Goal: Feedback & Contribution: Contribute content

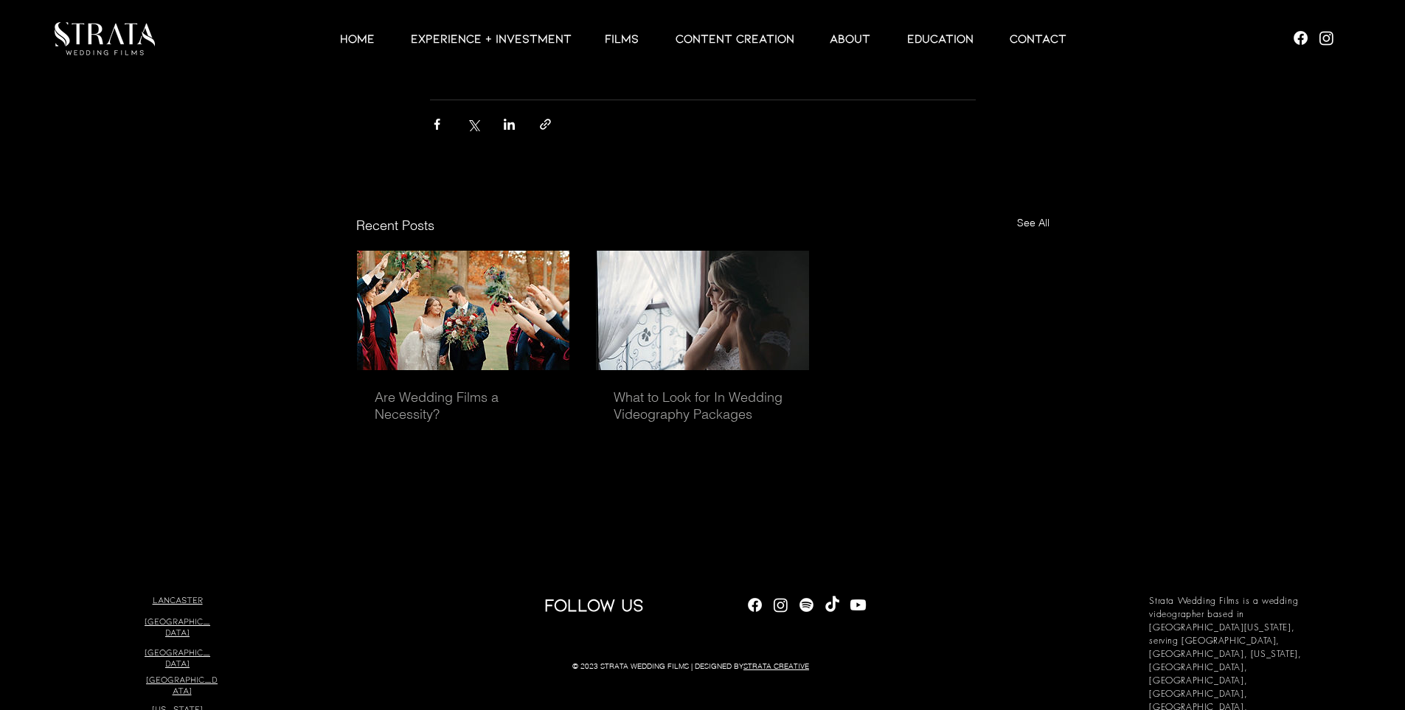
scroll to position [4038, 0]
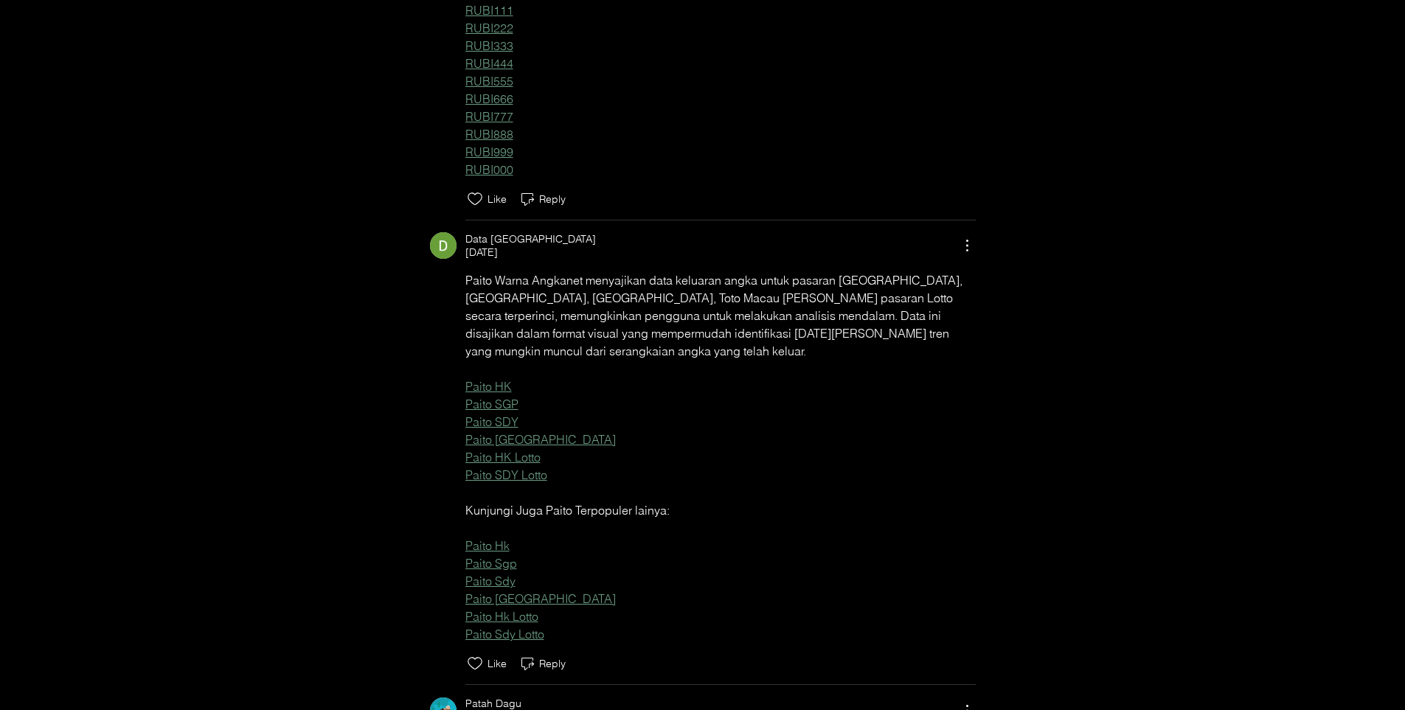
scroll to position [8563, 0]
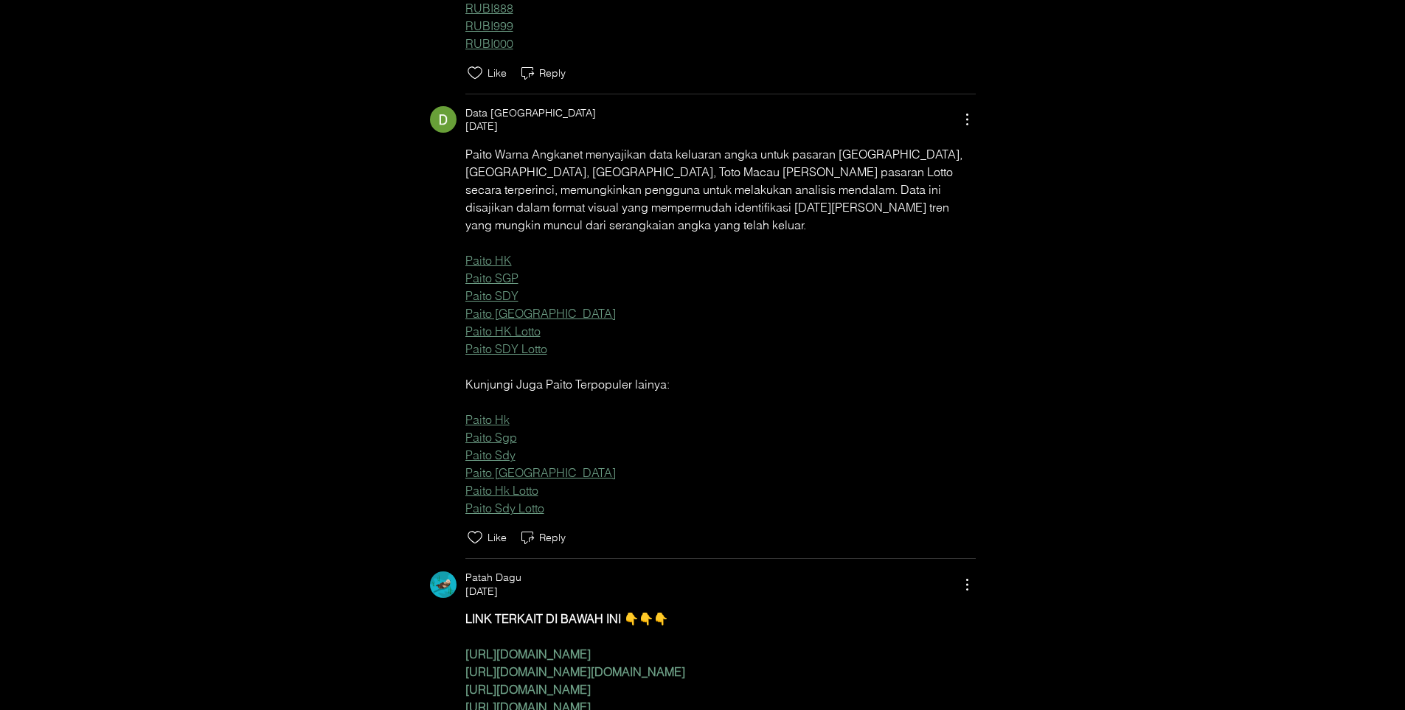
click at [494, 285] on span "Paito SGP" at bounding box center [491, 278] width 53 height 15
click at [496, 437] on span "Paito Sgp" at bounding box center [491, 437] width 52 height 15
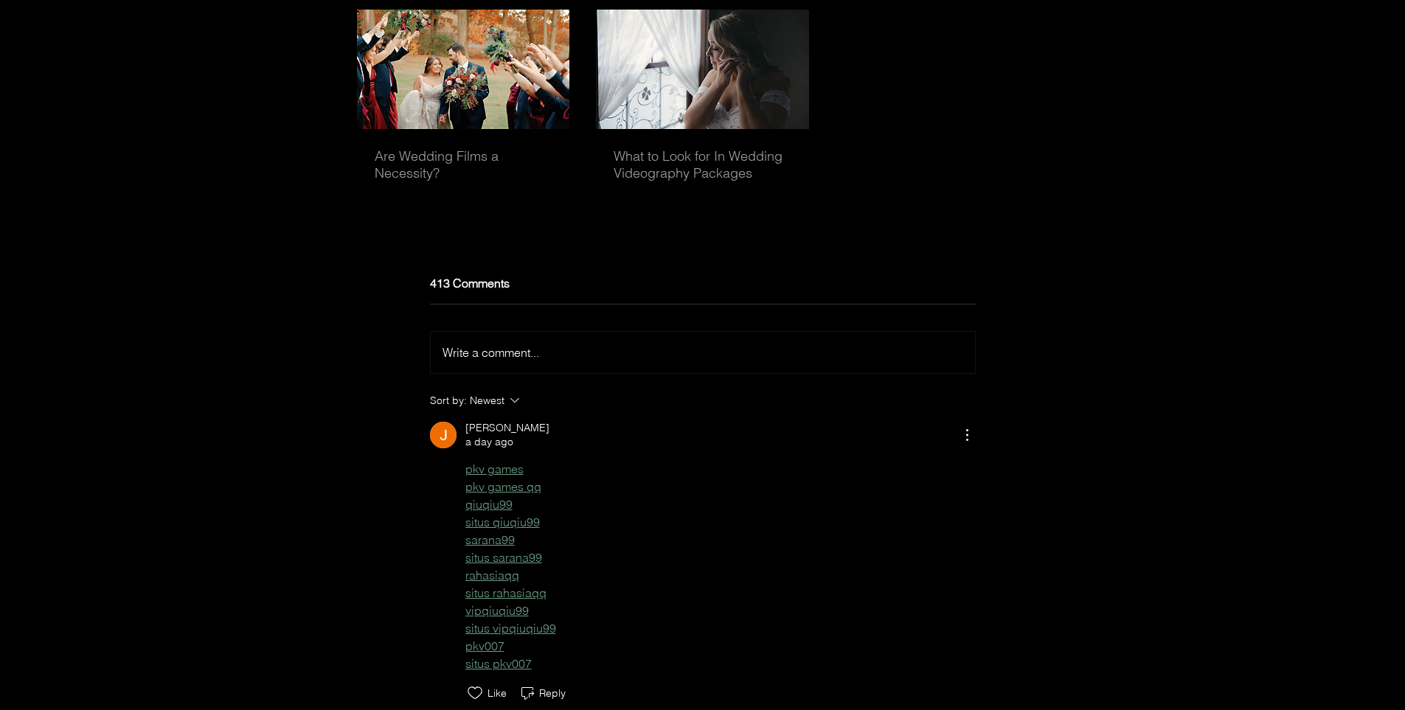
scroll to position [4432, 0]
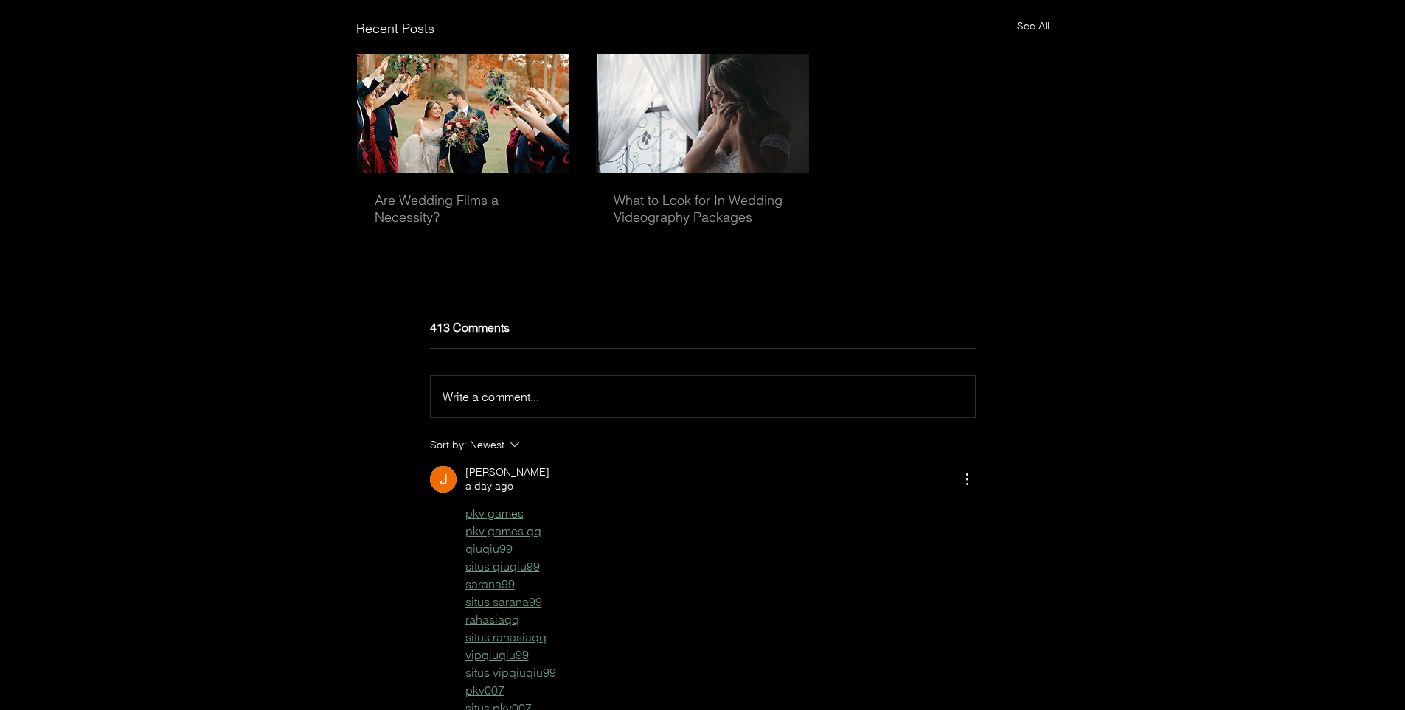
click at [492, 404] on span "Write a comment..." at bounding box center [491, 396] width 97 height 15
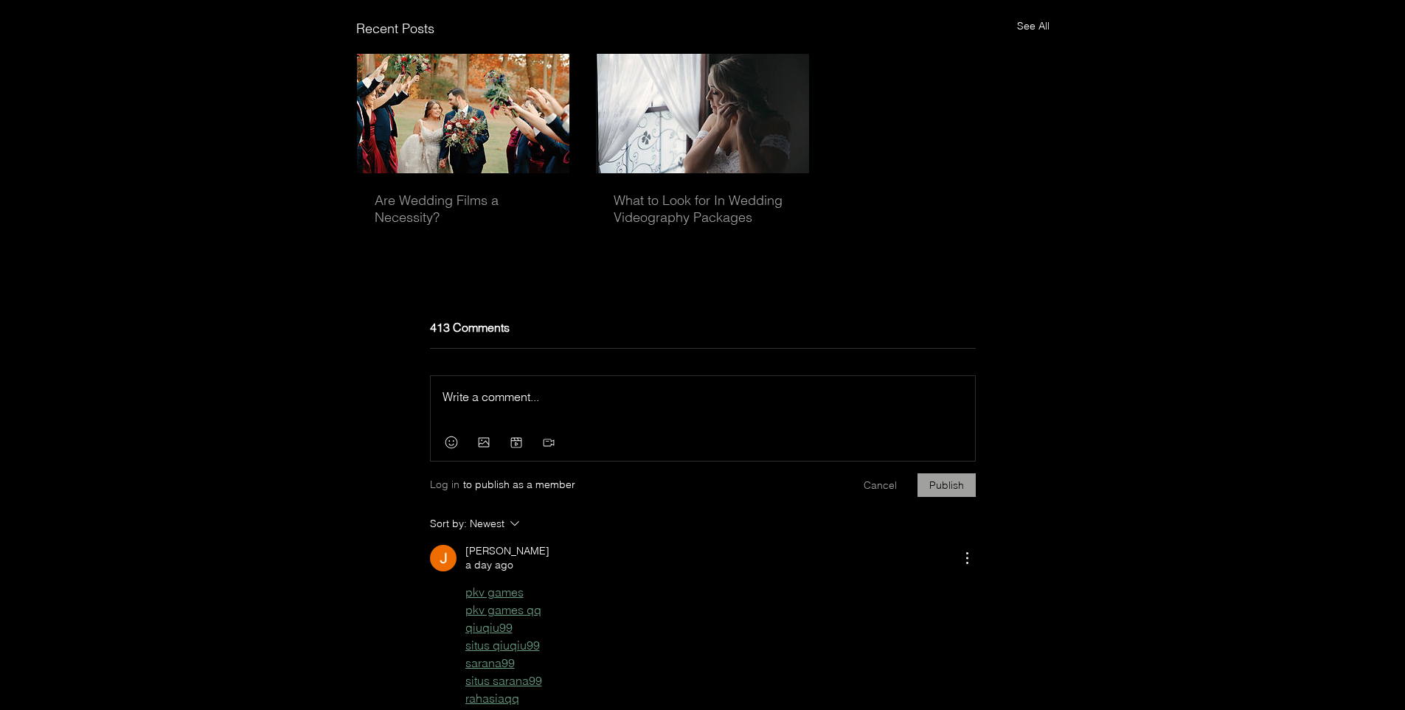
click at [516, 406] on p "Rich Text Editor" at bounding box center [703, 397] width 521 height 18
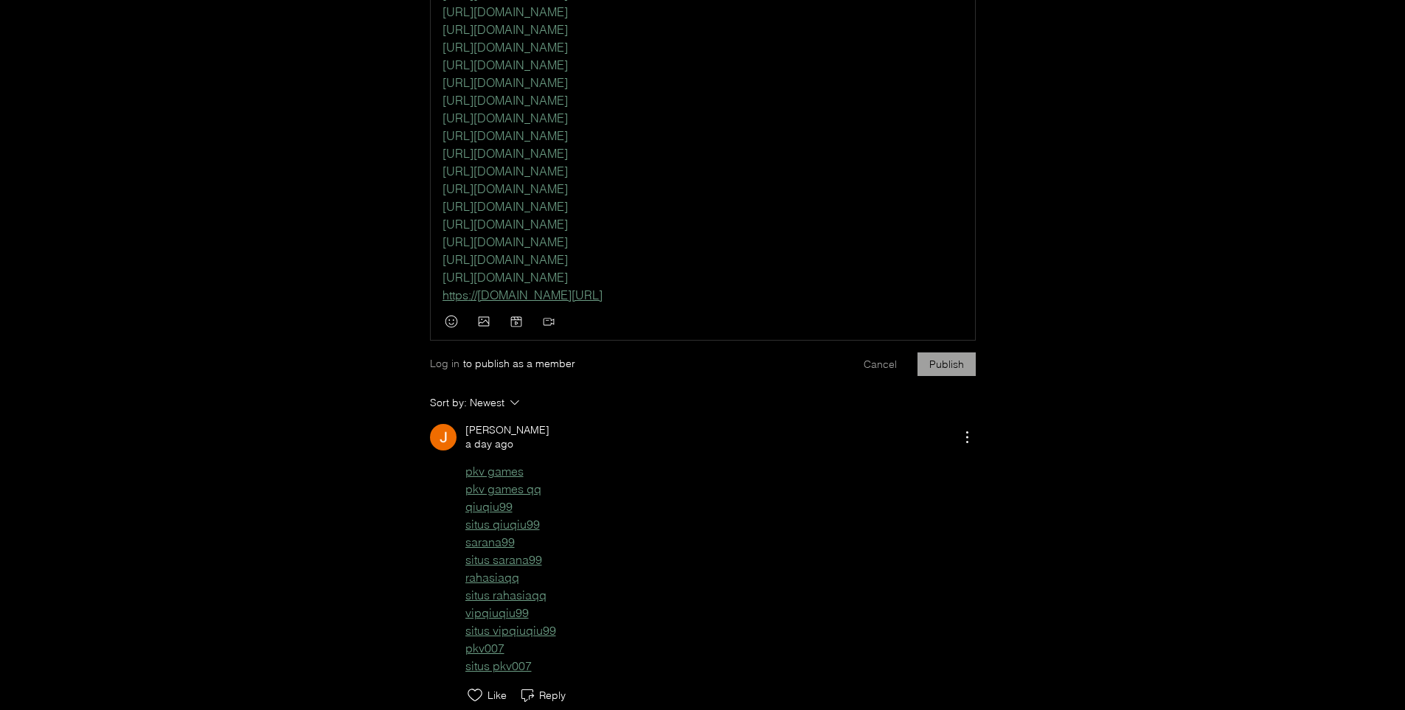
scroll to position [6137, 0]
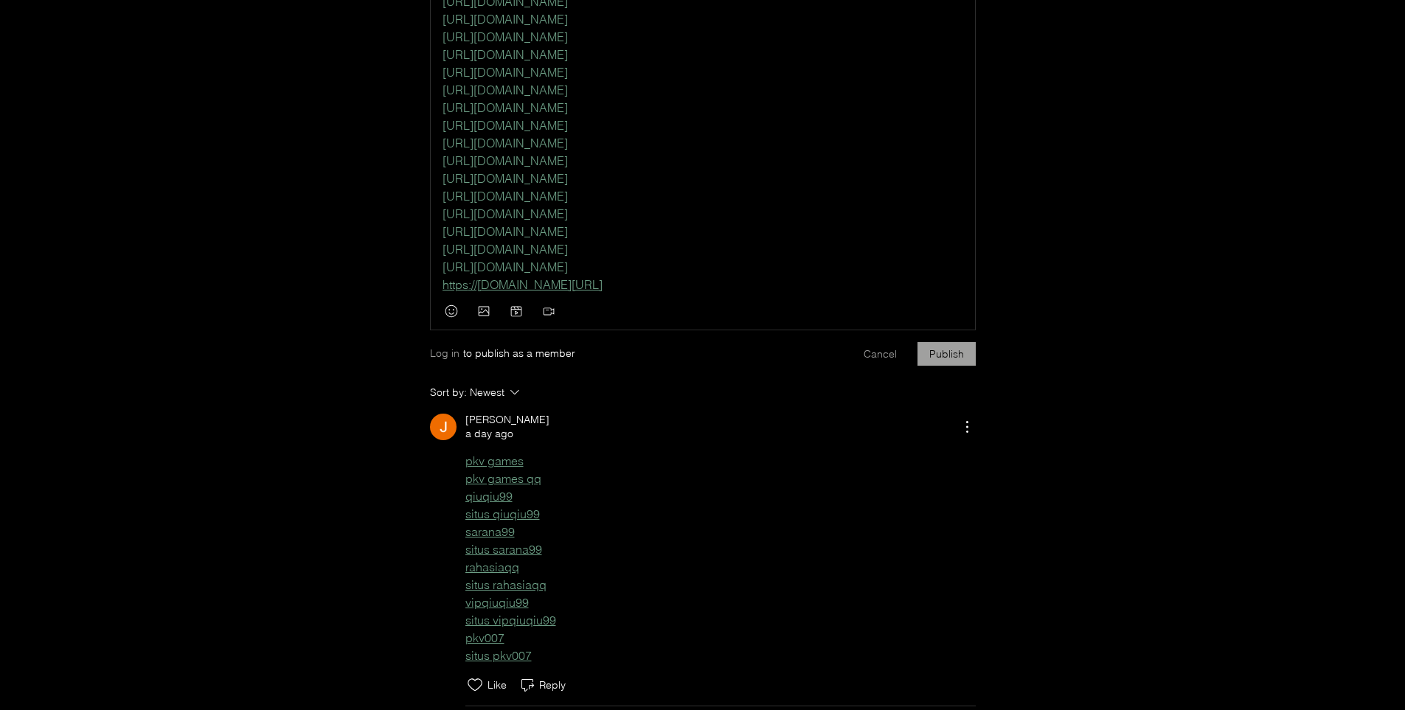
click at [795, 258] on p "[URL][DOMAIN_NAME]" at bounding box center [703, 249] width 521 height 18
click at [795, 258] on p "https ://[DOMAIN_NAME][URL]" at bounding box center [703, 249] width 521 height 18
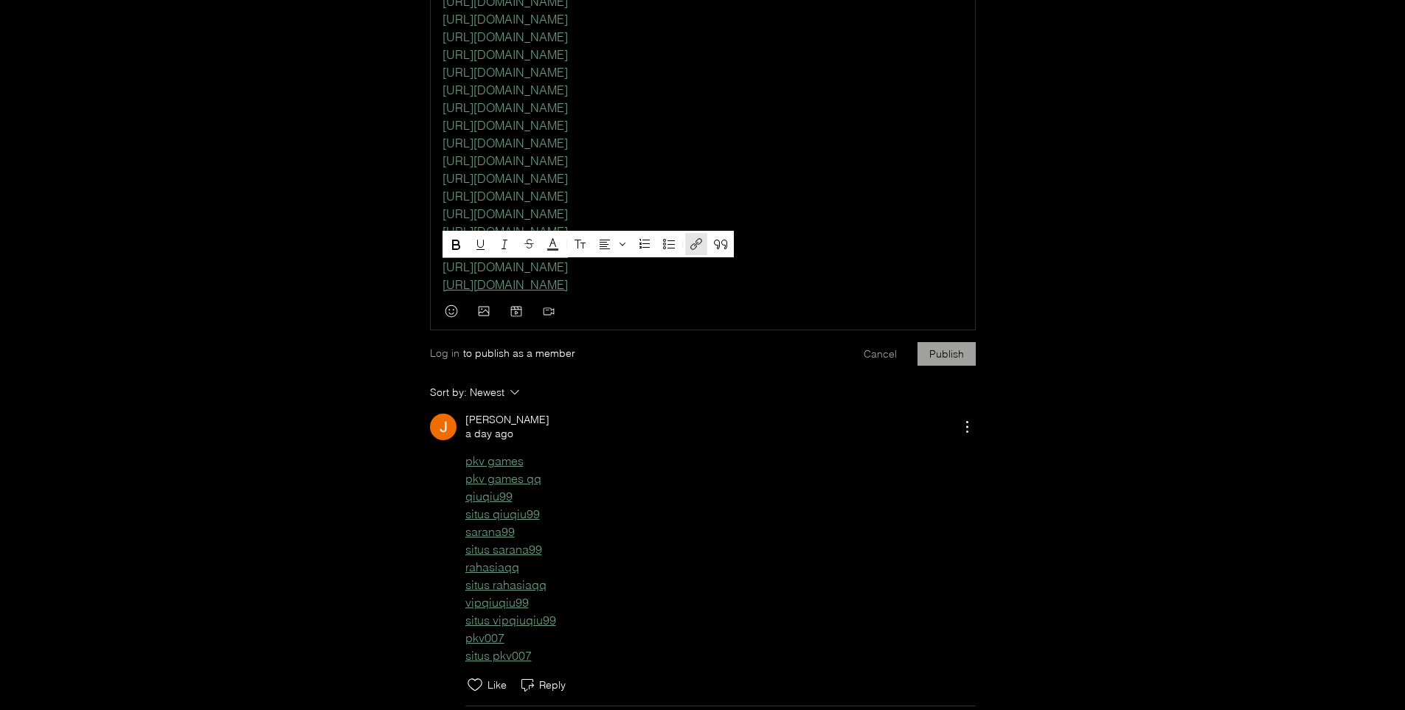
click at [795, 258] on p "[URL][DOMAIN_NAME]" at bounding box center [703, 249] width 521 height 18
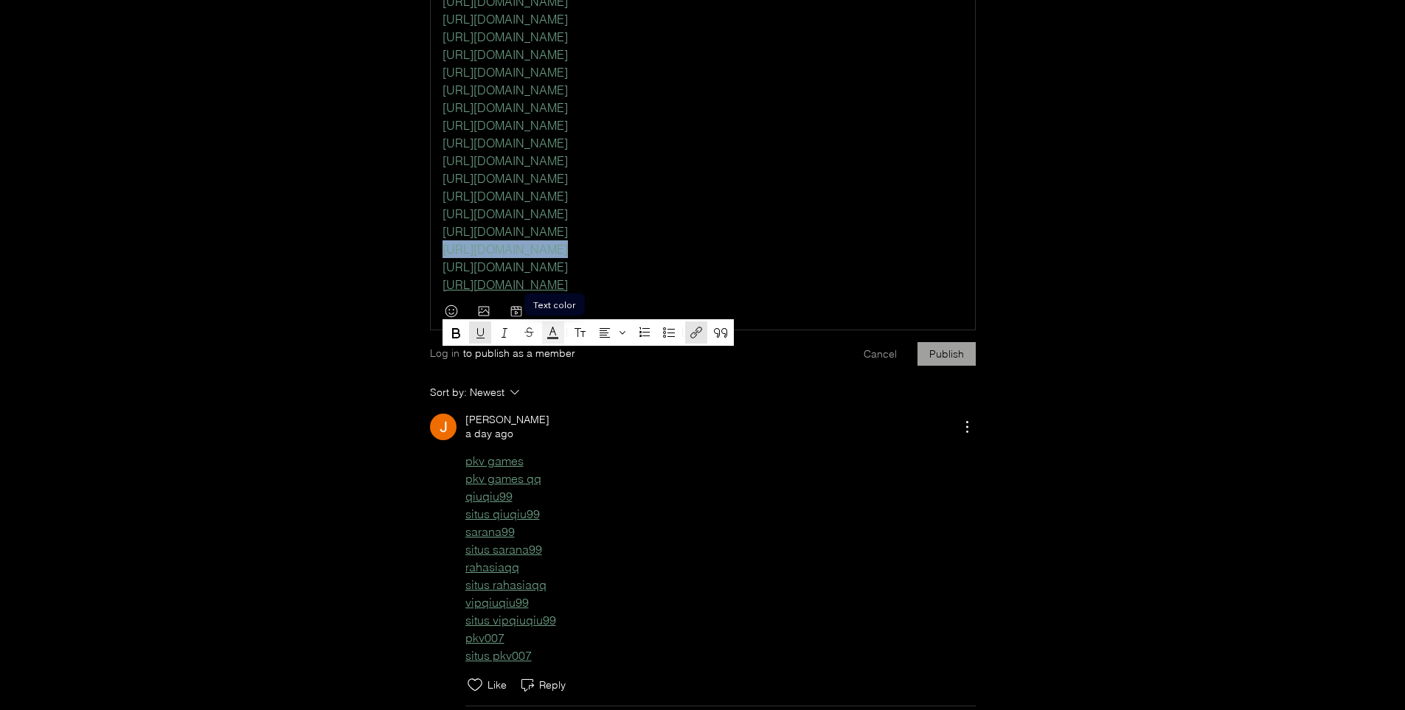
click at [547, 335] on icon "Text color" at bounding box center [553, 333] width 18 height 18
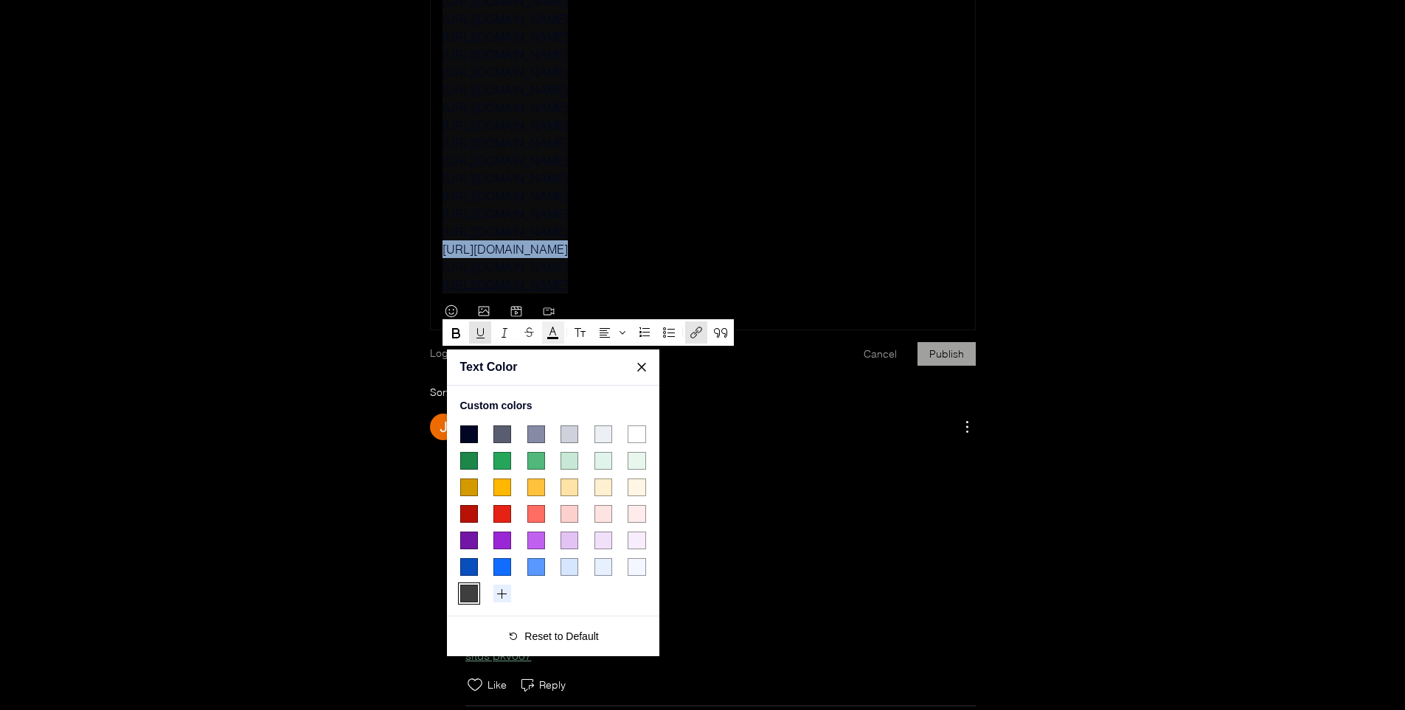
click at [468, 434] on span "#000624 color swatch" at bounding box center [469, 435] width 18 height 18
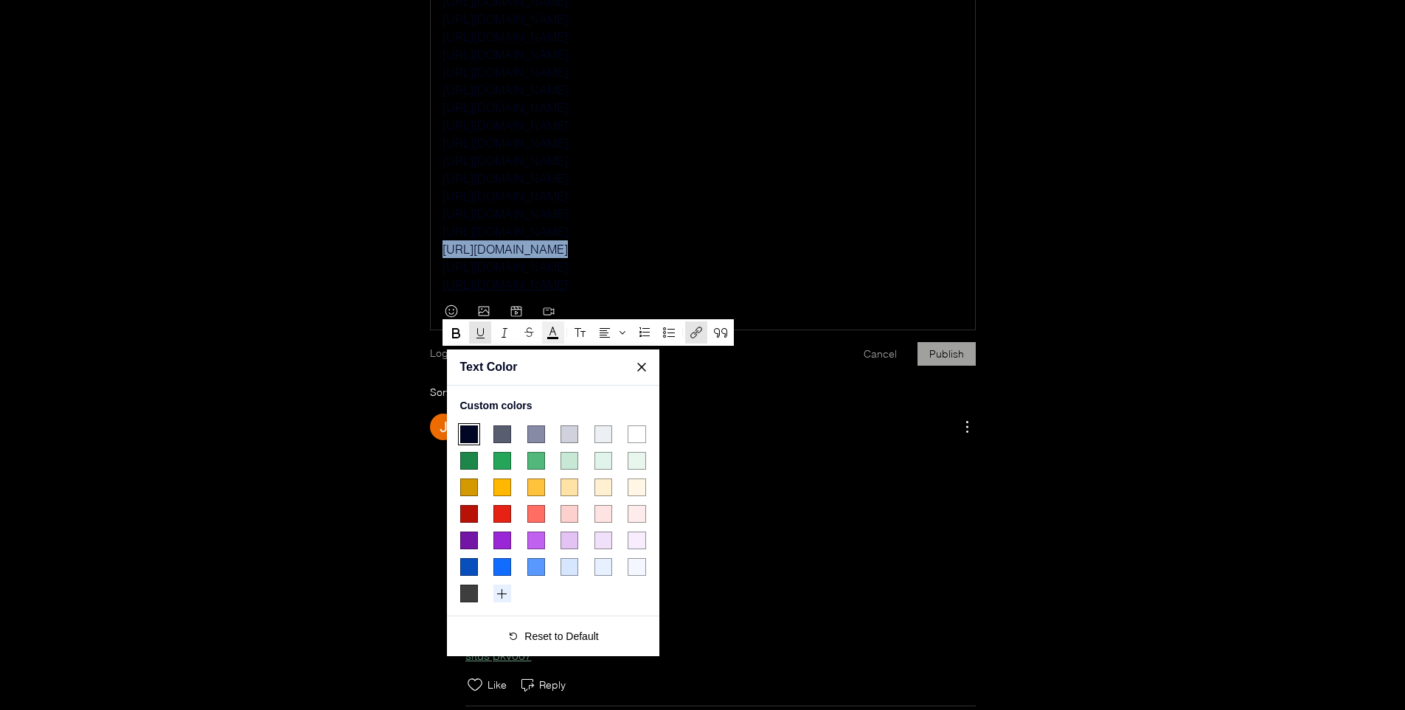
click at [853, 240] on p "[URL][DOMAIN_NAME]" at bounding box center [703, 232] width 521 height 18
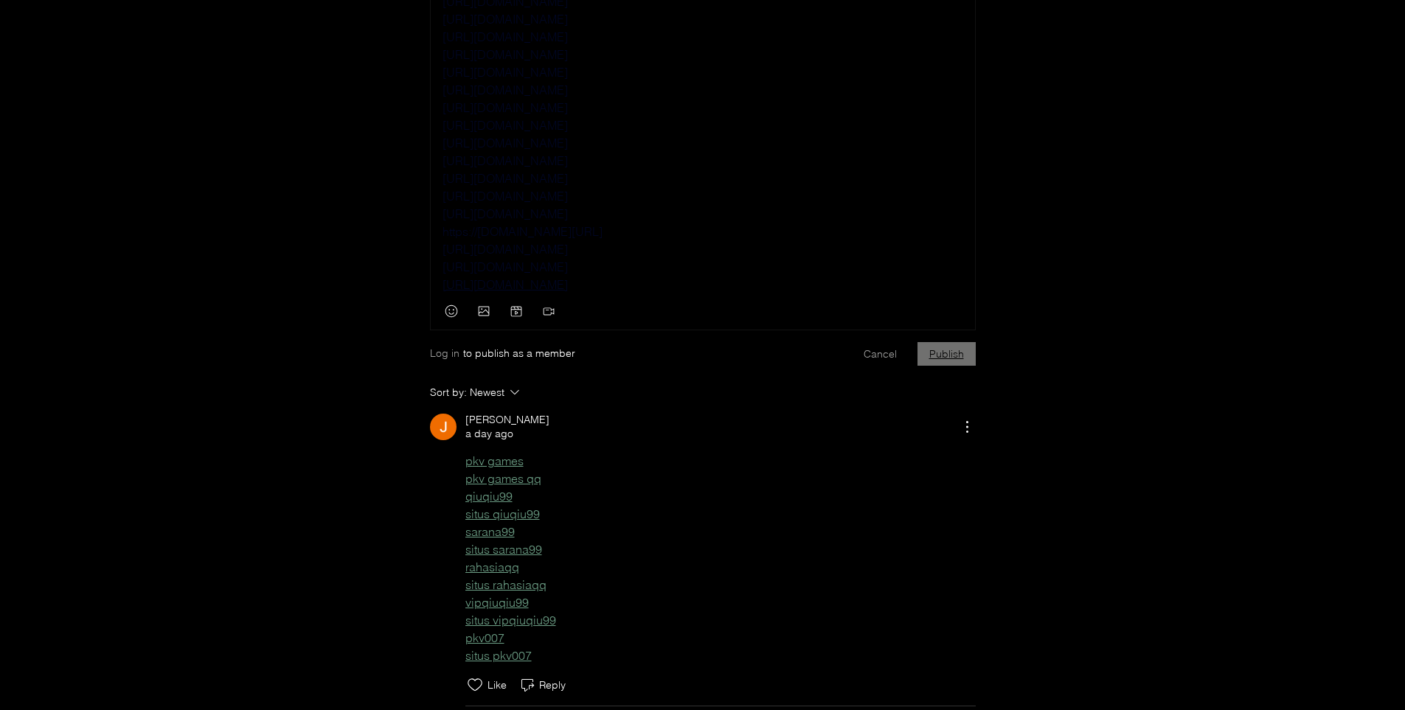
click at [949, 366] on button "Publish" at bounding box center [947, 354] width 58 height 24
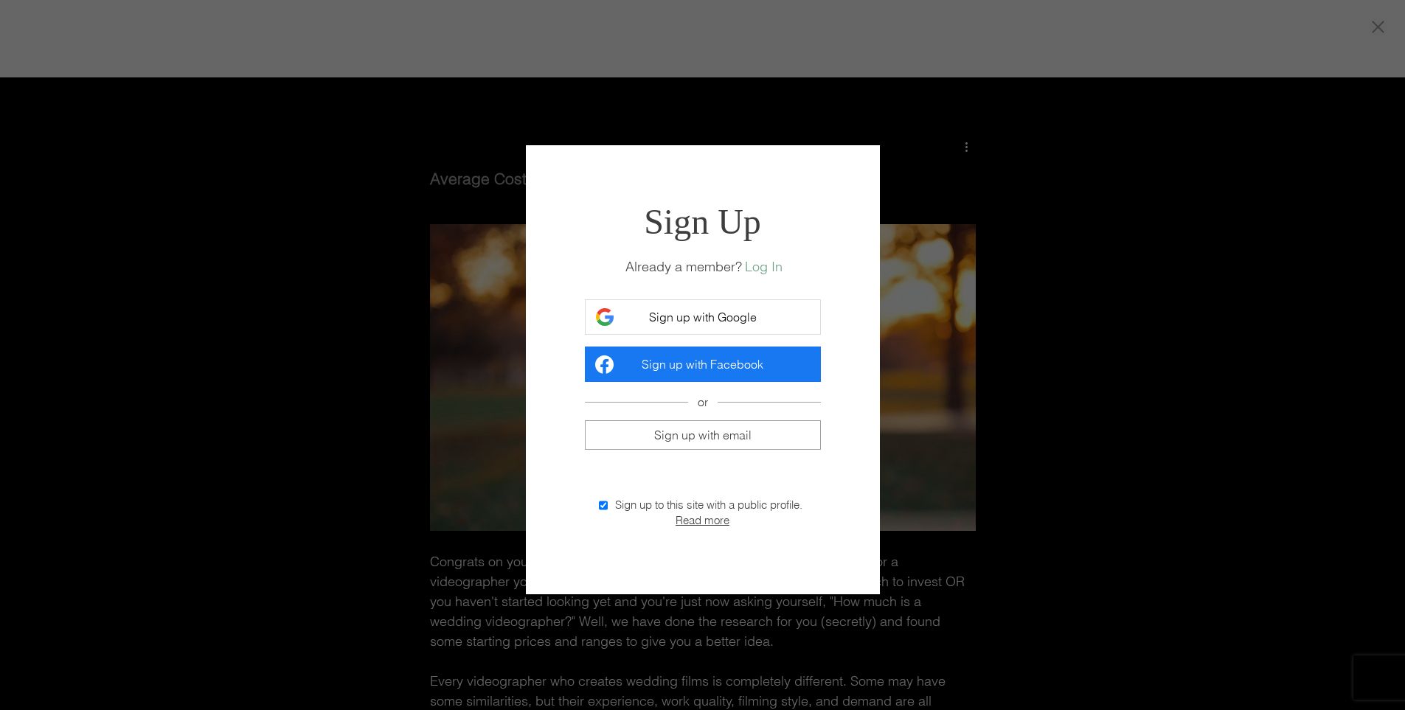
scroll to position [0, 0]
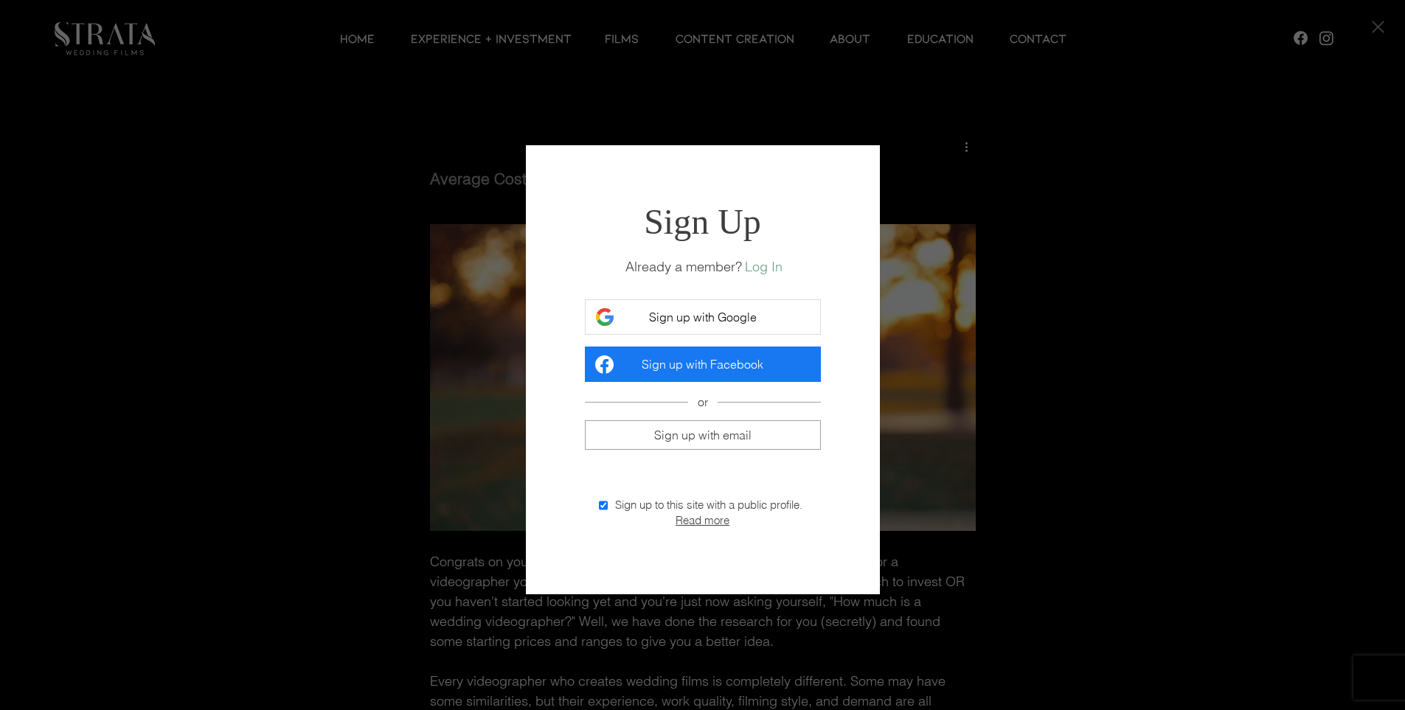
click at [693, 319] on span "Sign up with Google" at bounding box center [703, 317] width 108 height 15
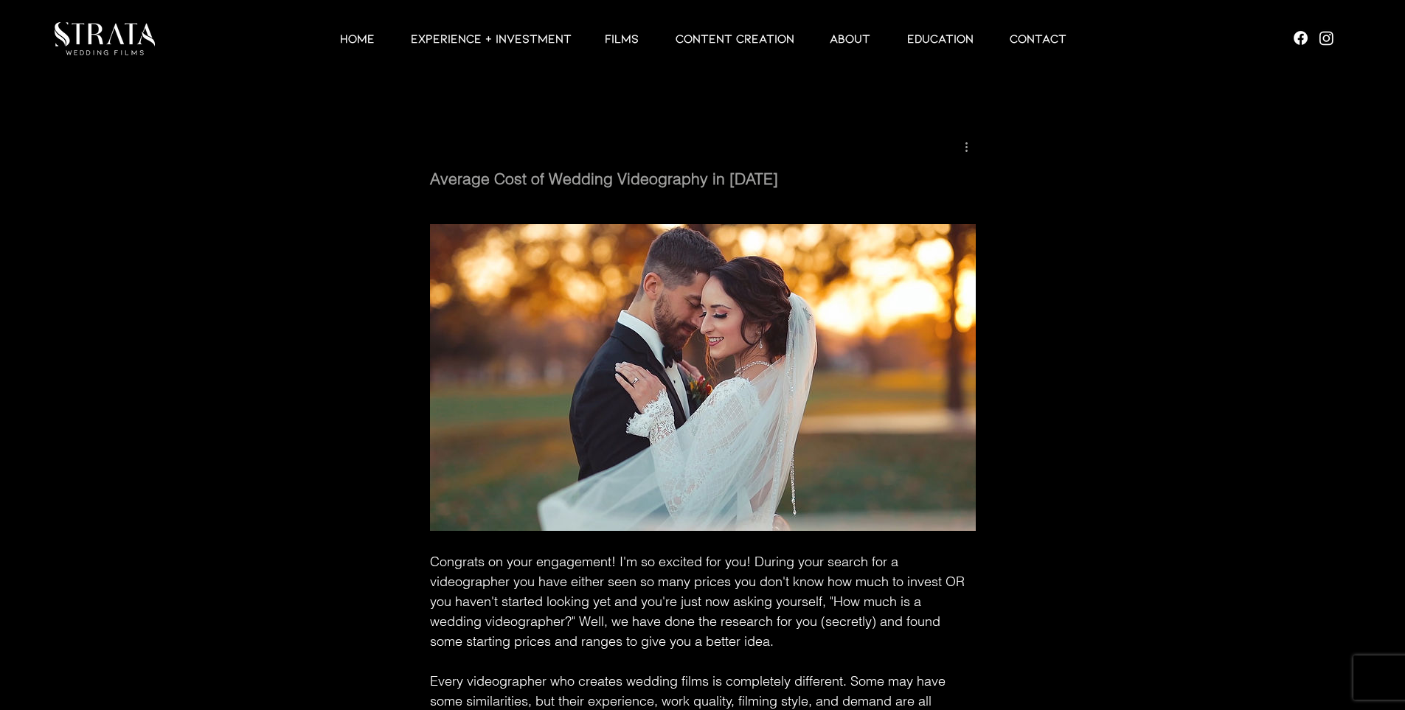
click at [963, 146] on button "More actions" at bounding box center [967, 146] width 18 height 18
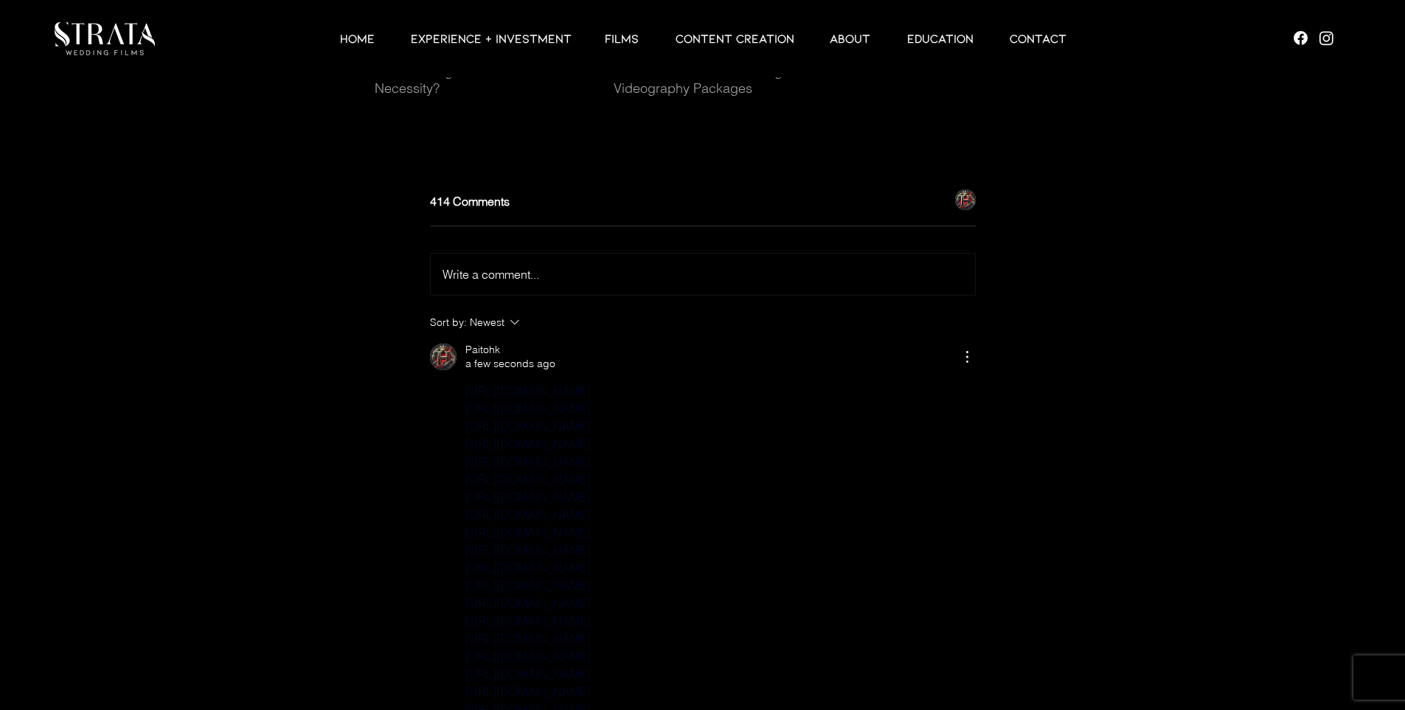
scroll to position [4470, 0]
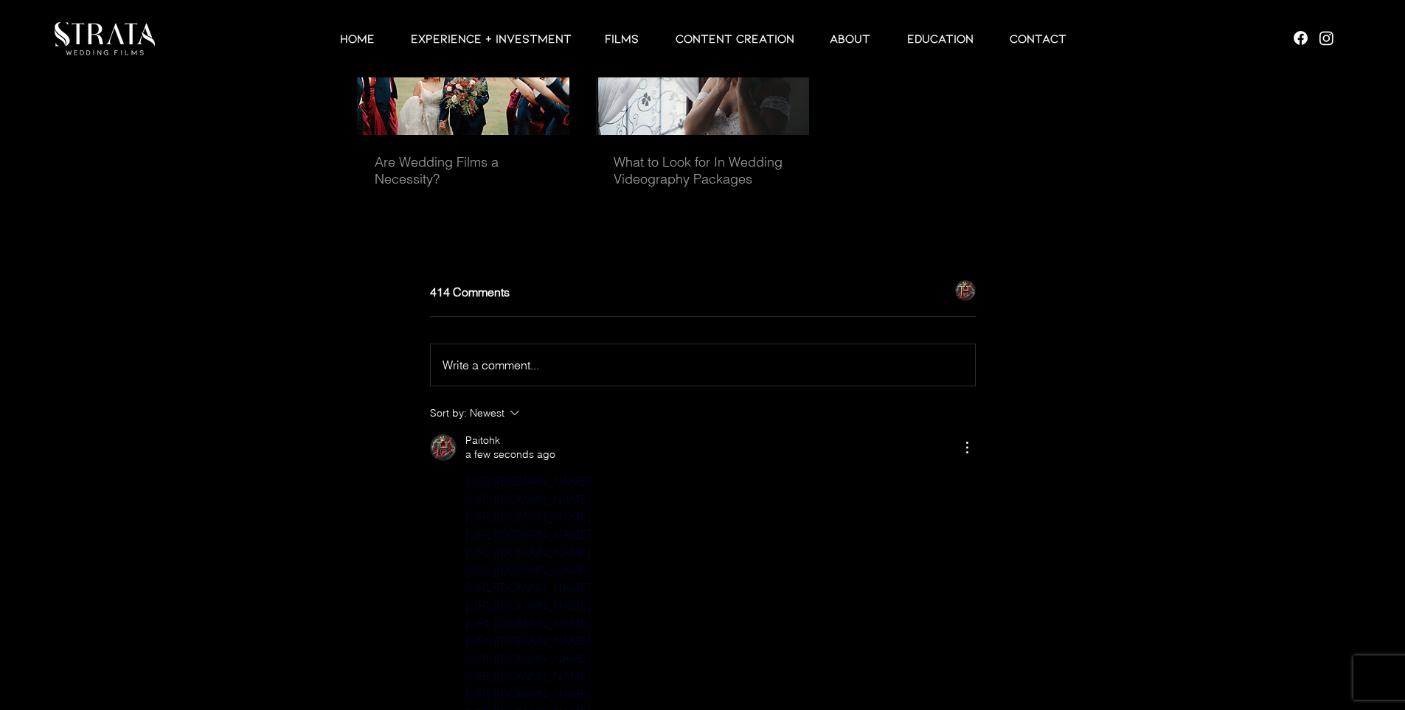
click at [513, 372] on span "Write a comment..." at bounding box center [491, 365] width 97 height 15
click at [478, 374] on p "Rich Text Editor" at bounding box center [703, 365] width 521 height 18
click at [490, 374] on p "Rich Text Editor" at bounding box center [703, 365] width 521 height 18
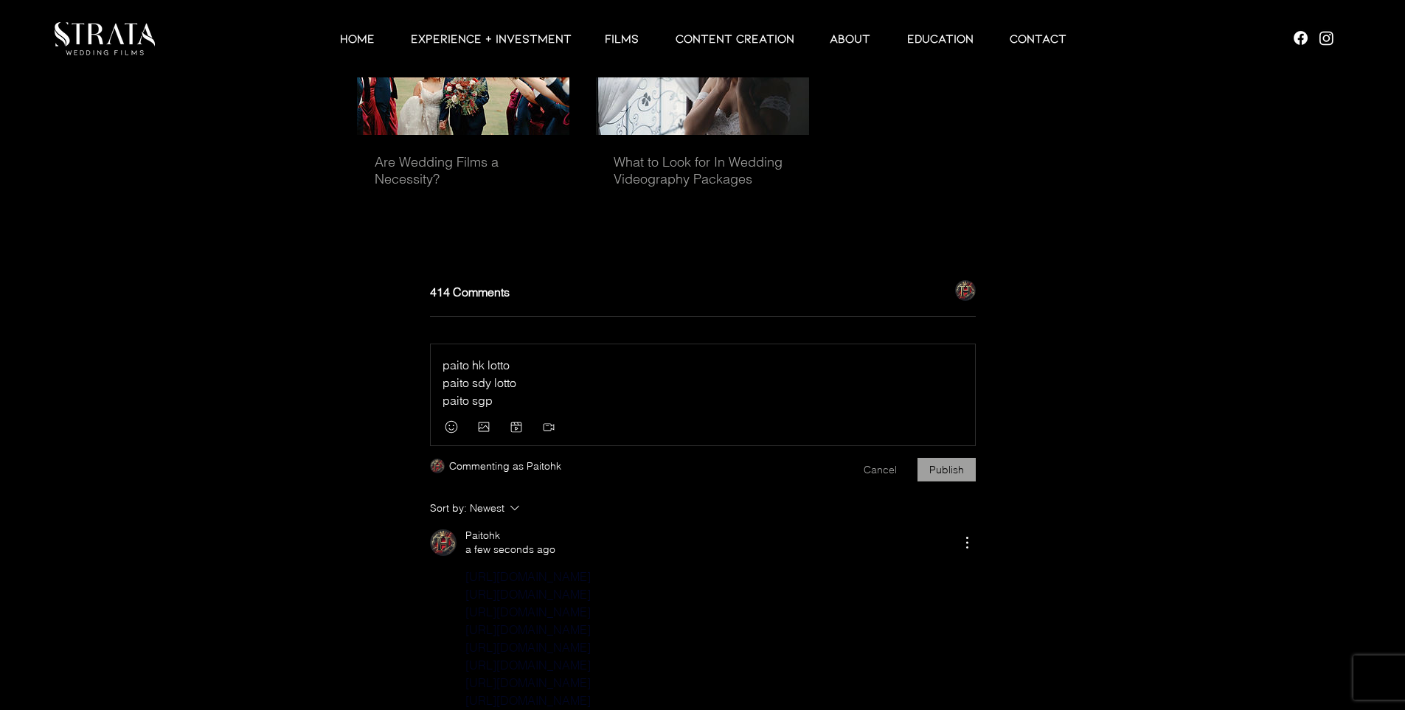
click at [487, 372] on span "paito hk lotto" at bounding box center [476, 365] width 67 height 15
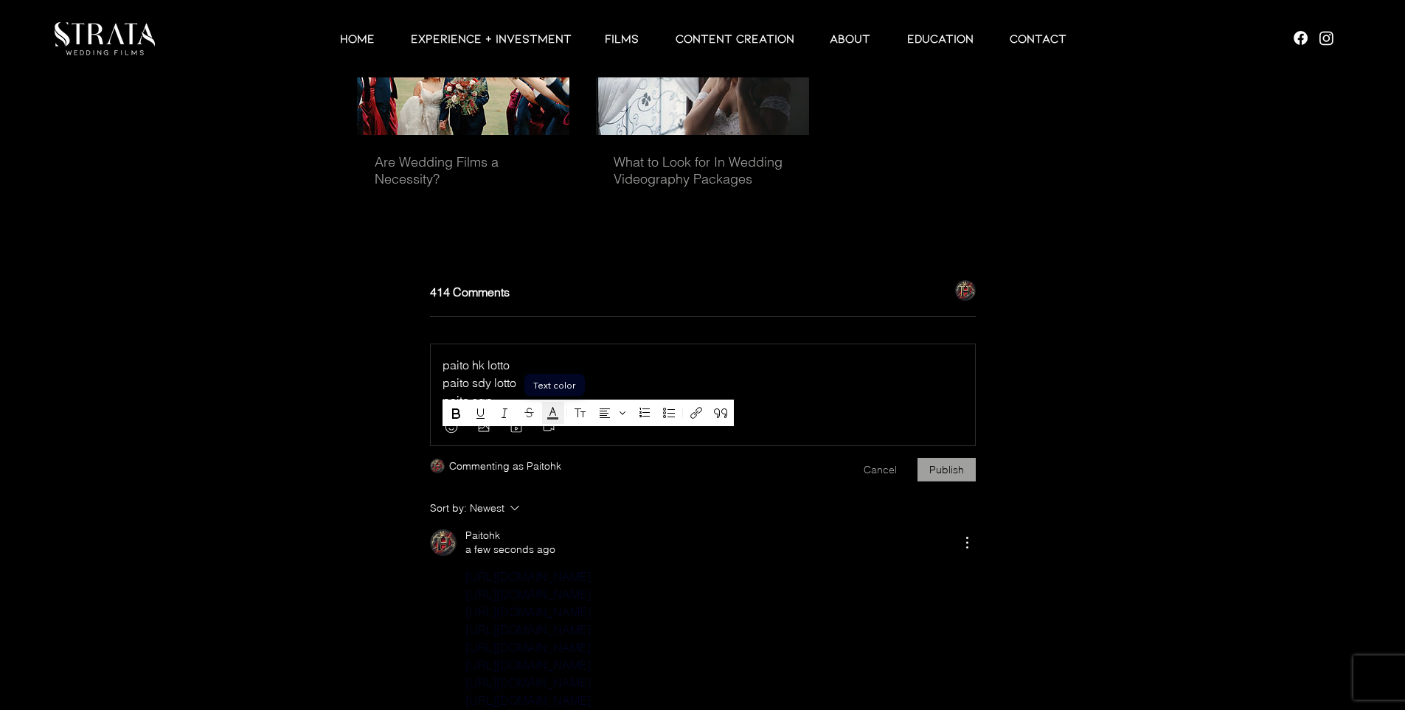
click at [549, 417] on icon "Text color" at bounding box center [552, 418] width 11 height 2
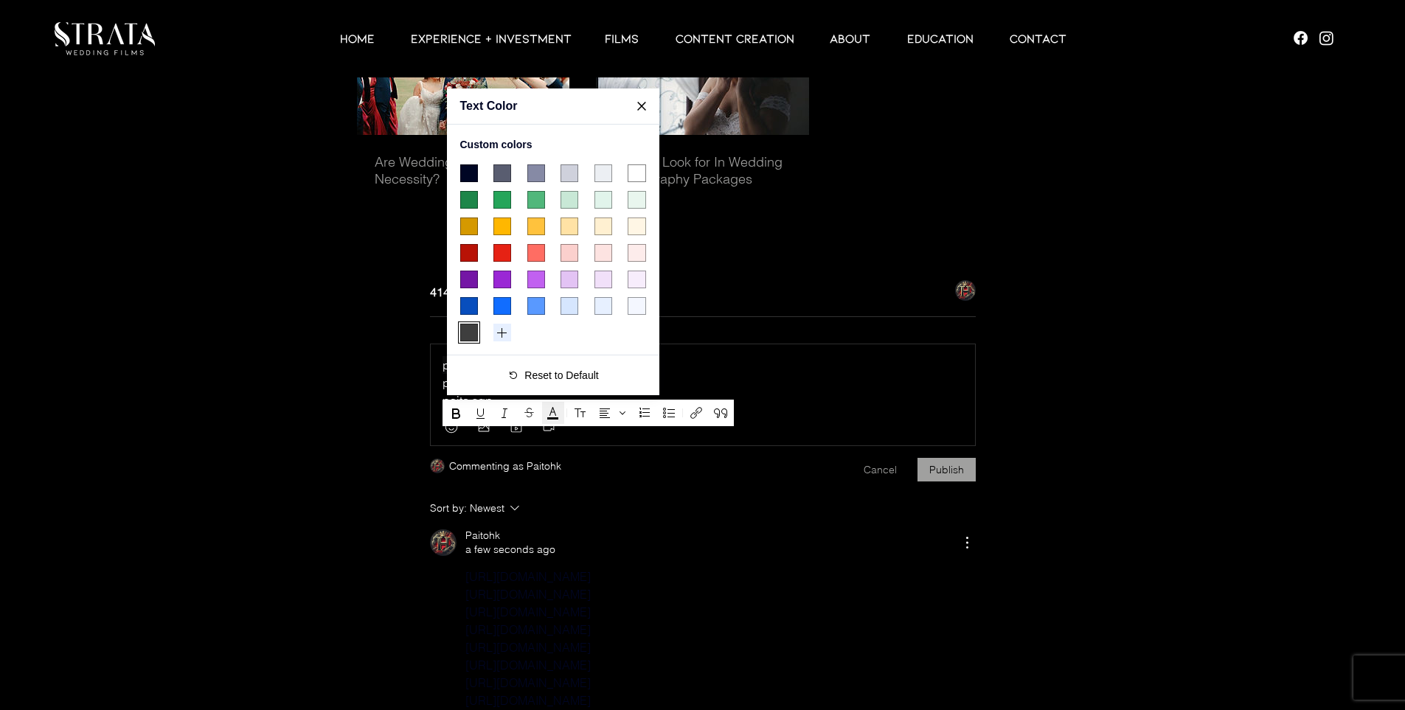
click at [636, 169] on span "#FFFFFF color swatch" at bounding box center [637, 173] width 18 height 18
click at [640, 113] on span "Close" at bounding box center [642, 106] width 22 height 22
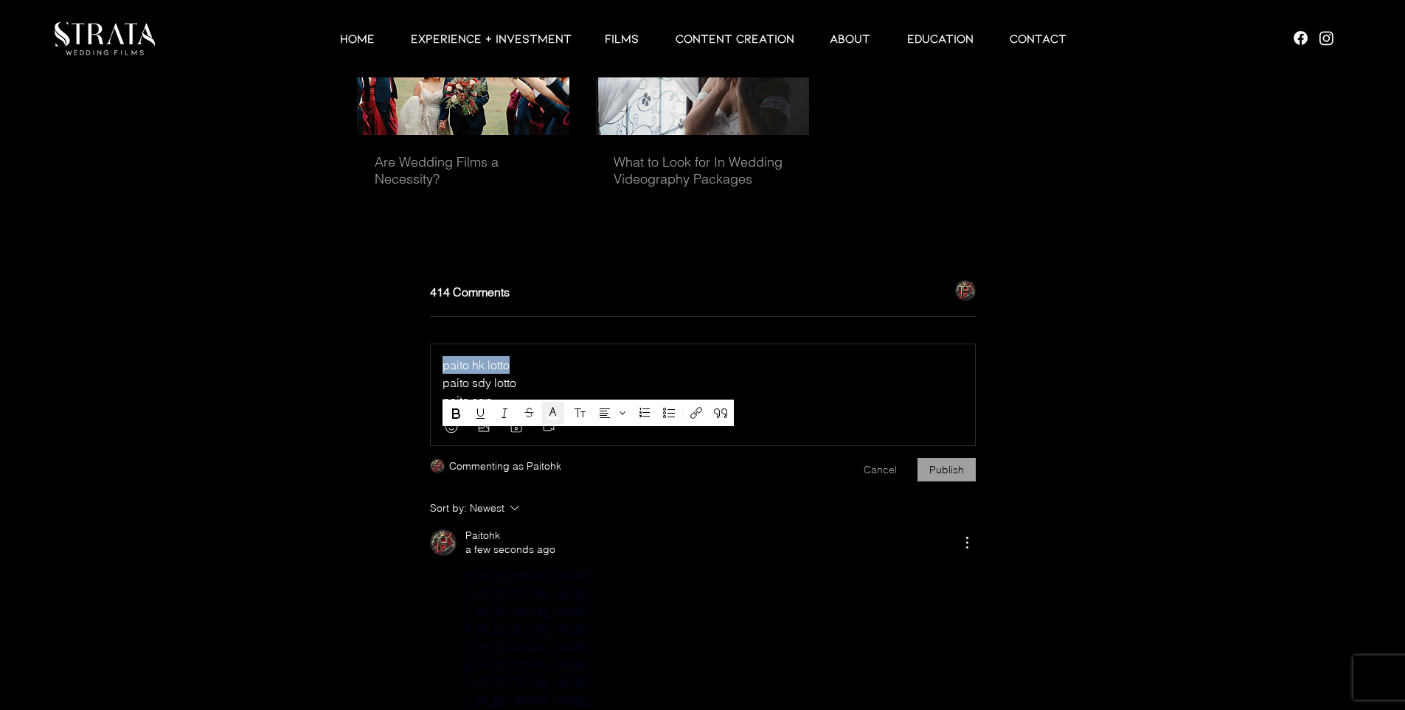
click at [454, 372] on span "paito hk lotto" at bounding box center [476, 365] width 67 height 15
click at [695, 416] on icon "Link (Ctrl+K)" at bounding box center [696, 413] width 18 height 18
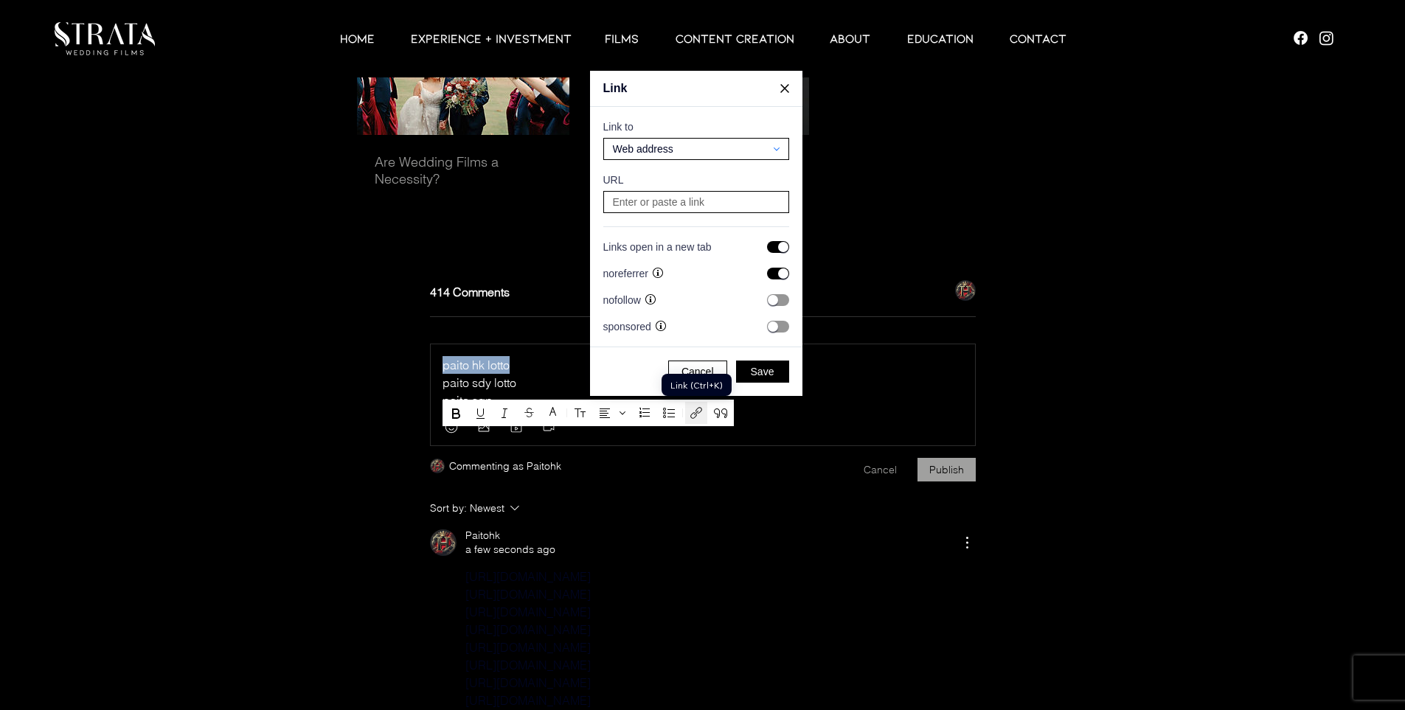
scroll to position [2943, 2818]
click at [655, 191] on div at bounding box center [696, 202] width 186 height 22
click at [662, 198] on input at bounding box center [697, 202] width 176 height 21
paste input "[URL][TECHNICAL_ID]"
type input "[URL][TECHNICAL_ID]"
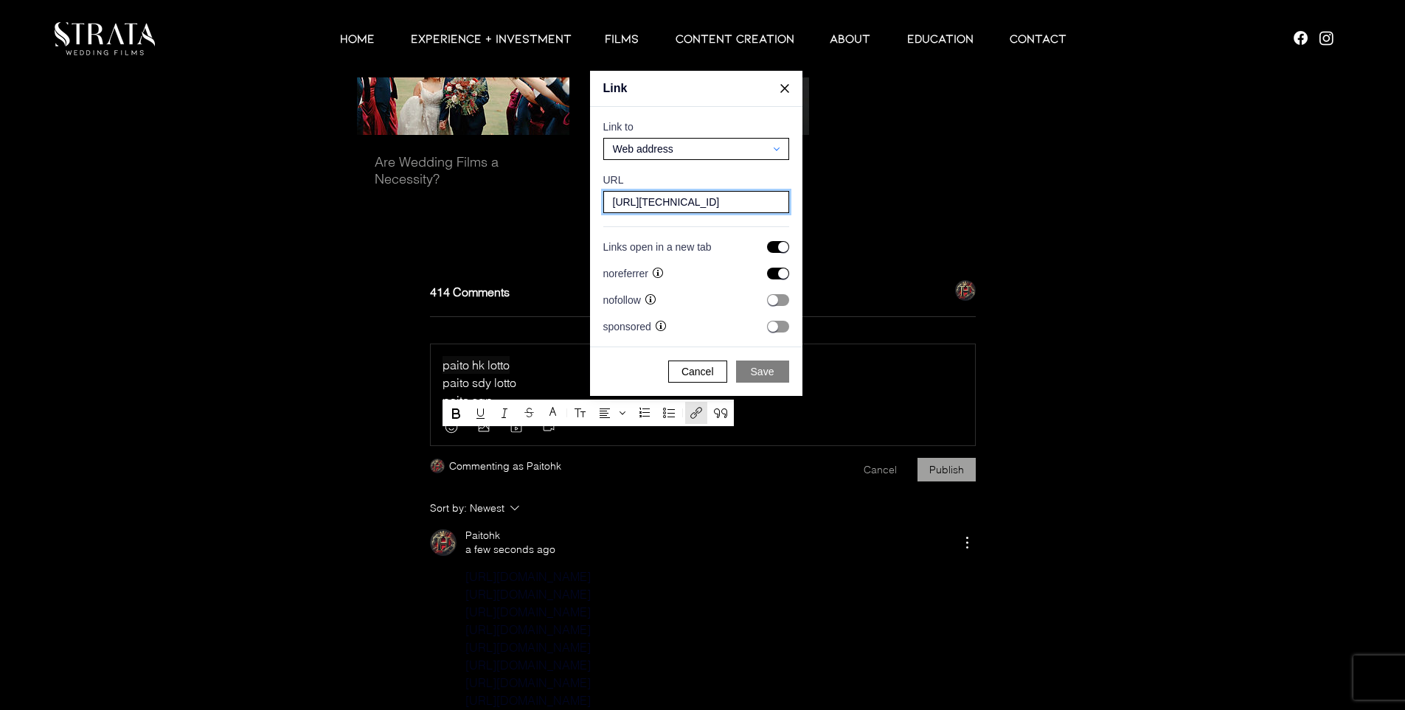
click at [759, 371] on span "Save" at bounding box center [763, 371] width 24 height 13
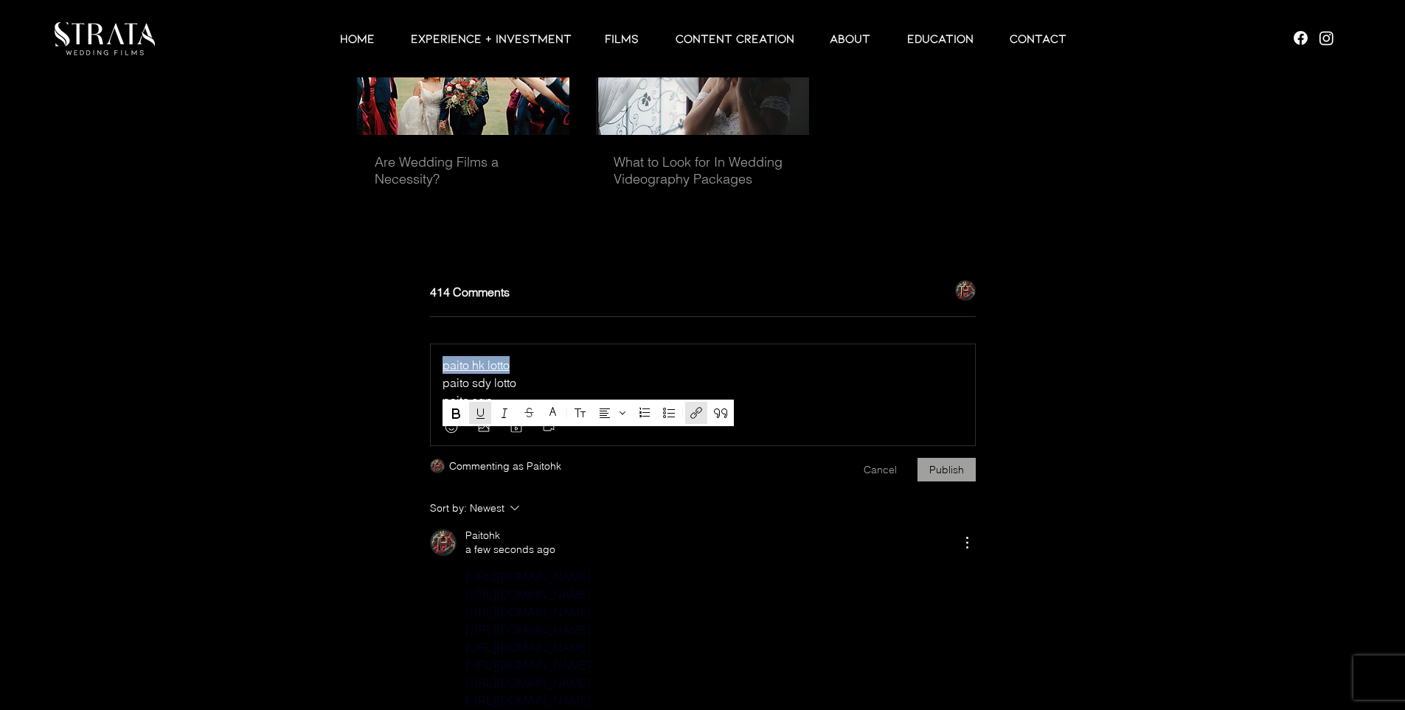
click at [564, 374] on p "paito hk lotto" at bounding box center [703, 365] width 521 height 18
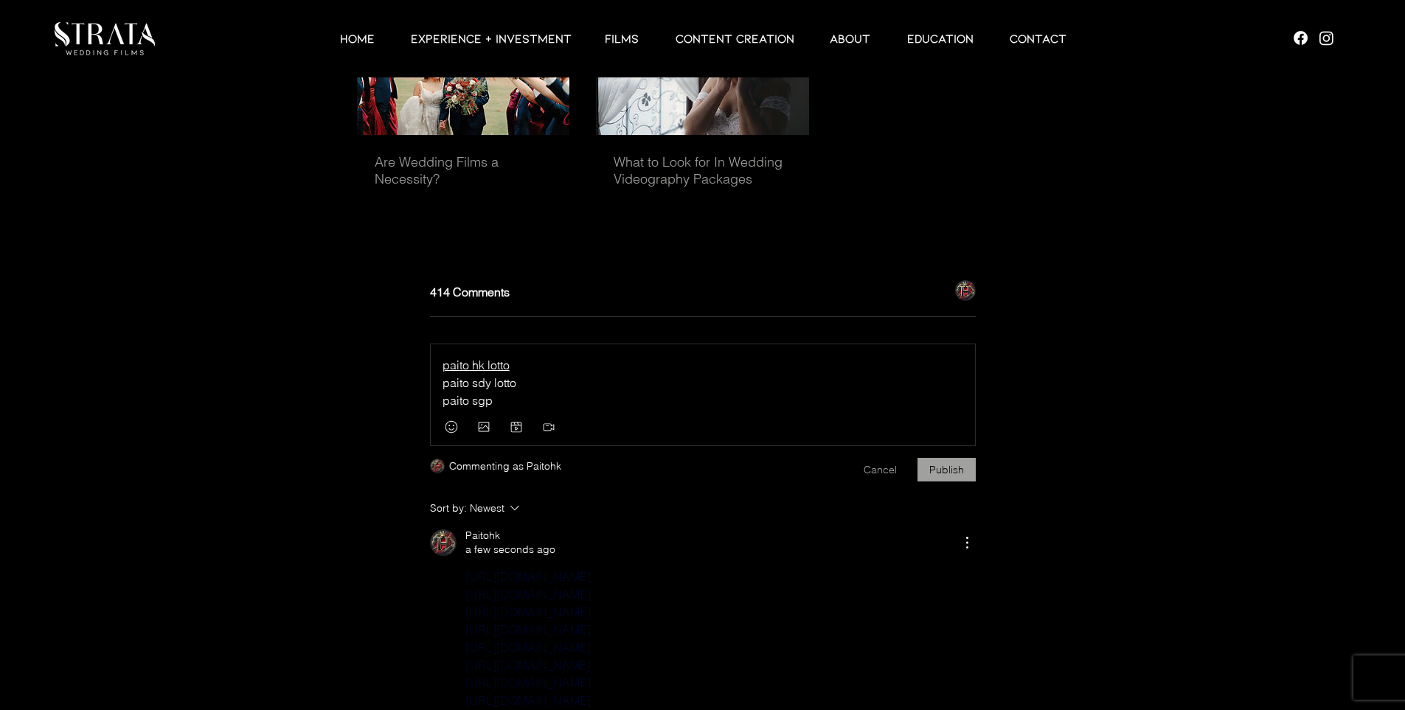
click at [482, 390] on span "paito sdy lotto" at bounding box center [480, 382] width 74 height 15
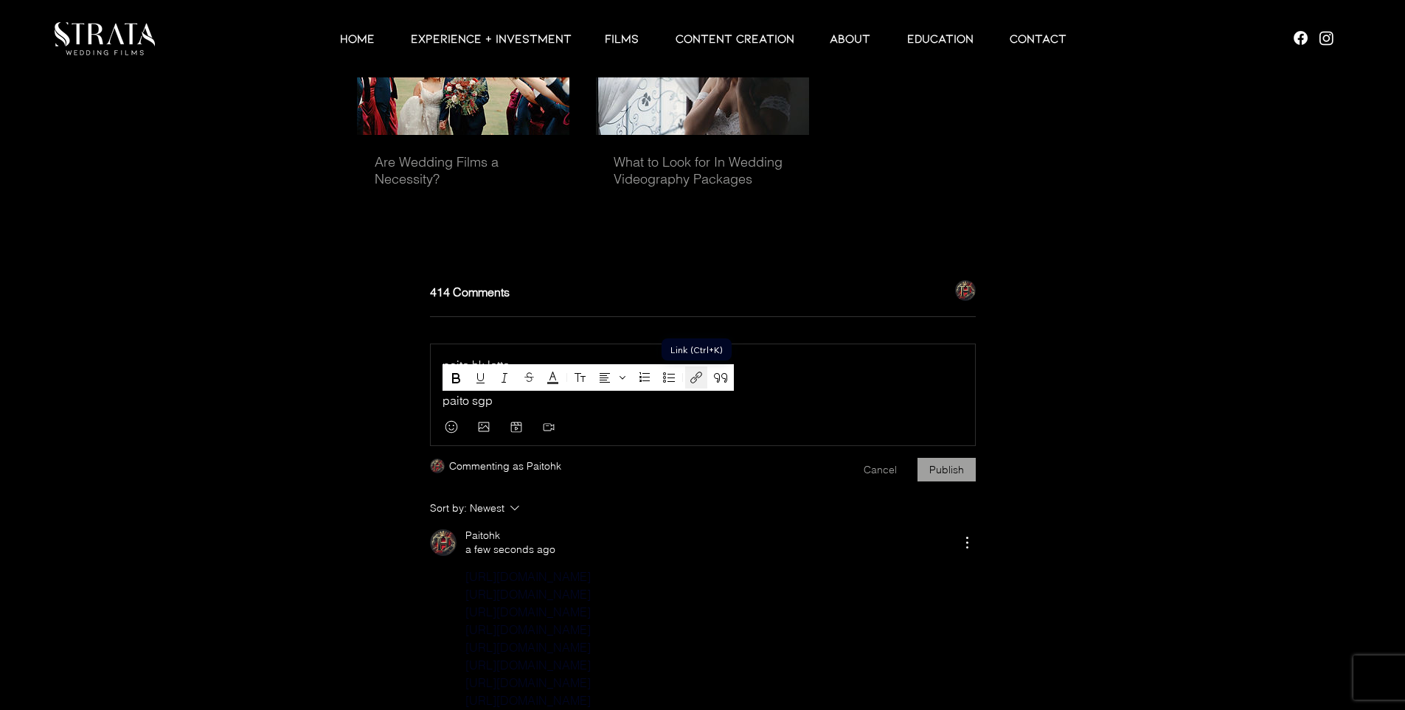
click at [689, 376] on icon "Link (Ctrl+K)" at bounding box center [696, 378] width 18 height 18
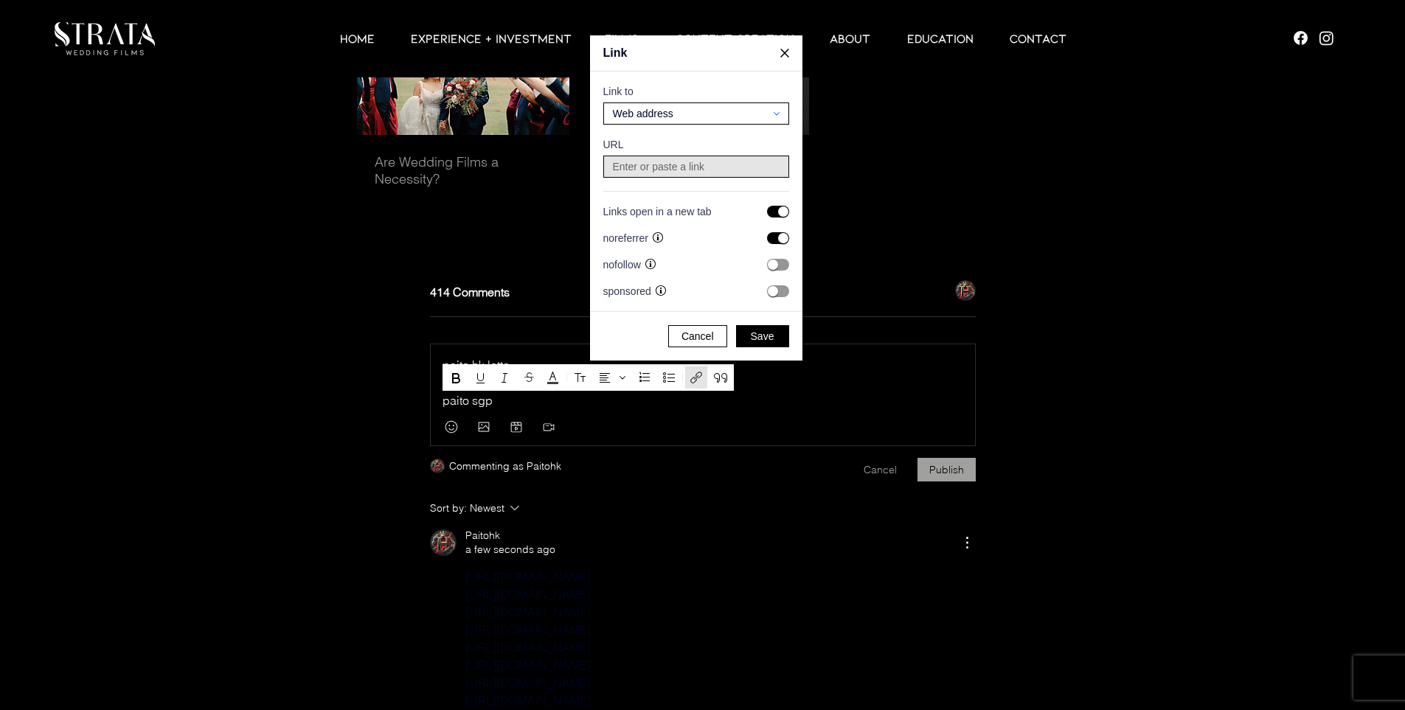
click at [679, 166] on input at bounding box center [697, 166] width 176 height 21
paste input "[URL][TECHNICAL_ID]"
type input "[URL][TECHNICAL_ID]"
click at [756, 333] on span "Save" at bounding box center [763, 336] width 24 height 13
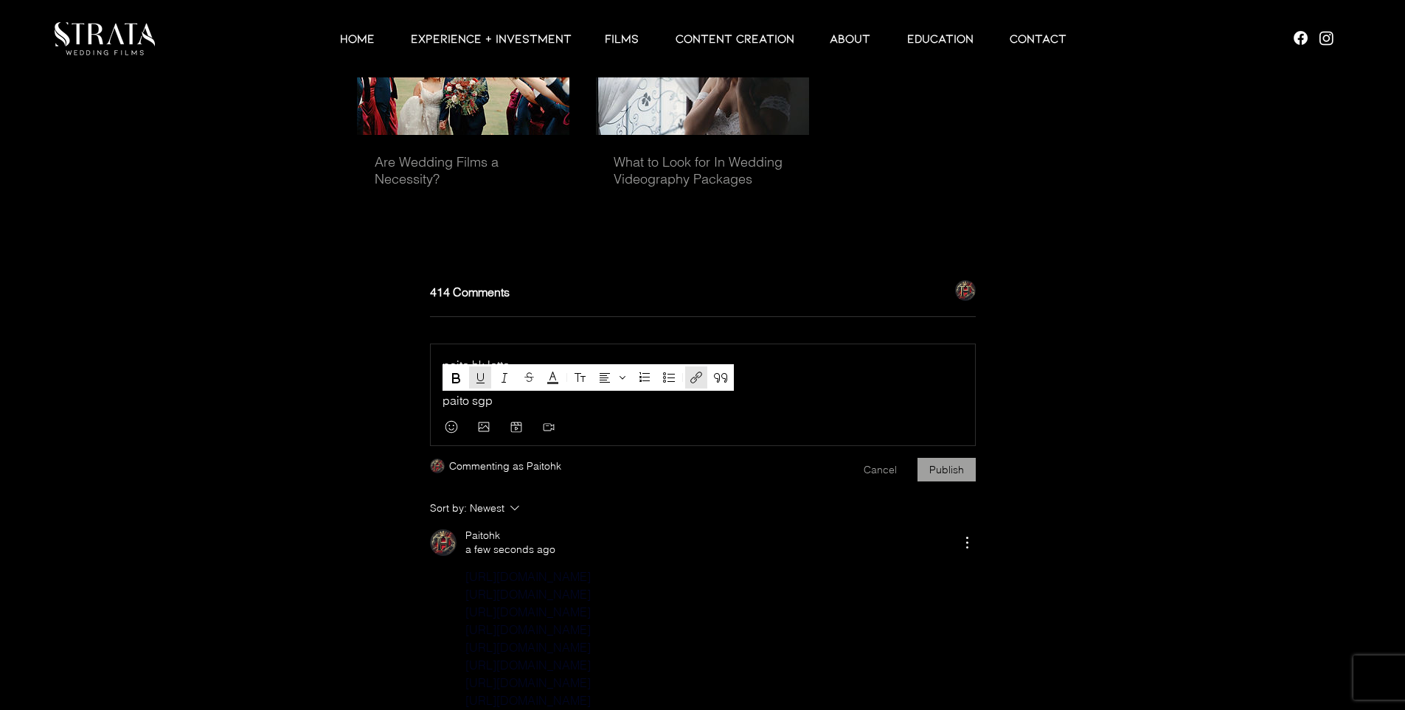
click at [466, 408] on span "paito sgp" at bounding box center [468, 400] width 50 height 15
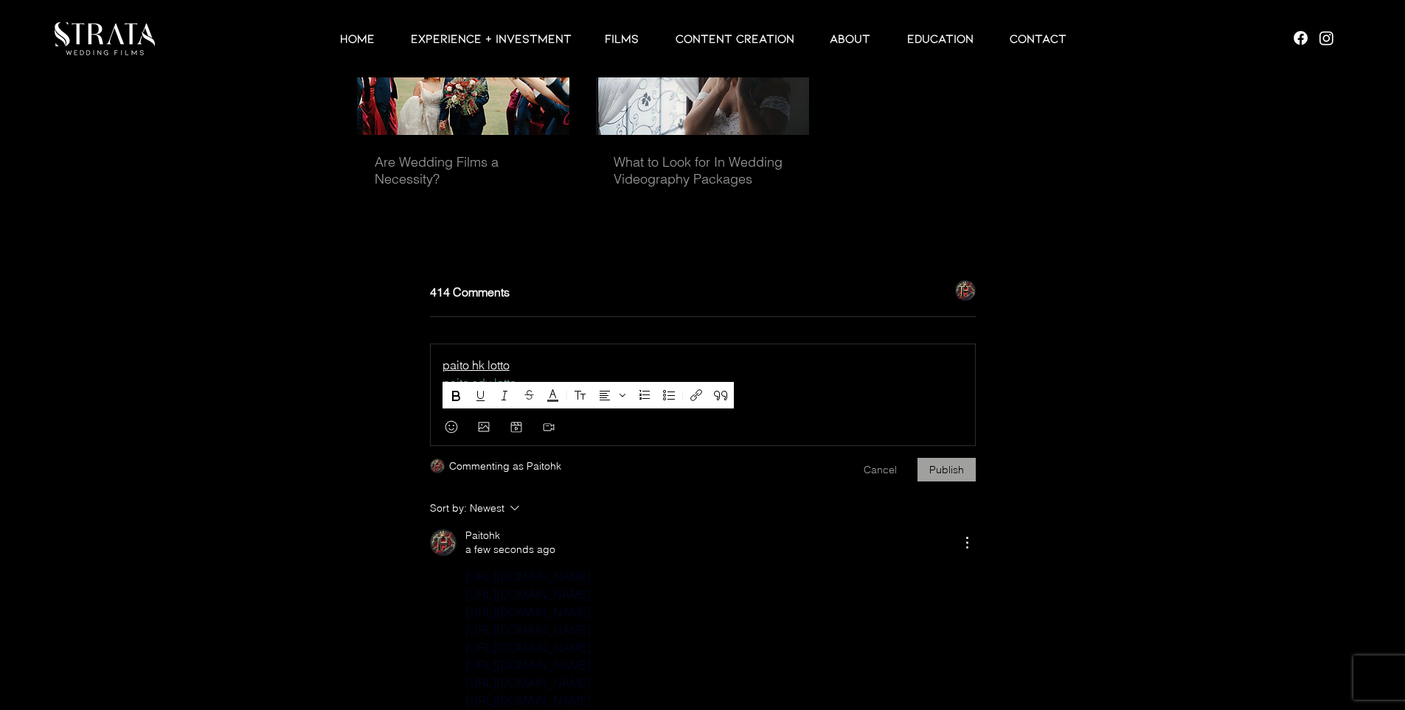
click at [466, 408] on span "paito sgp" at bounding box center [468, 400] width 50 height 15
click at [701, 392] on icon "Link (Ctrl+K)" at bounding box center [696, 395] width 18 height 18
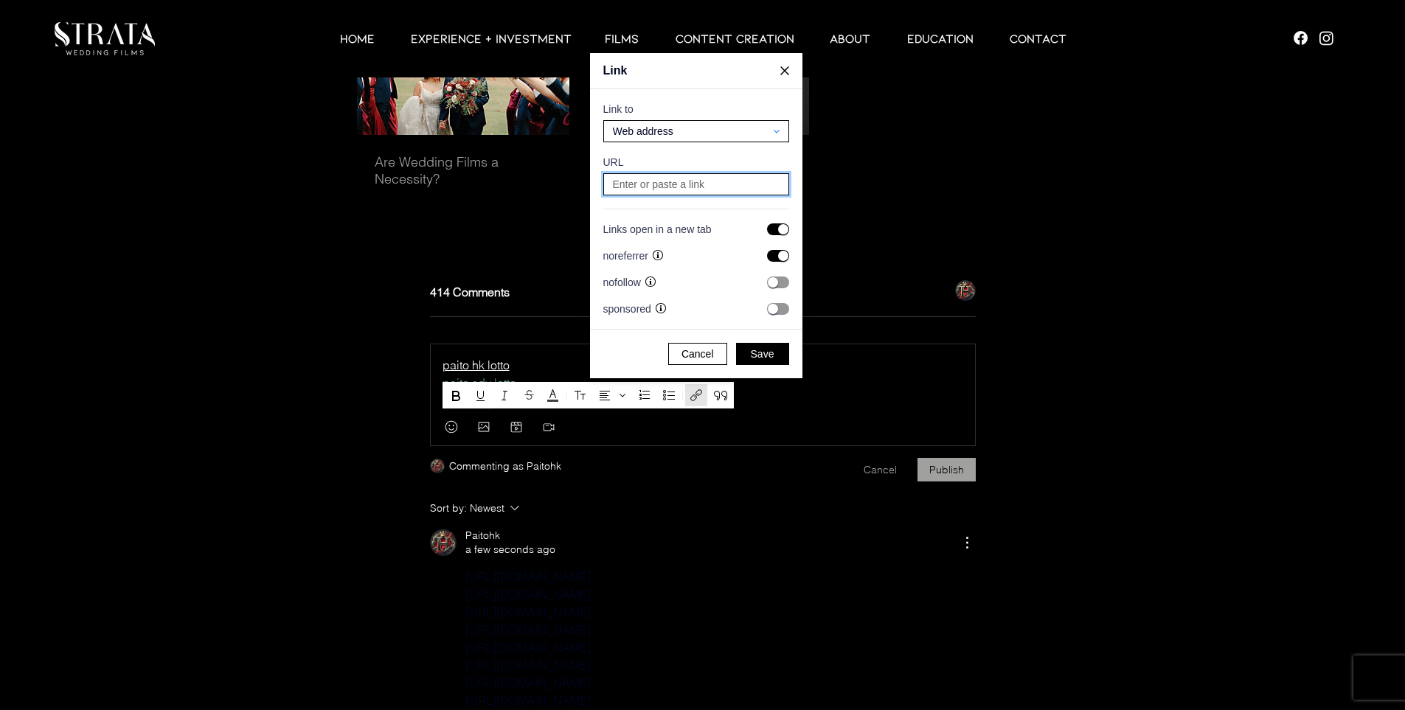
click at [713, 184] on input at bounding box center [697, 184] width 176 height 21
paste input "[URL][TECHNICAL_ID]"
type input "[URL][TECHNICAL_ID]"
click at [759, 350] on span "Save" at bounding box center [763, 353] width 24 height 13
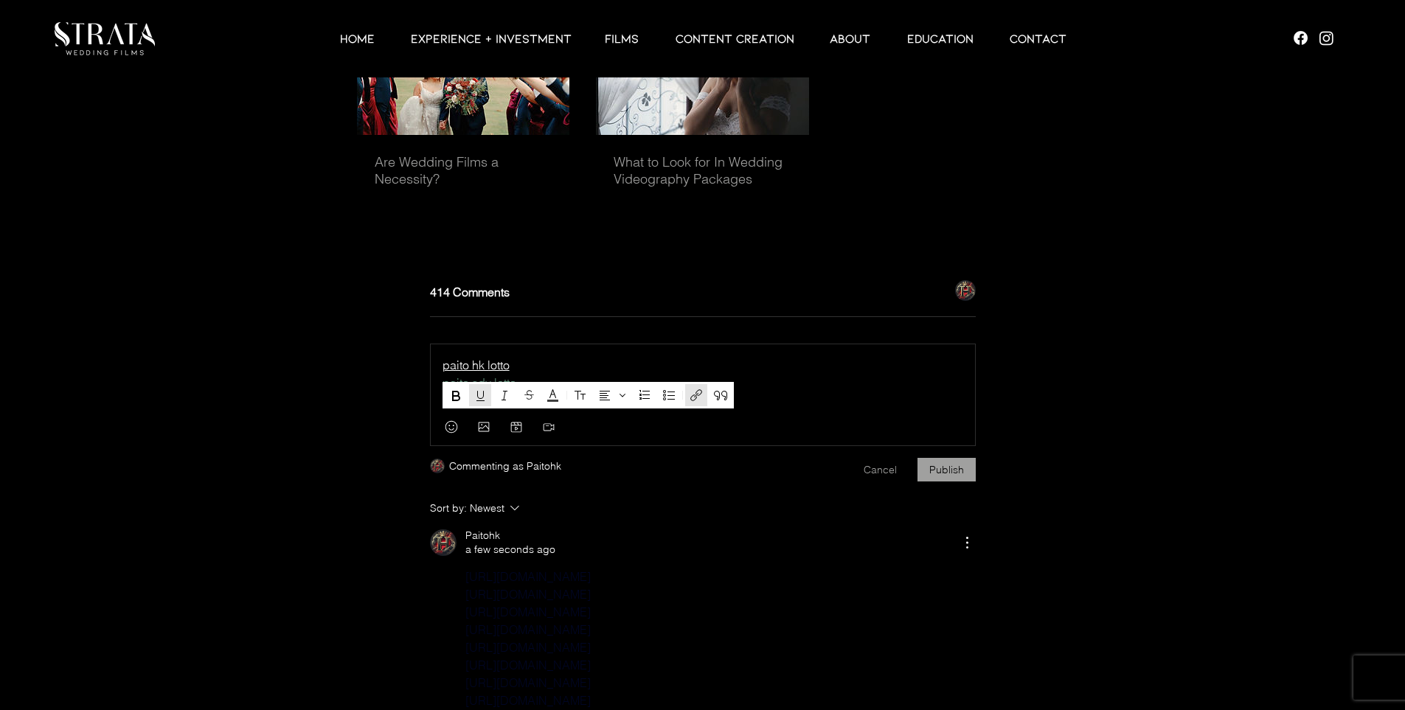
click at [634, 409] on p "paito sgp" at bounding box center [703, 401] width 521 height 18
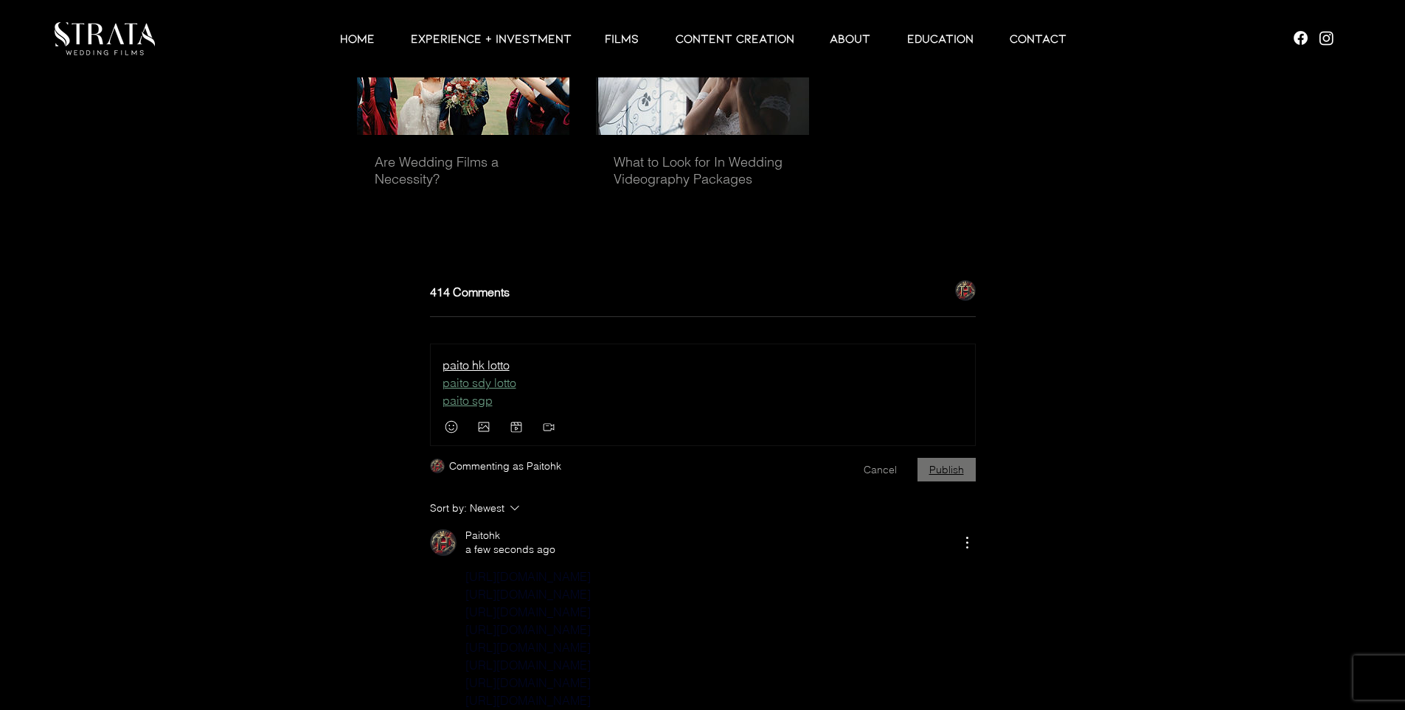
click at [950, 482] on button "Publish" at bounding box center [947, 470] width 58 height 24
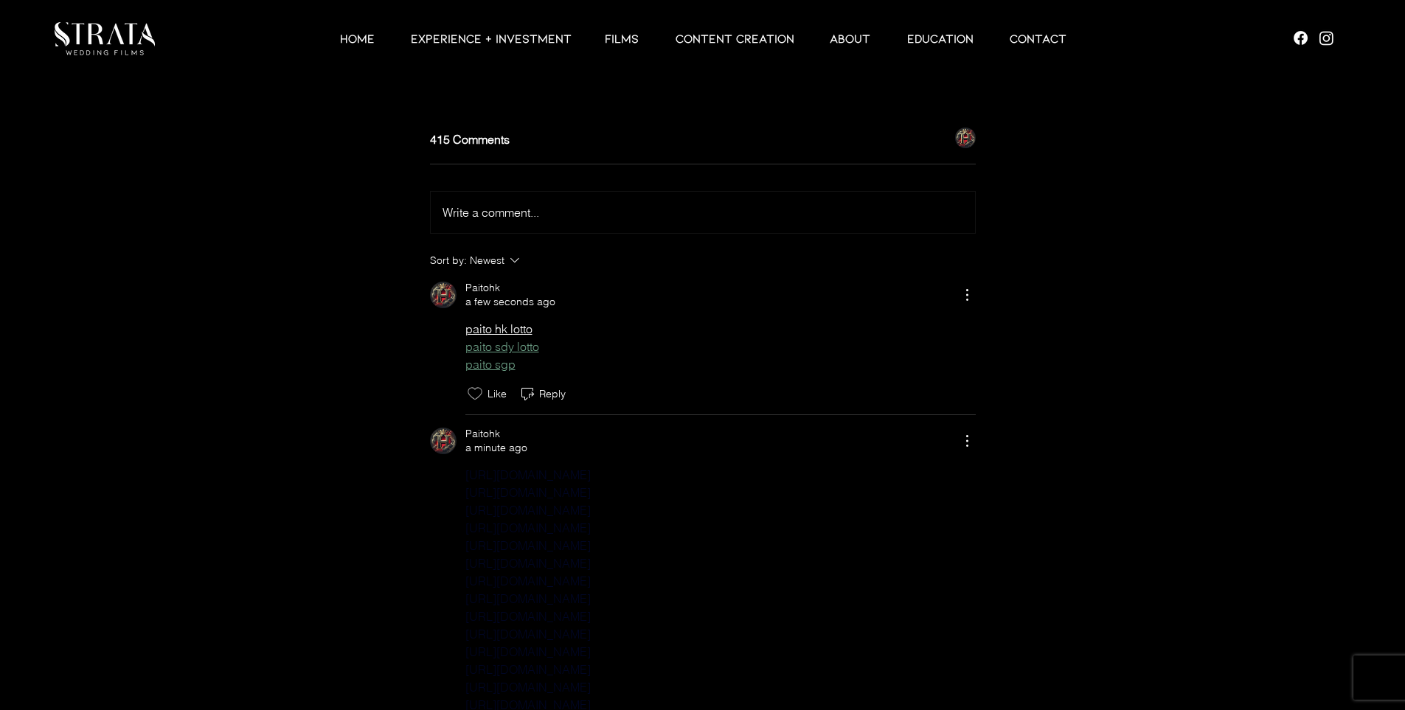
scroll to position [4667, 0]
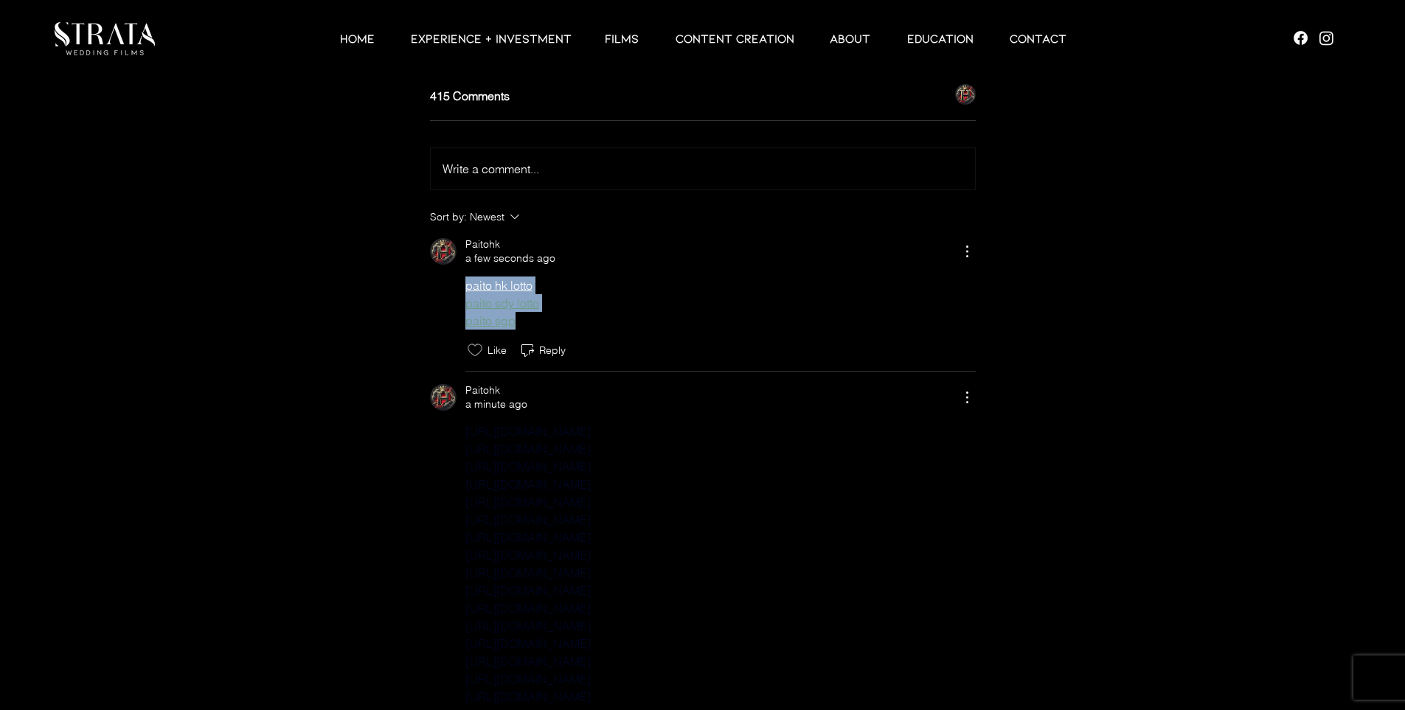
drag, startPoint x: 450, startPoint y: 307, endPoint x: 564, endPoint y: 339, distance: 118.1
click at [564, 330] on div "paito hk lotto paito sdy lotto paito sgp" at bounding box center [703, 303] width 546 height 53
copy div "paito hk lotto paito sdy lotto paito sgp"
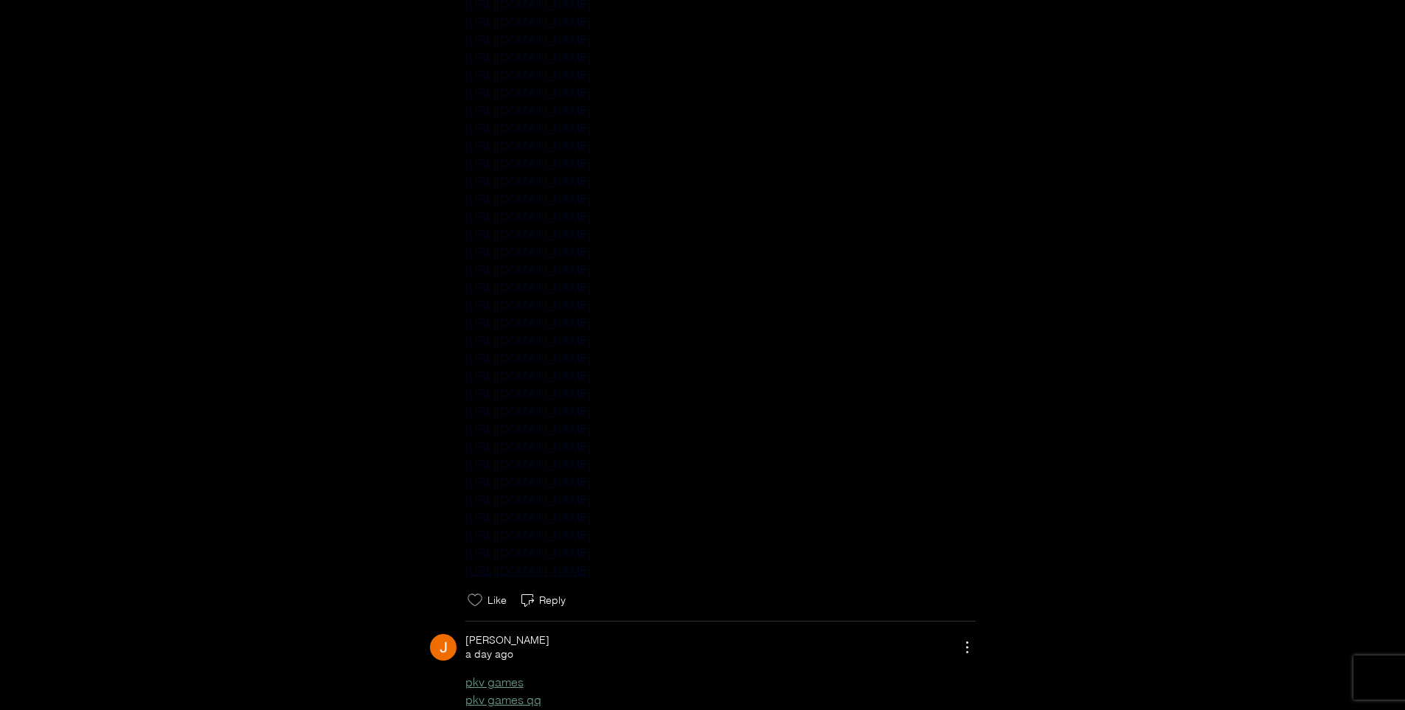
scroll to position [6241, 0]
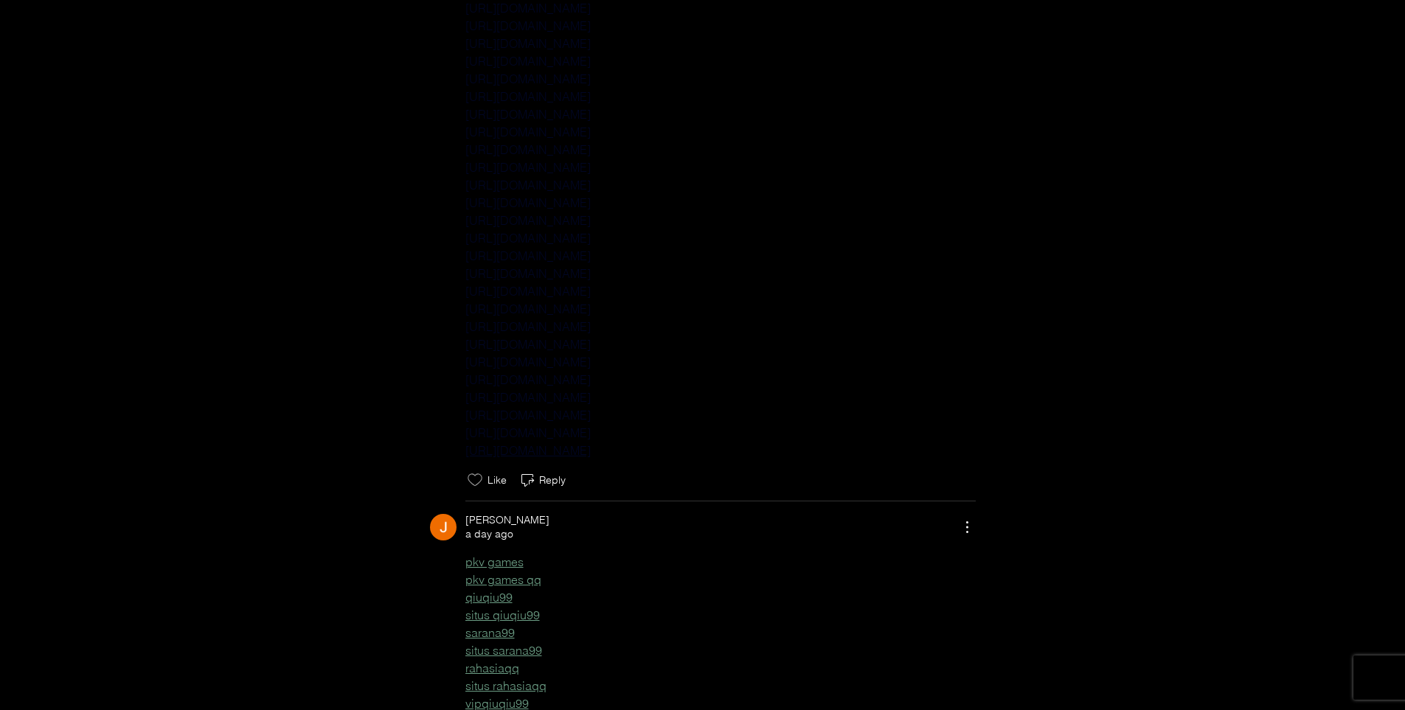
drag, startPoint x: 443, startPoint y: 246, endPoint x: 892, endPoint y: 474, distance: 504.7
copy div "[URL][DOMAIN_NAME] [URL][DOMAIN_NAME] [URL][DOMAIN_NAME] [URL][DOMAIN_NAME] [UR…"
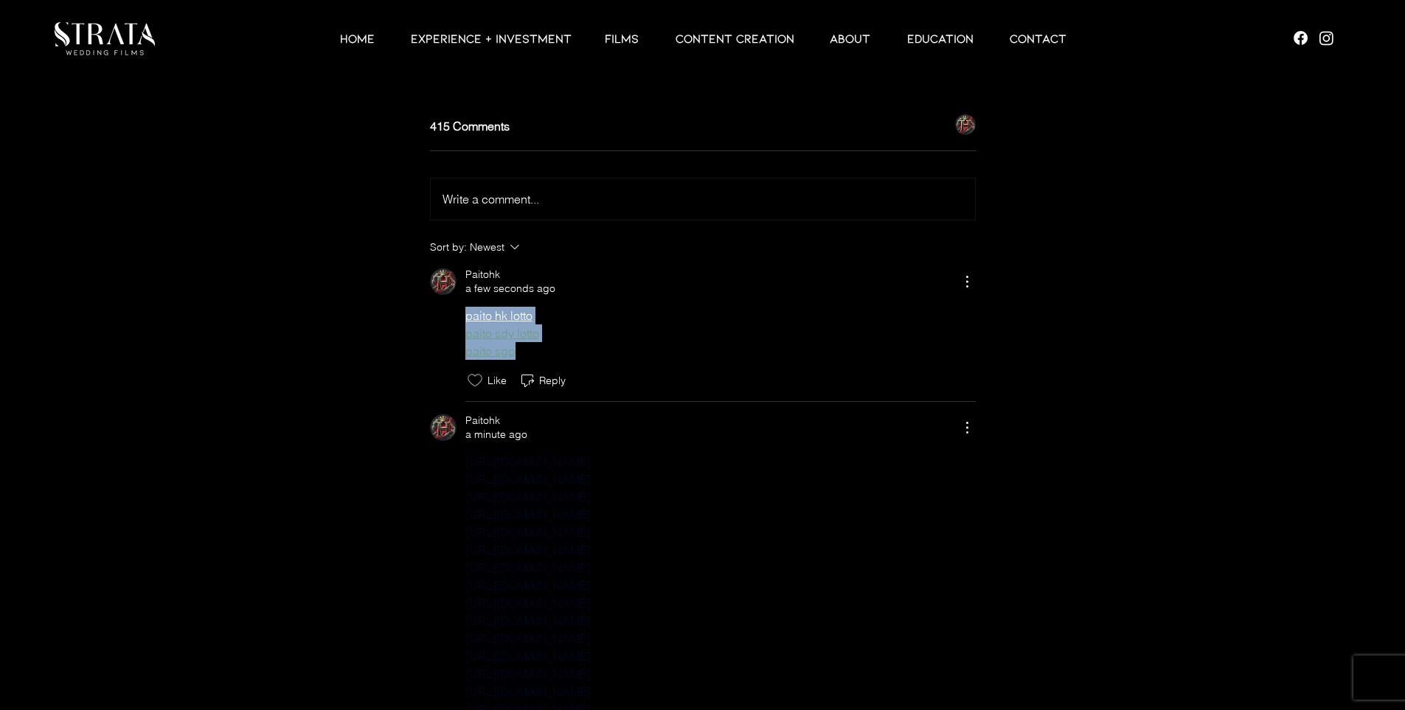
scroll to position [4667, 0]
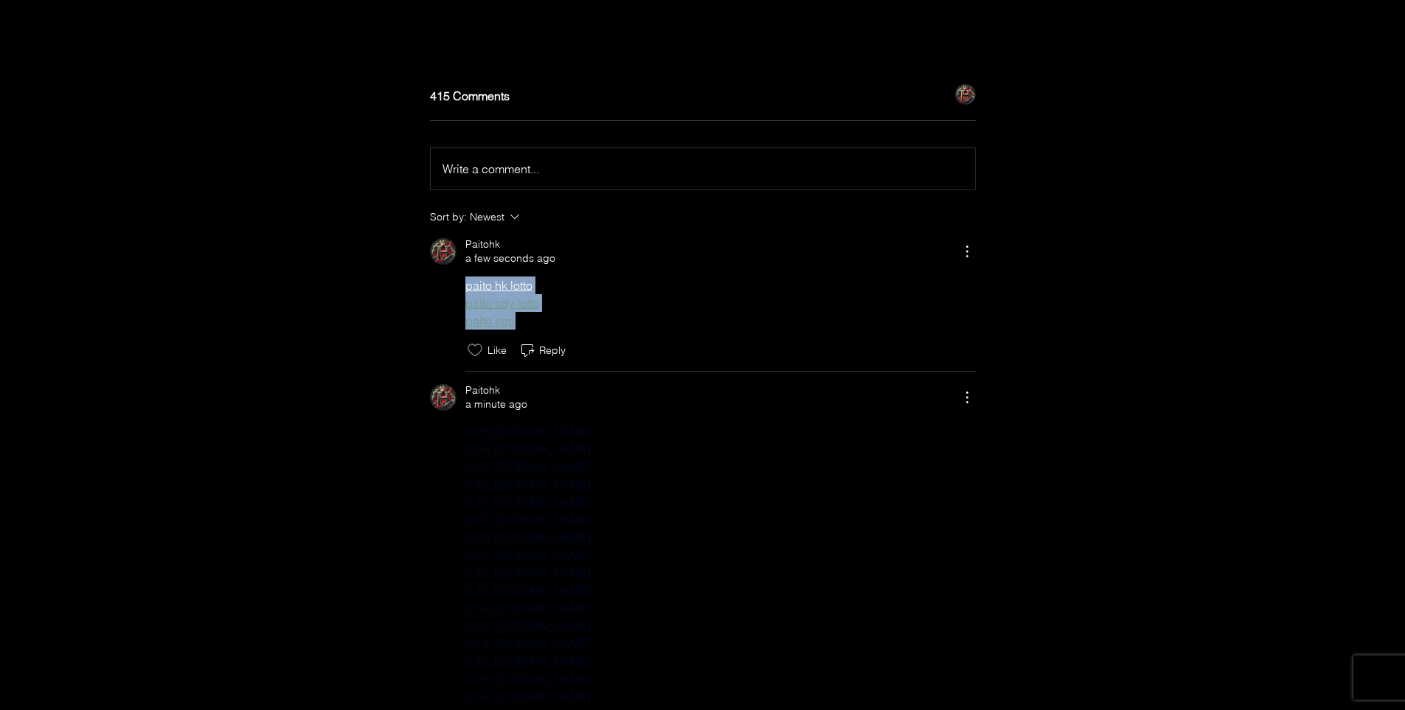
click at [481, 176] on span "Write a comment..." at bounding box center [491, 169] width 97 height 15
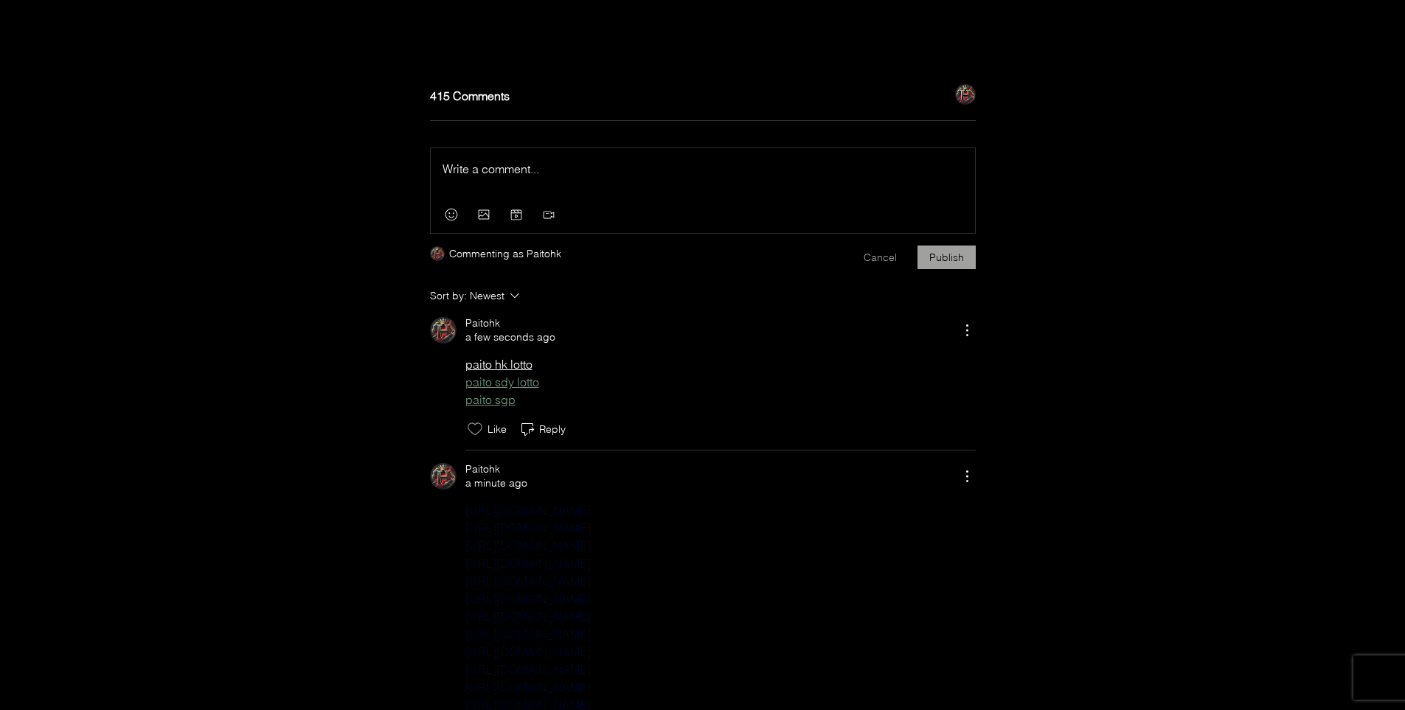
click at [473, 178] on p "Rich Text Editor" at bounding box center [703, 169] width 521 height 18
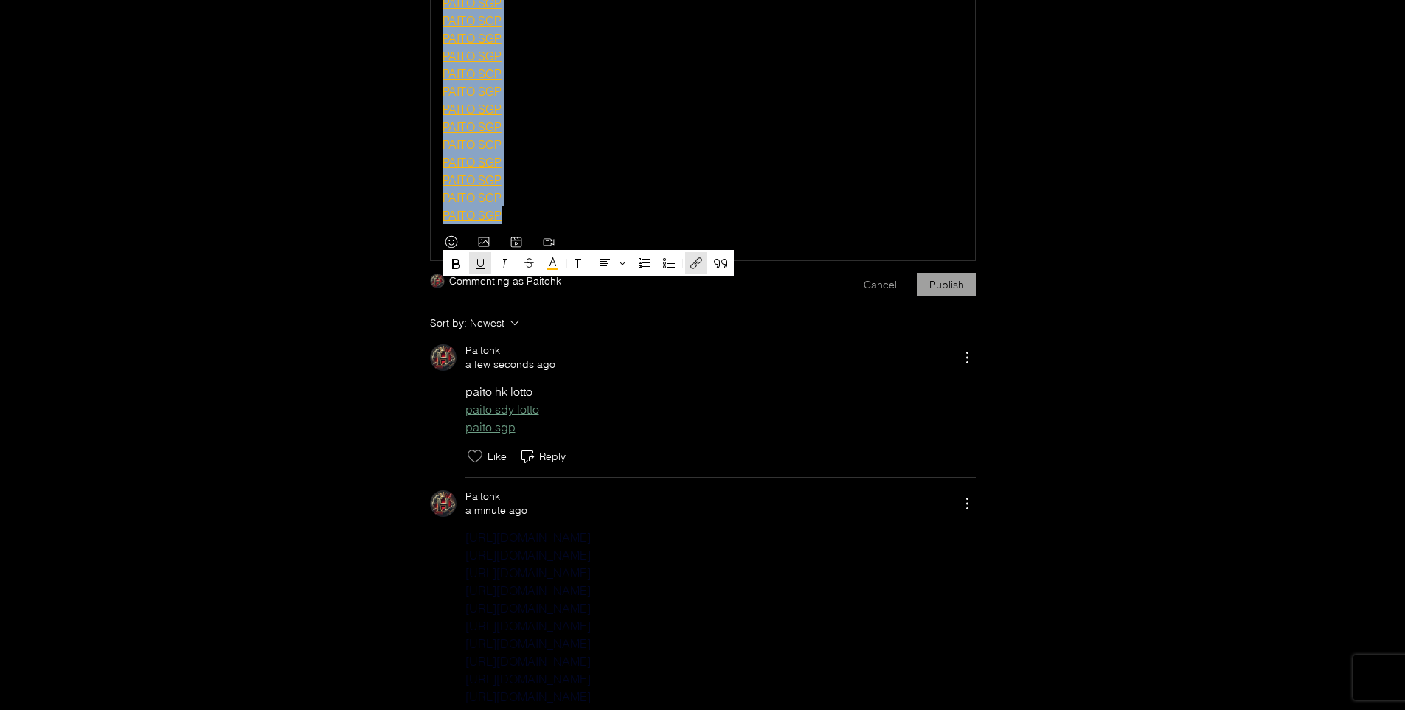
scroll to position [7490, 0]
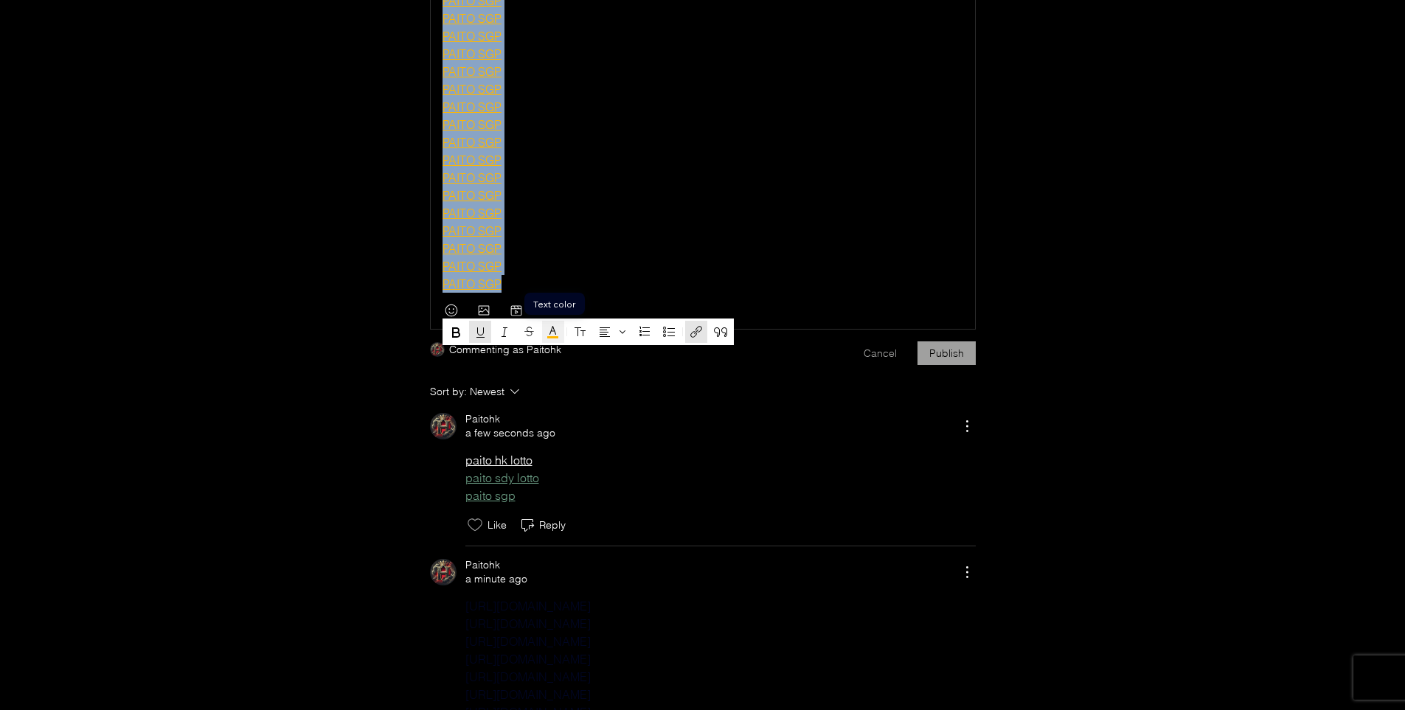
click at [552, 336] on icon "Text color" at bounding box center [553, 332] width 18 height 18
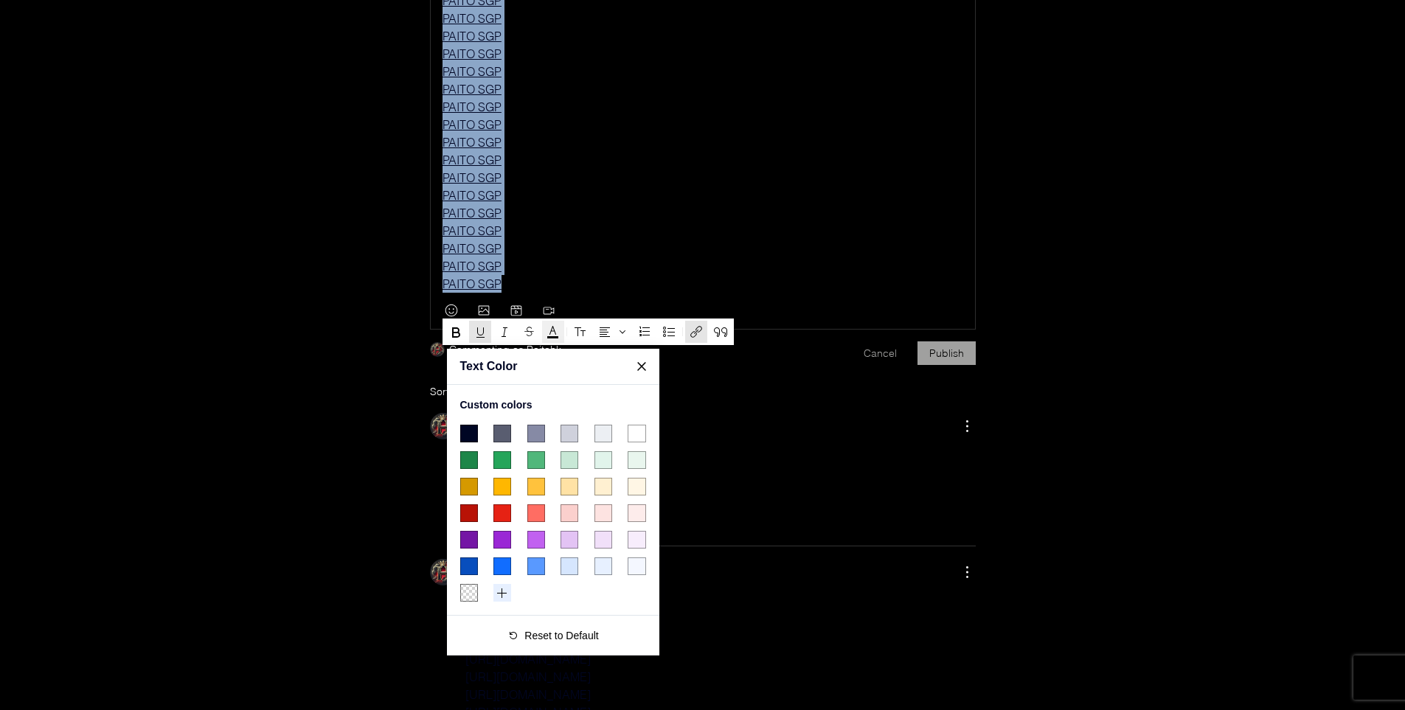
click at [471, 437] on span "#000624 color swatch" at bounding box center [469, 434] width 18 height 18
click at [713, 222] on p "PAITO SGP" at bounding box center [703, 213] width 521 height 18
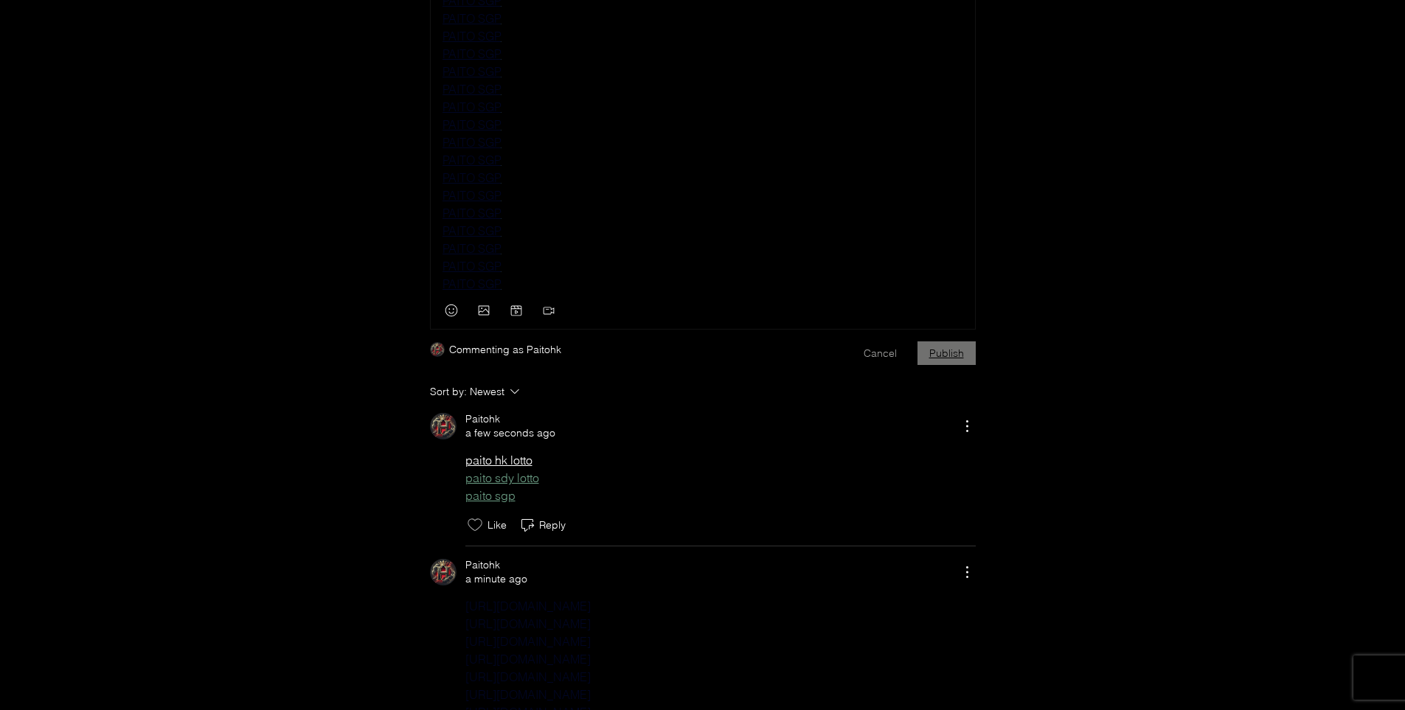
click at [947, 365] on button "Publish" at bounding box center [947, 354] width 58 height 24
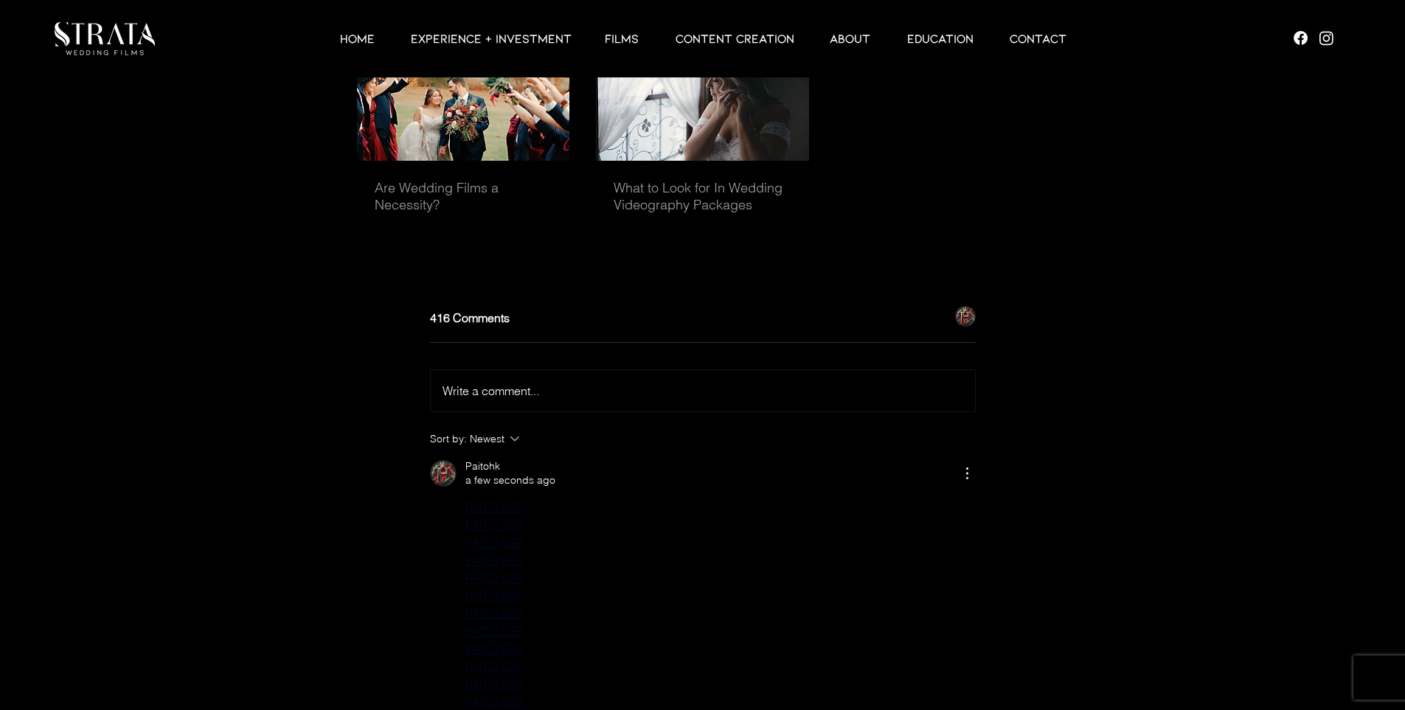
scroll to position [4486, 0]
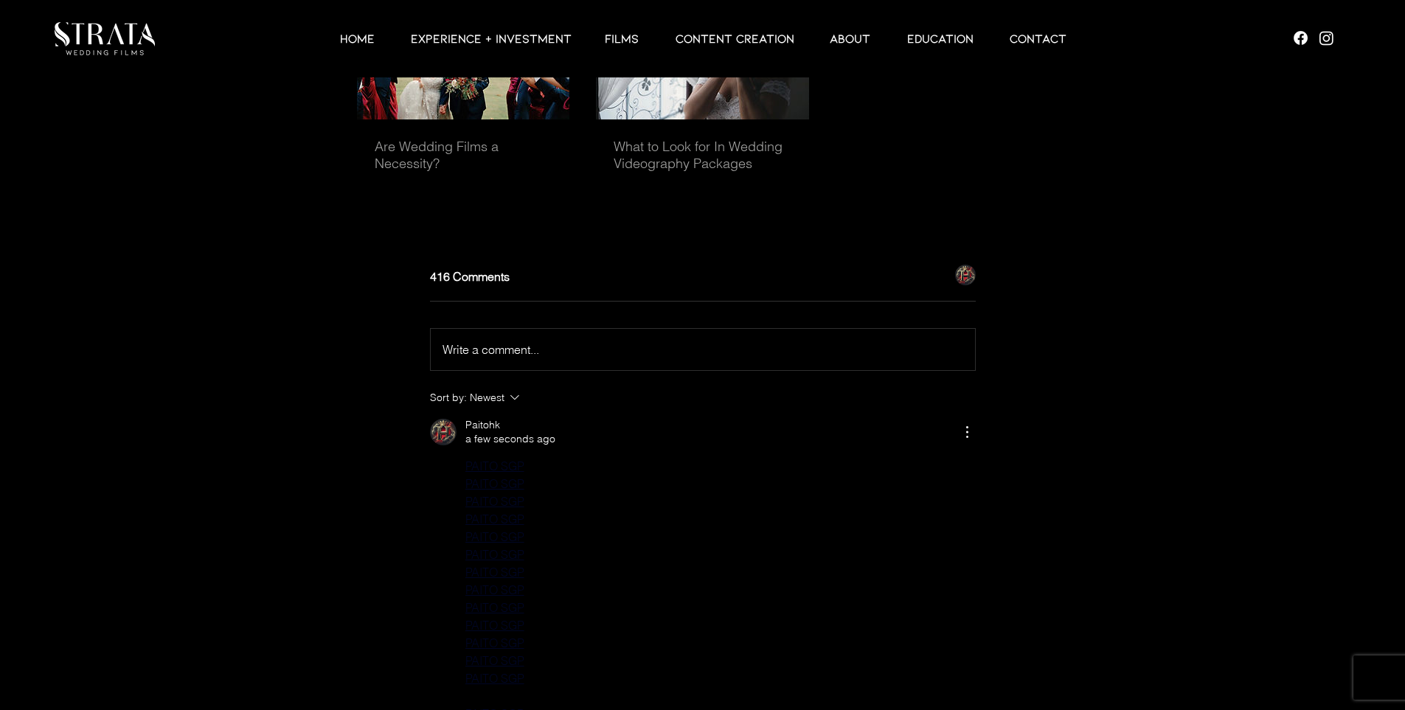
click at [505, 357] on span "Write a comment..." at bounding box center [491, 349] width 97 height 15
click at [478, 358] on p "Rich Text Editor" at bounding box center [703, 350] width 521 height 18
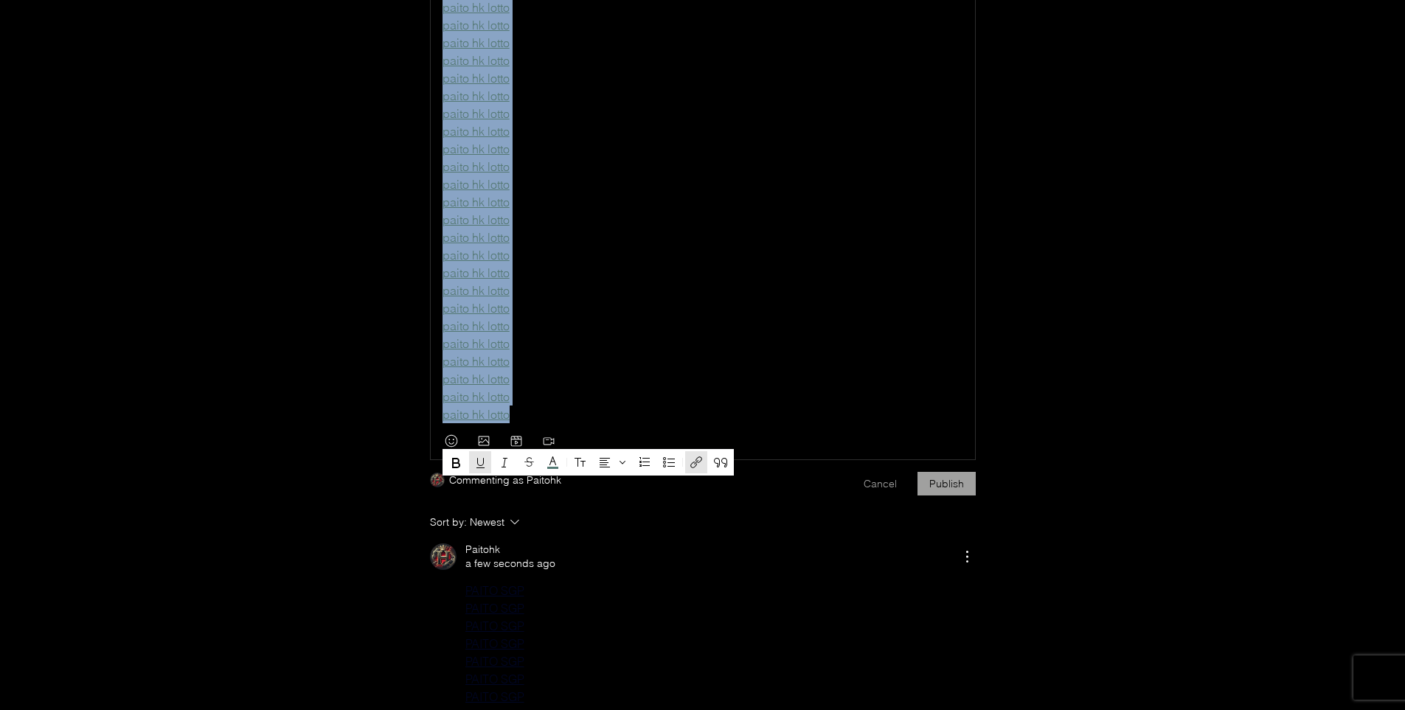
scroll to position [5187, 0]
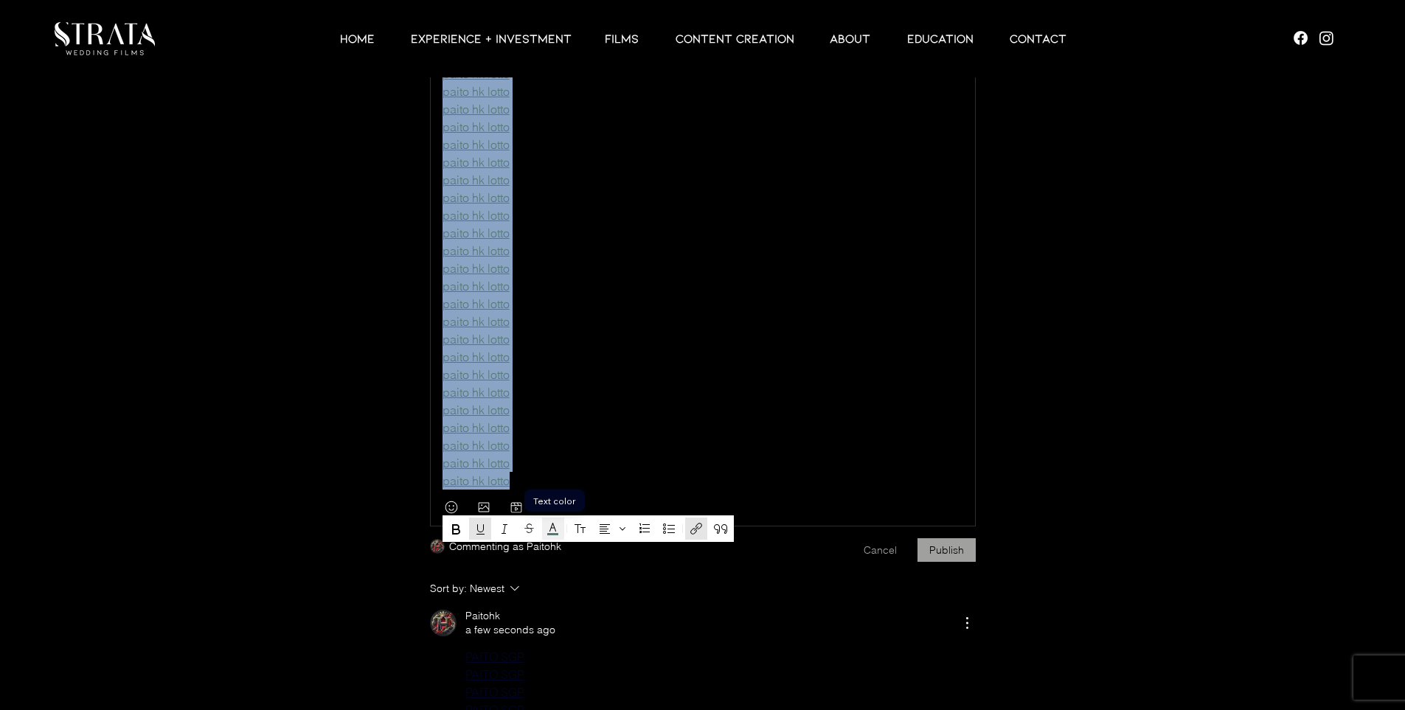
click at [553, 537] on icon "Text color" at bounding box center [553, 529] width 18 height 18
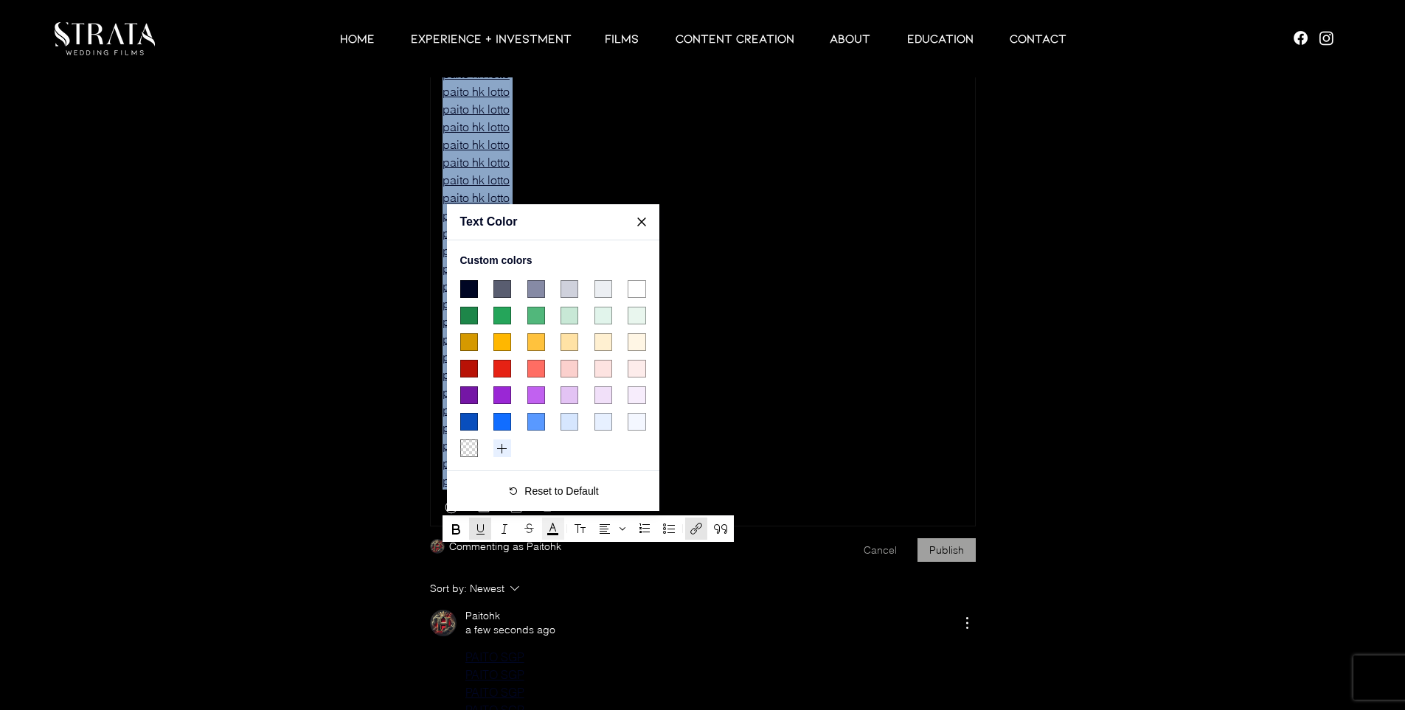
click at [465, 290] on span "#000624 color swatch" at bounding box center [469, 289] width 18 height 18
click at [646, 223] on span "Close" at bounding box center [642, 222] width 22 height 22
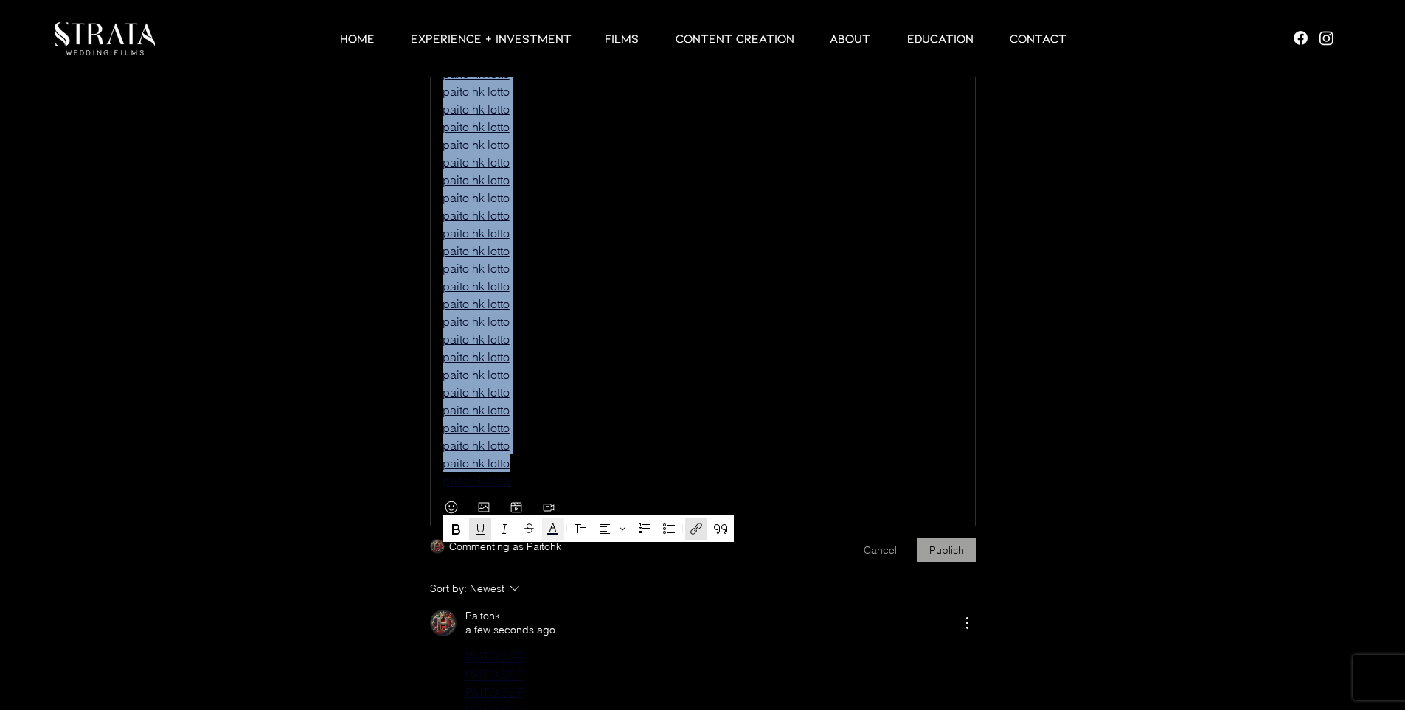
click at [766, 313] on p "paito hk lotto" at bounding box center [703, 304] width 521 height 18
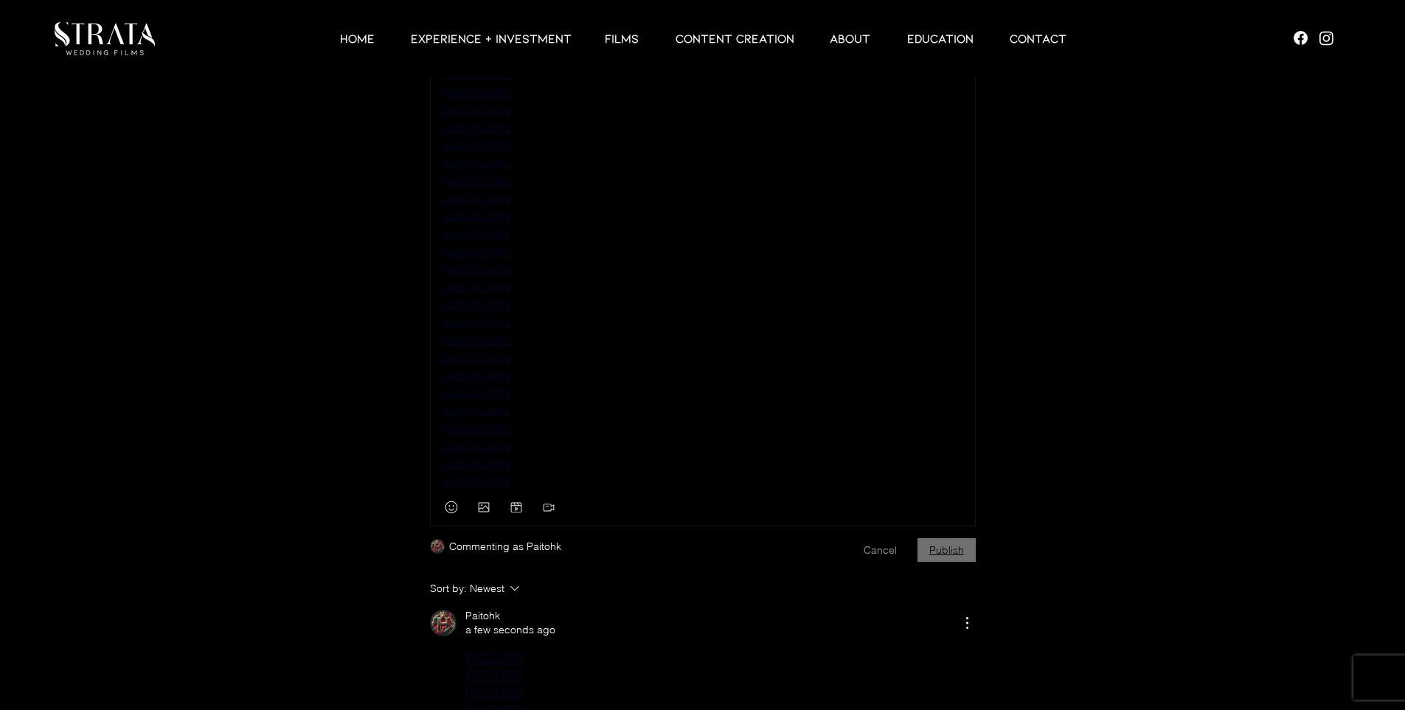
click at [949, 562] on button "Publish" at bounding box center [947, 550] width 58 height 24
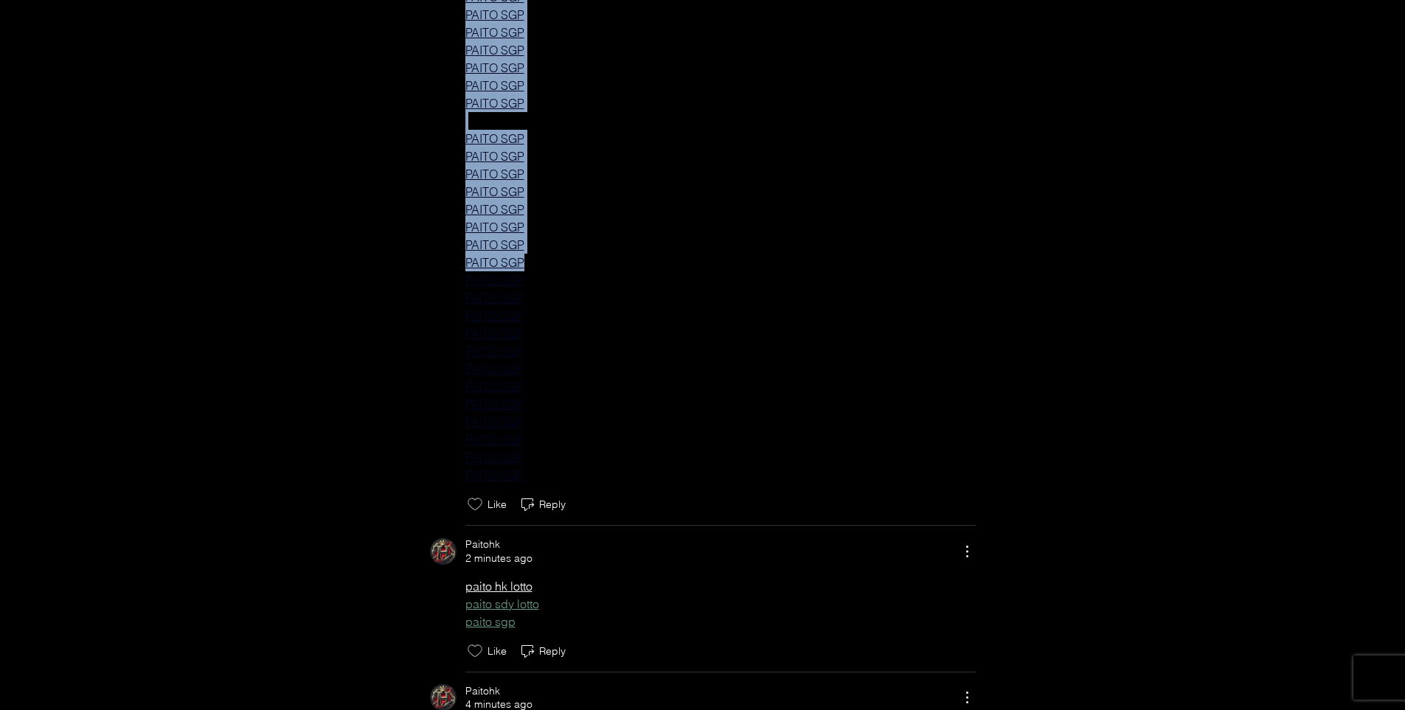
scroll to position [8477, 0]
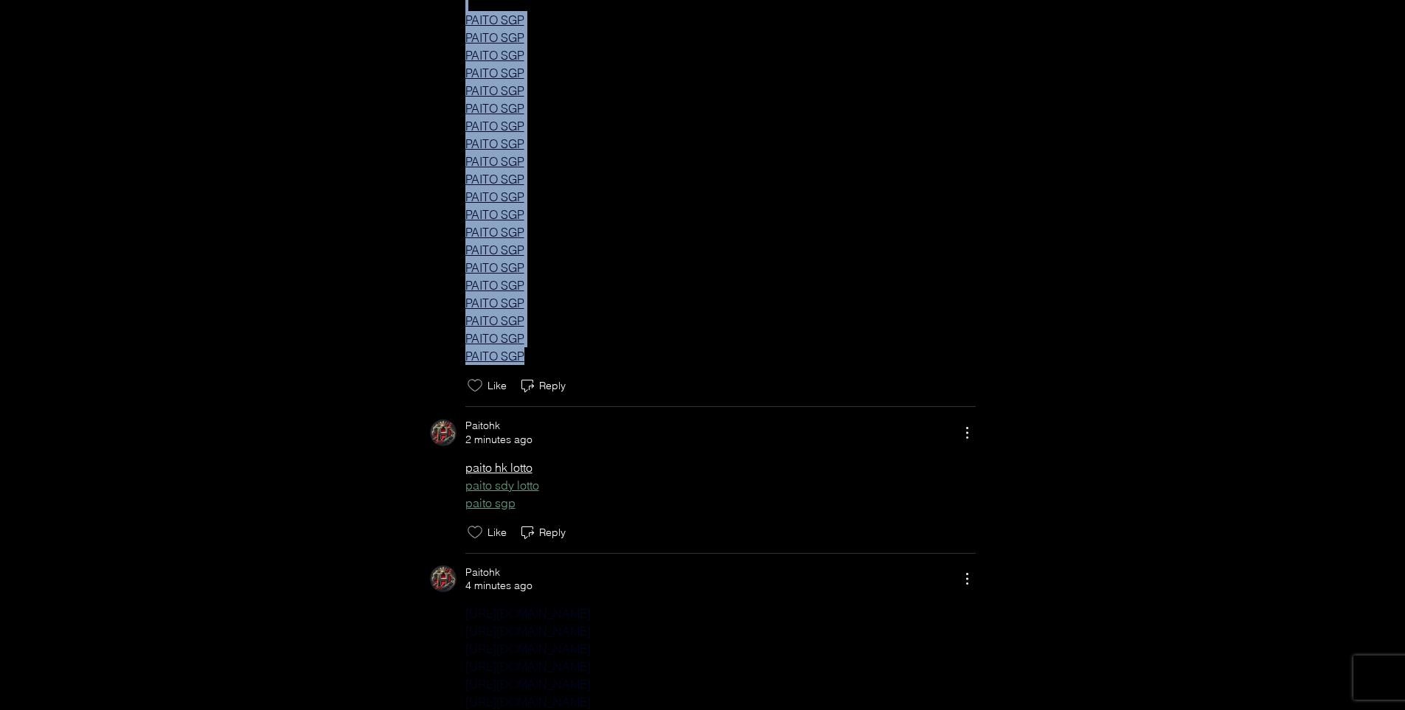
drag, startPoint x: 442, startPoint y: 187, endPoint x: 564, endPoint y: 378, distance: 226.9
copy div "PAITO SGP PAITO SGP PAITO SGP PAITO SGP PAITO SGP PAITO SGP PAITO SGP PAITO SGP…"
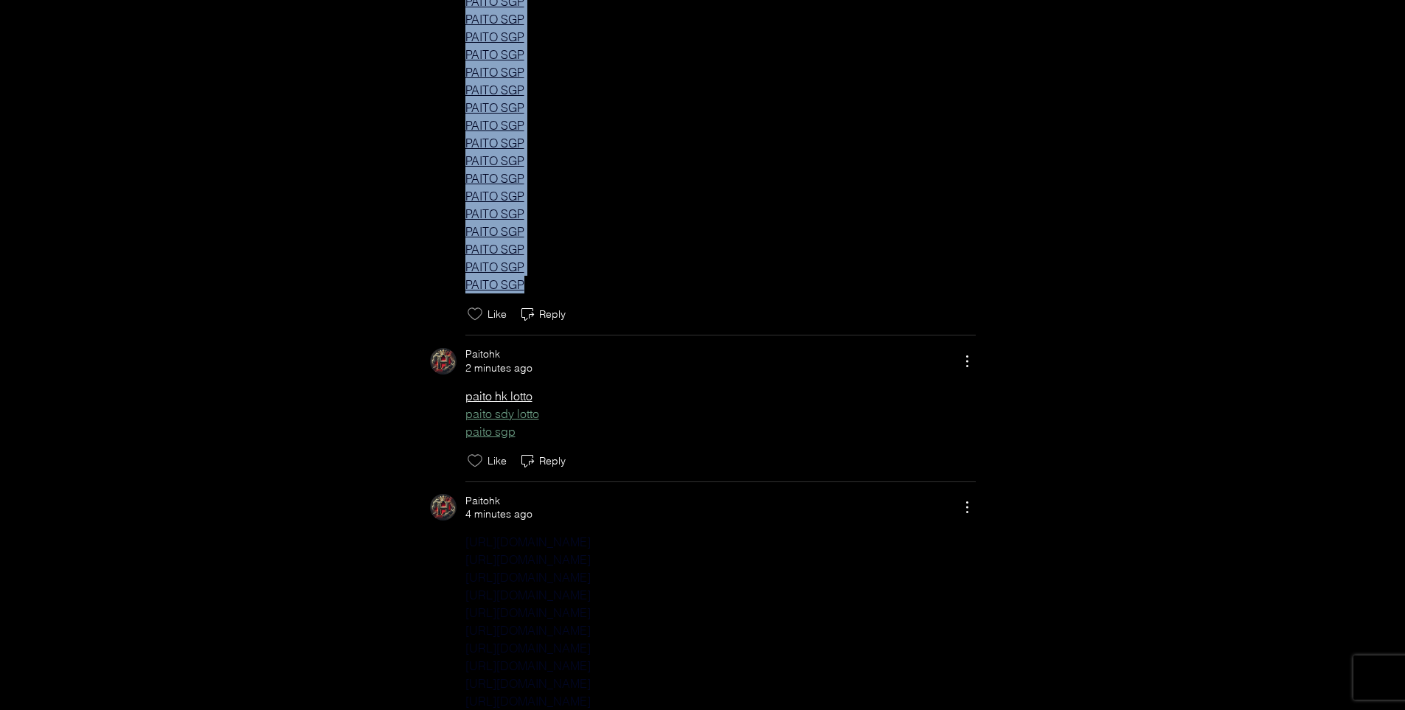
scroll to position [8674, 0]
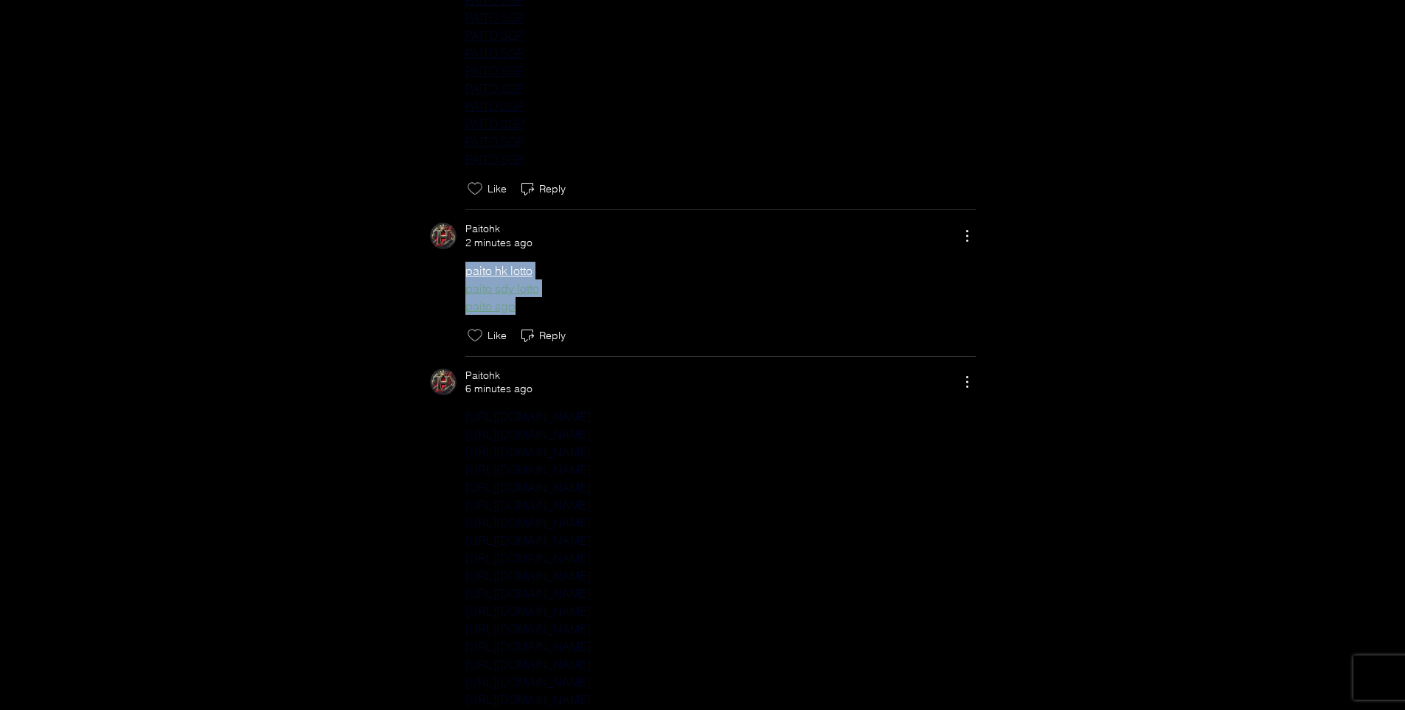
drag, startPoint x: 454, startPoint y: 291, endPoint x: 547, endPoint y: 324, distance: 99.4
click at [547, 315] on div "paito hk lotto paito sdy lotto paito sgp" at bounding box center [703, 288] width 546 height 53
copy div "paito hk lotto paito sdy lotto paito sgp"
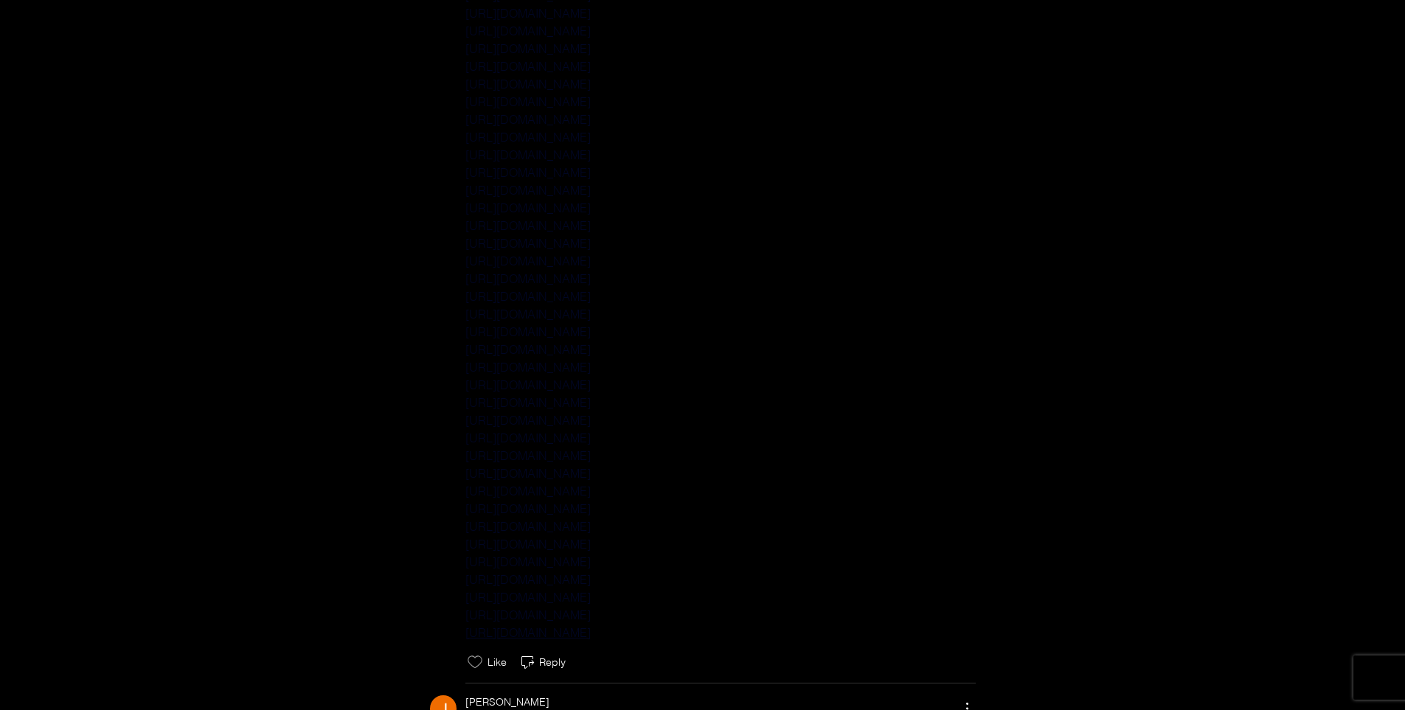
scroll to position [10247, 0]
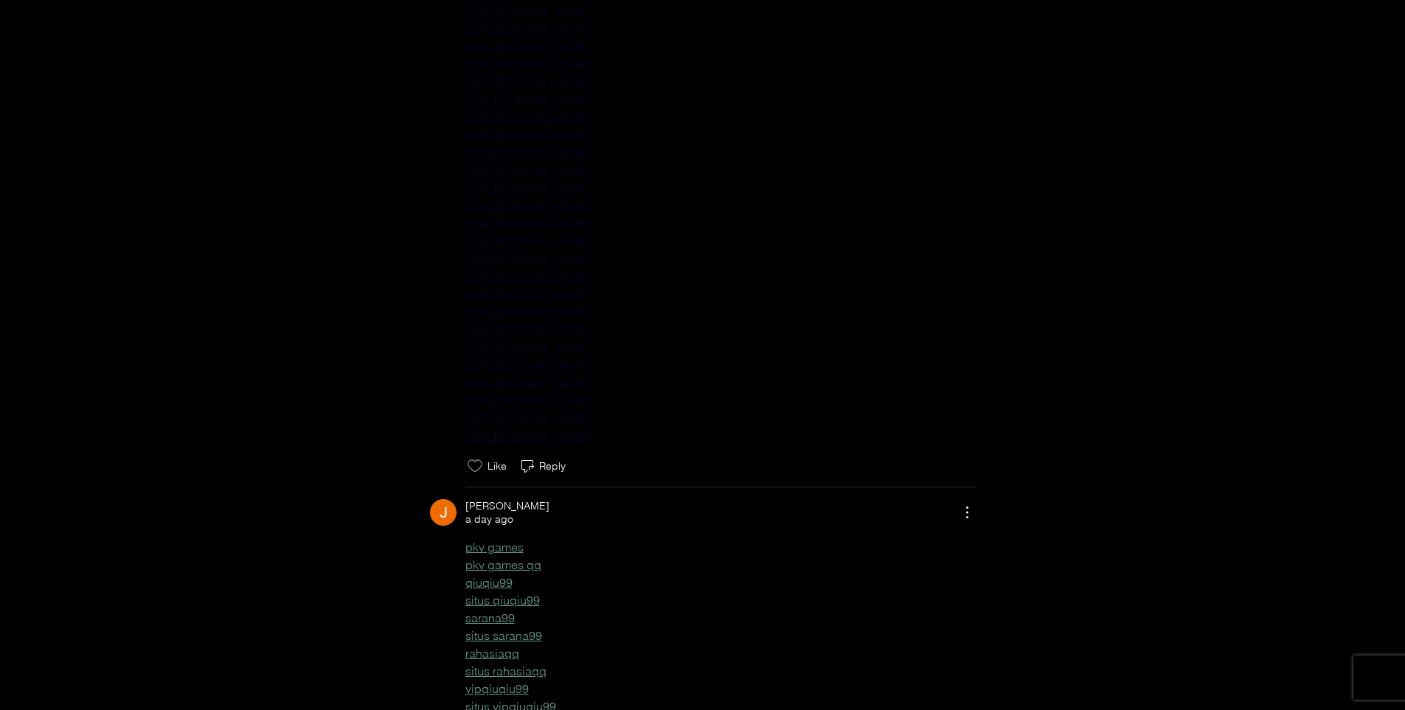
drag, startPoint x: 445, startPoint y: 240, endPoint x: 871, endPoint y: 455, distance: 476.6
copy div "[URL][DOMAIN_NAME] [URL][DOMAIN_NAME] [URL][DOMAIN_NAME] [URL][DOMAIN_NAME] [UR…"
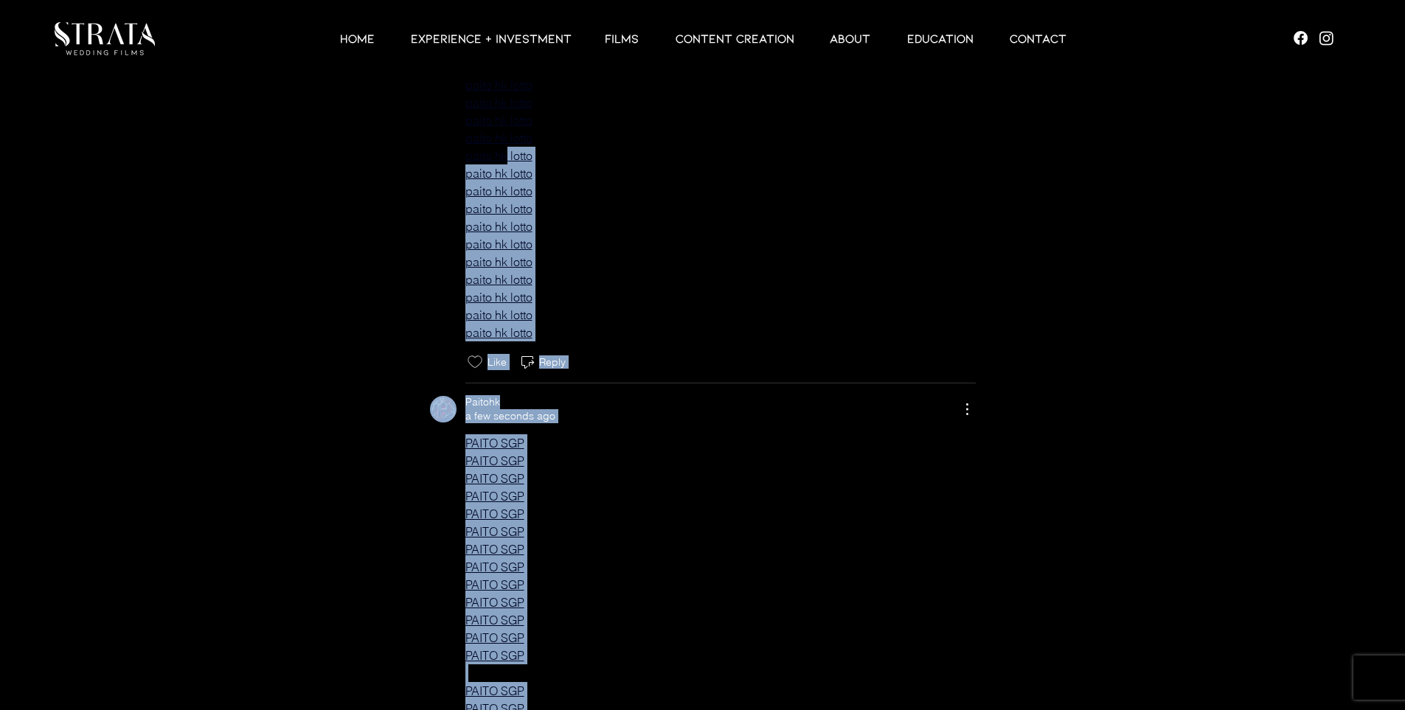
scroll to position [5331, 0]
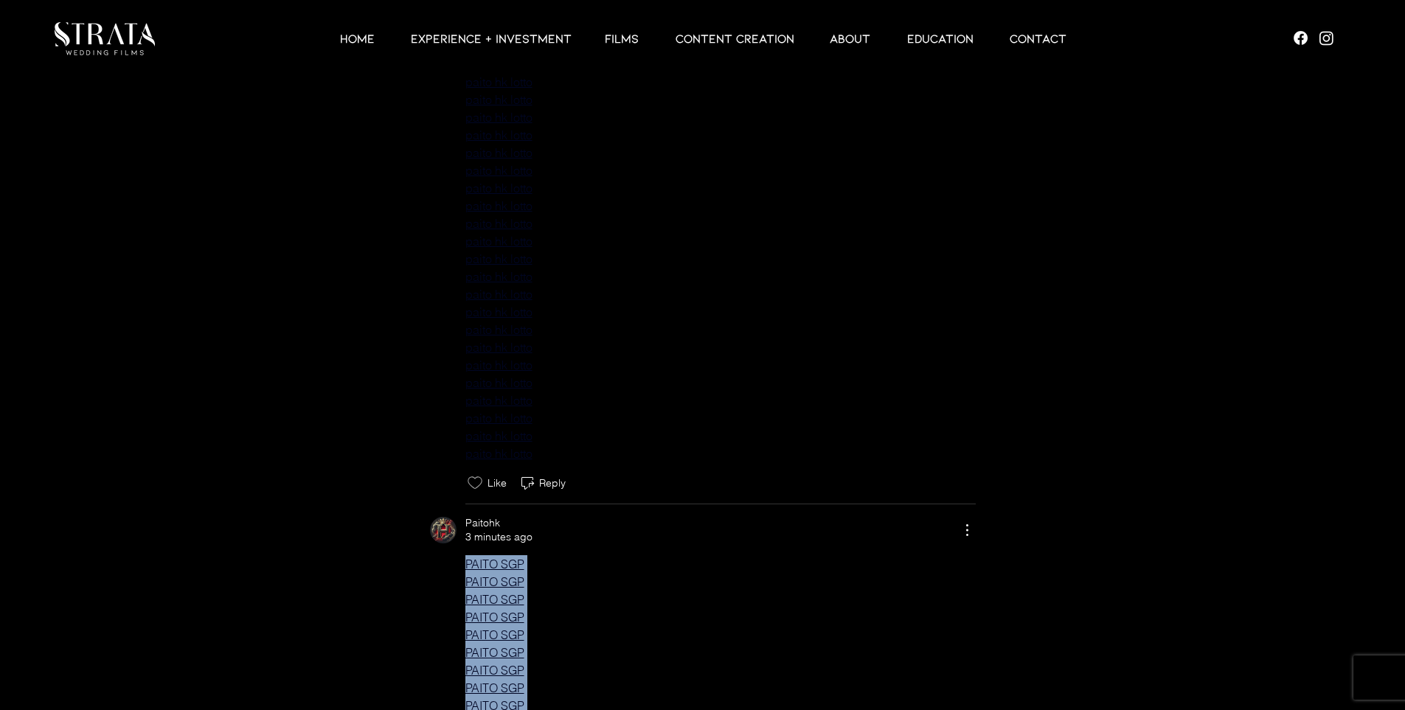
drag, startPoint x: 563, startPoint y: 373, endPoint x: 462, endPoint y: 575, distance: 225.0
copy div "PAITO SGP PAITO SGP PAITO SGP PAITO SGP PAITO SGP PAITO SGP PAITO SGP PAITO SGP…"
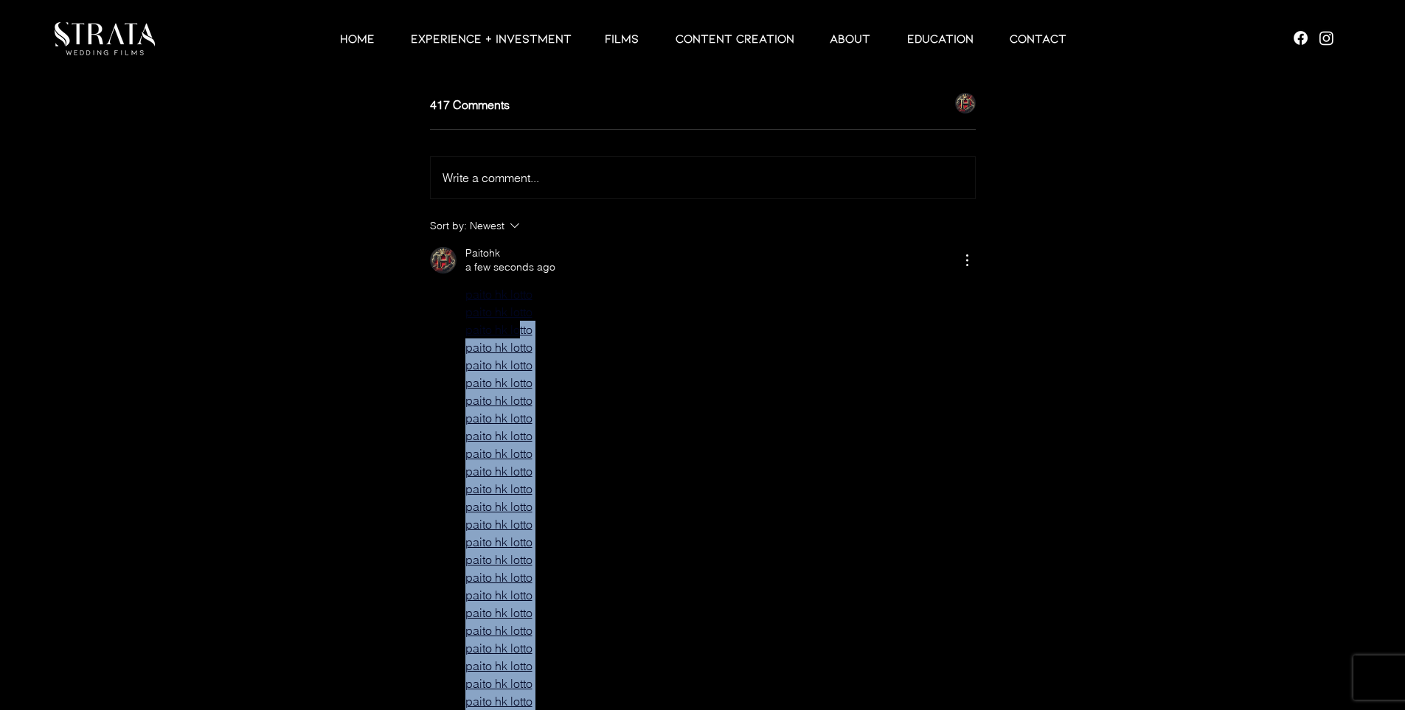
scroll to position [4544, 0]
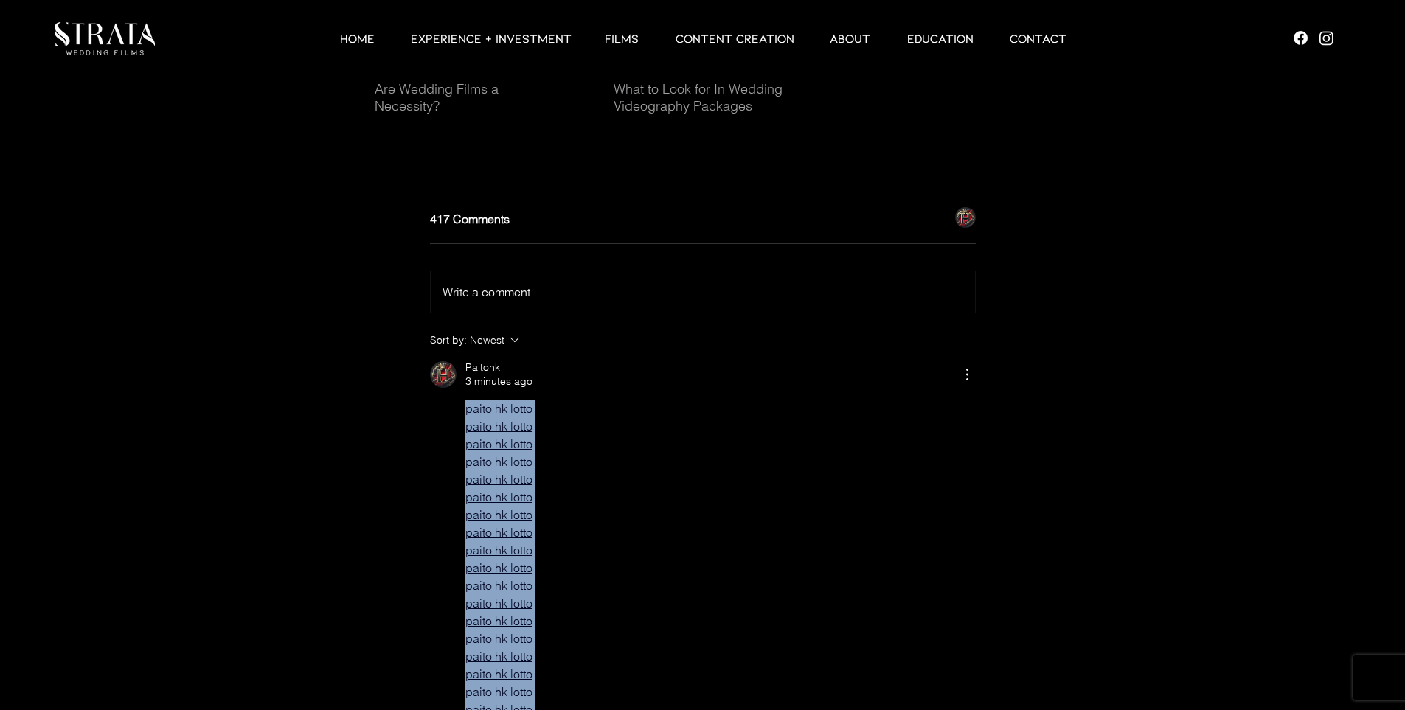
drag, startPoint x: 606, startPoint y: 467, endPoint x: 452, endPoint y: 420, distance: 160.5
copy div "paito hk lotto paito hk lotto paito hk lotto paito hk lotto paito hk lotto pait…"
click at [489, 299] on span "Write a comment..." at bounding box center [491, 292] width 97 height 15
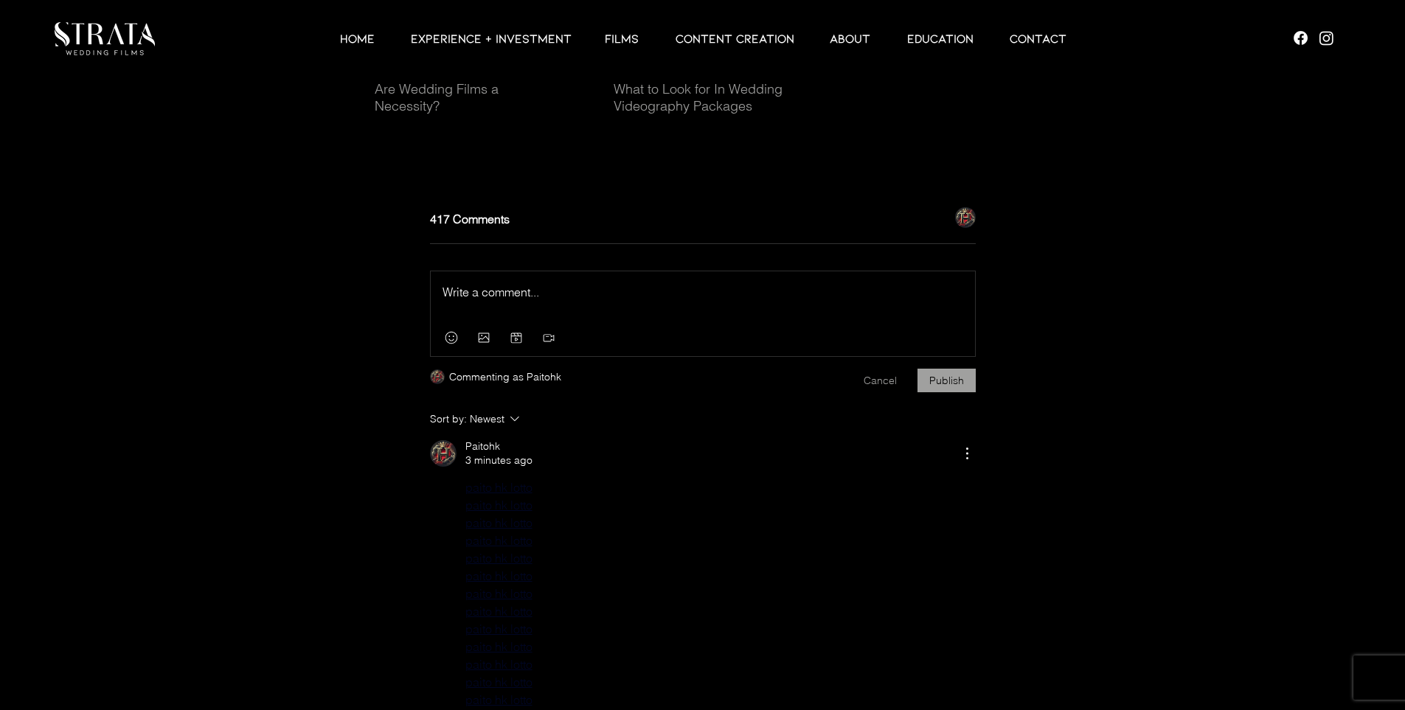
click at [480, 301] on p "Rich Text Editor" at bounding box center [703, 292] width 521 height 18
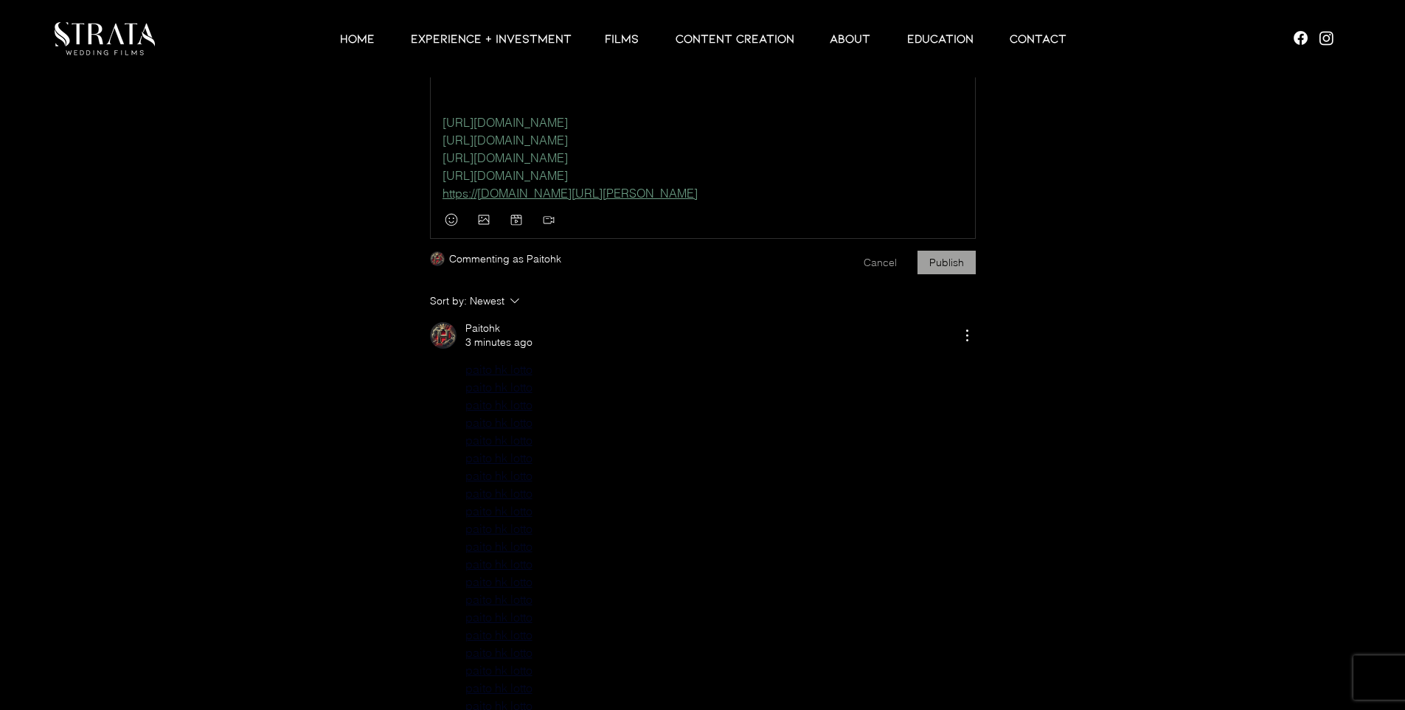
scroll to position [4993, 0]
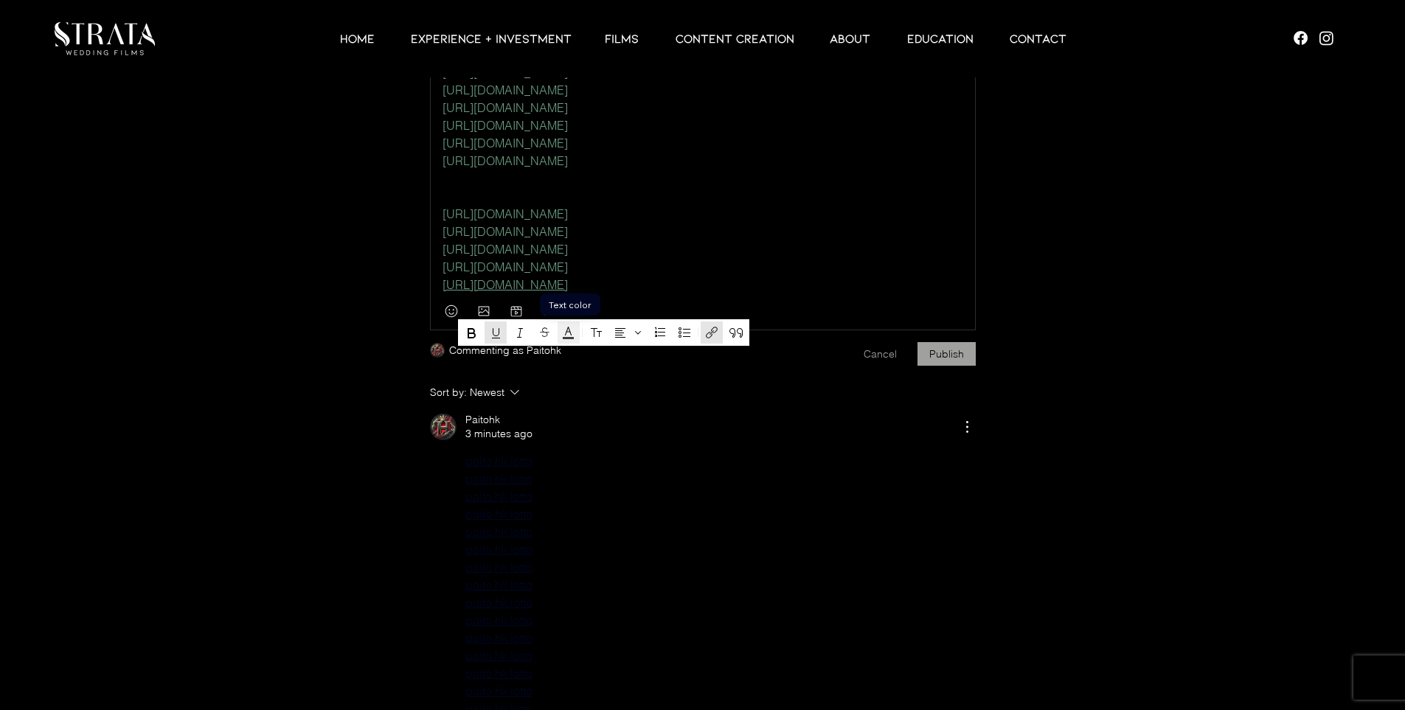
click at [572, 337] on icon "Text color" at bounding box center [568, 338] width 11 height 2
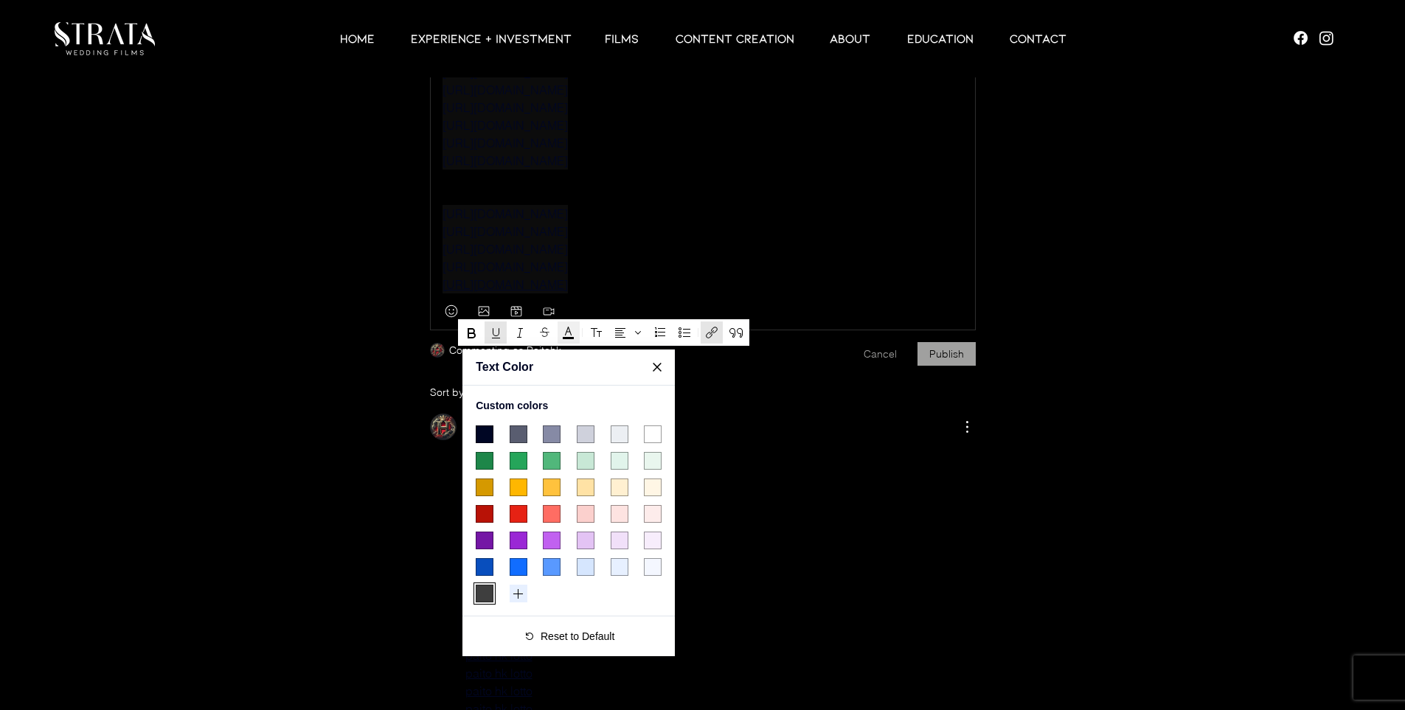
click at [482, 434] on span "#000624 color swatch" at bounding box center [485, 435] width 18 height 18
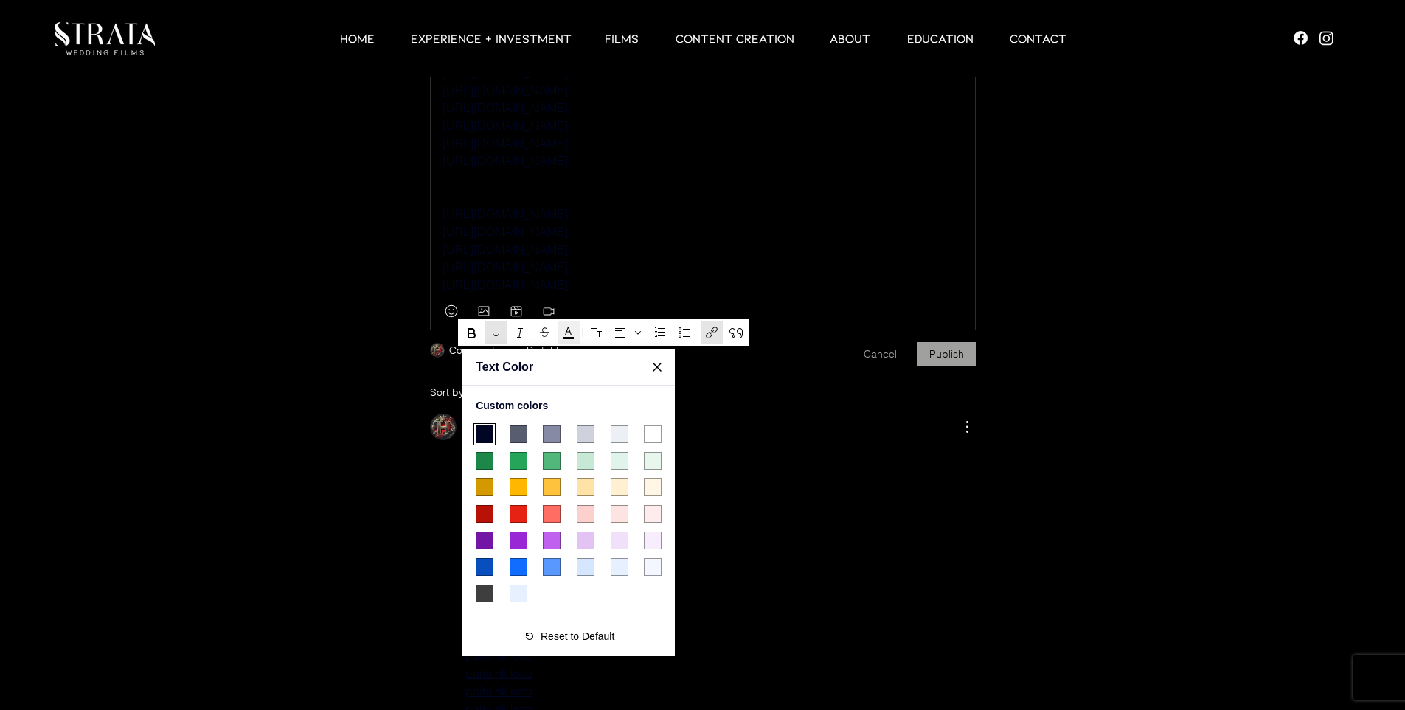
click at [776, 240] on p "[URL][DOMAIN_NAME]" at bounding box center [703, 232] width 521 height 18
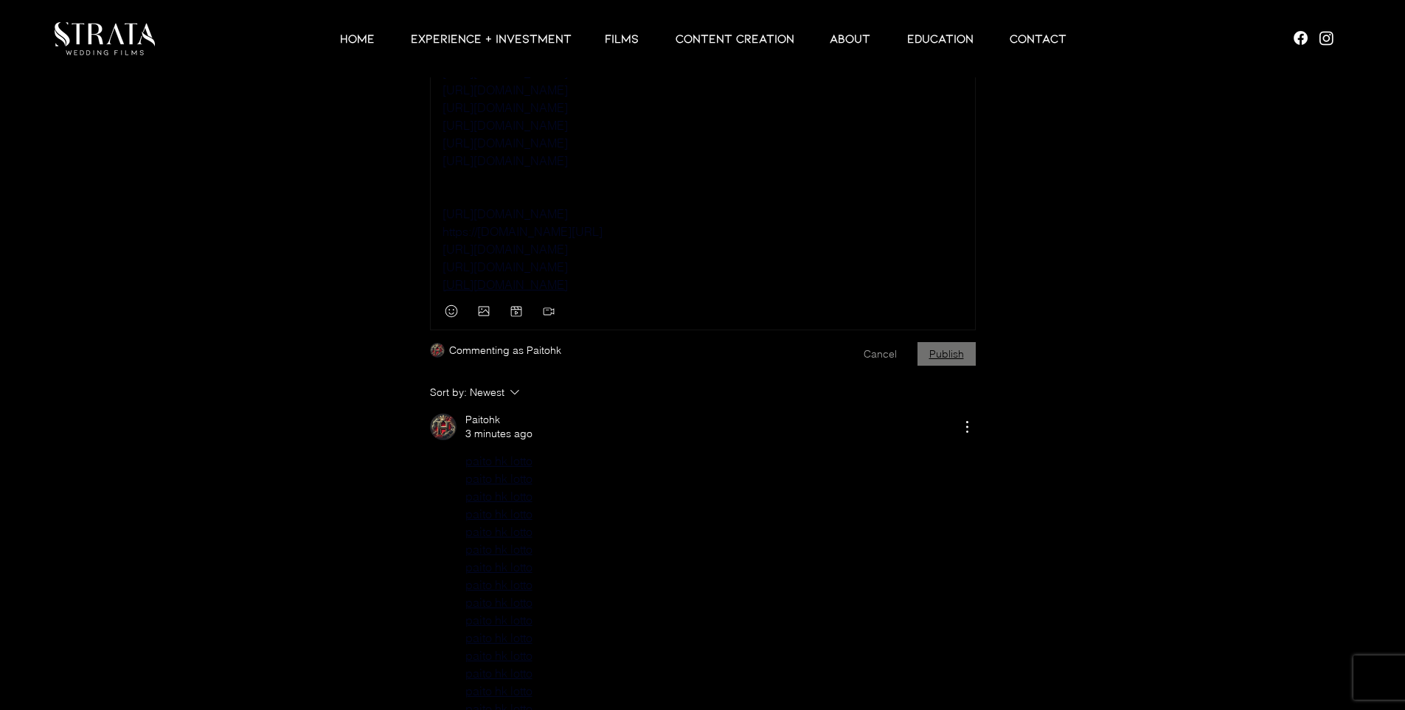
click at [954, 366] on button "Publish" at bounding box center [947, 354] width 58 height 24
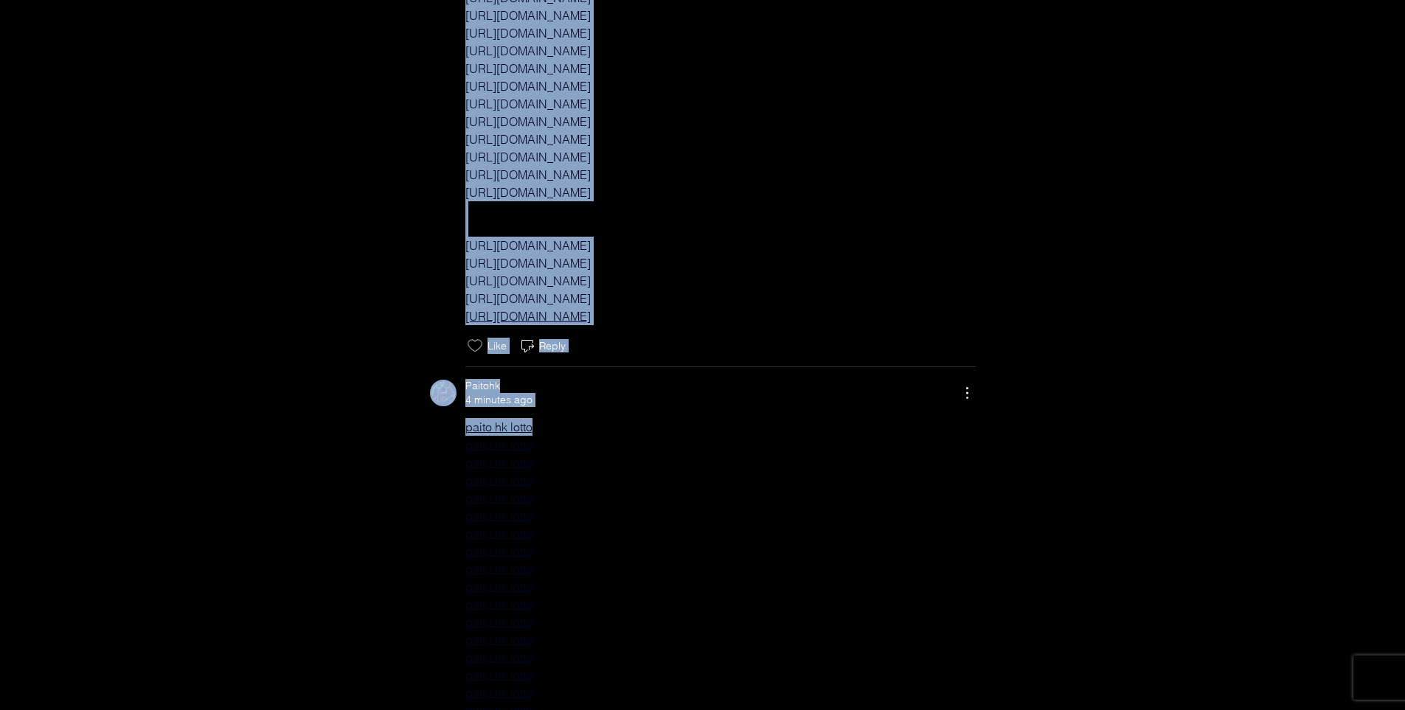
scroll to position [5123, 0]
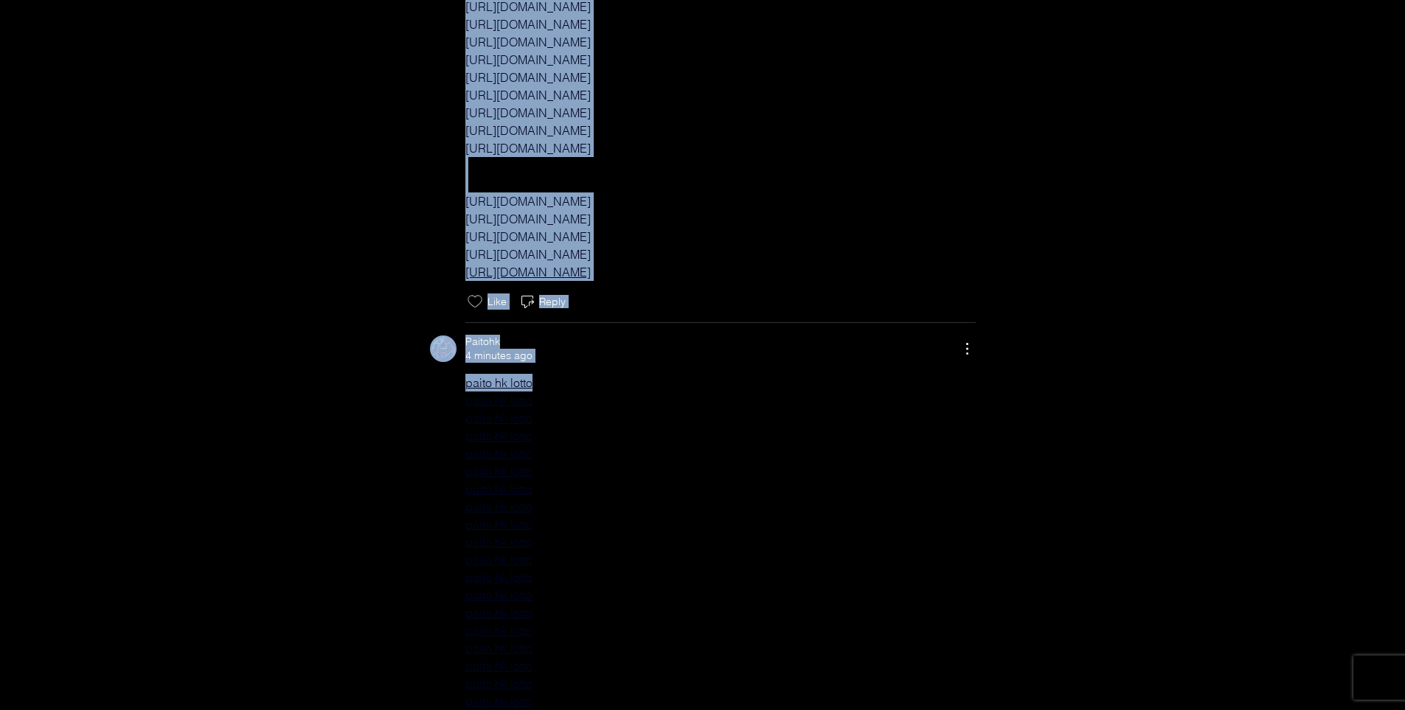
drag, startPoint x: 436, startPoint y: 232, endPoint x: 845, endPoint y: 297, distance: 414.5
click at [845, 297] on div "Paitohk a few seconds ago [URL][DOMAIN_NAME] [URL][DOMAIN_NAME] [URL][DOMAIN_NA…" at bounding box center [703, 46] width 546 height 529
copy div "[URL][DOMAIN_NAME] [URL][DOMAIN_NAME] [URL][DOMAIN_NAME] [URL][DOMAIN_NAME] [UR…"
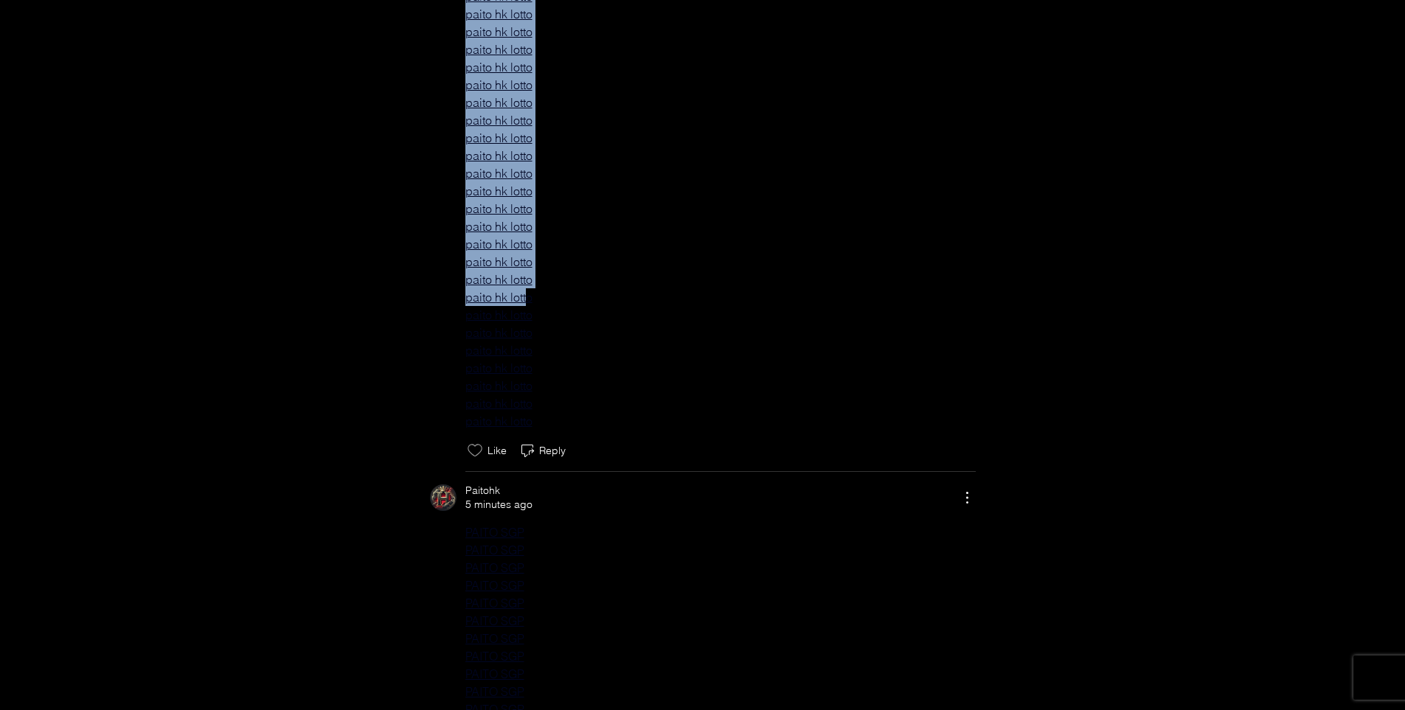
scroll to position [5910, 0]
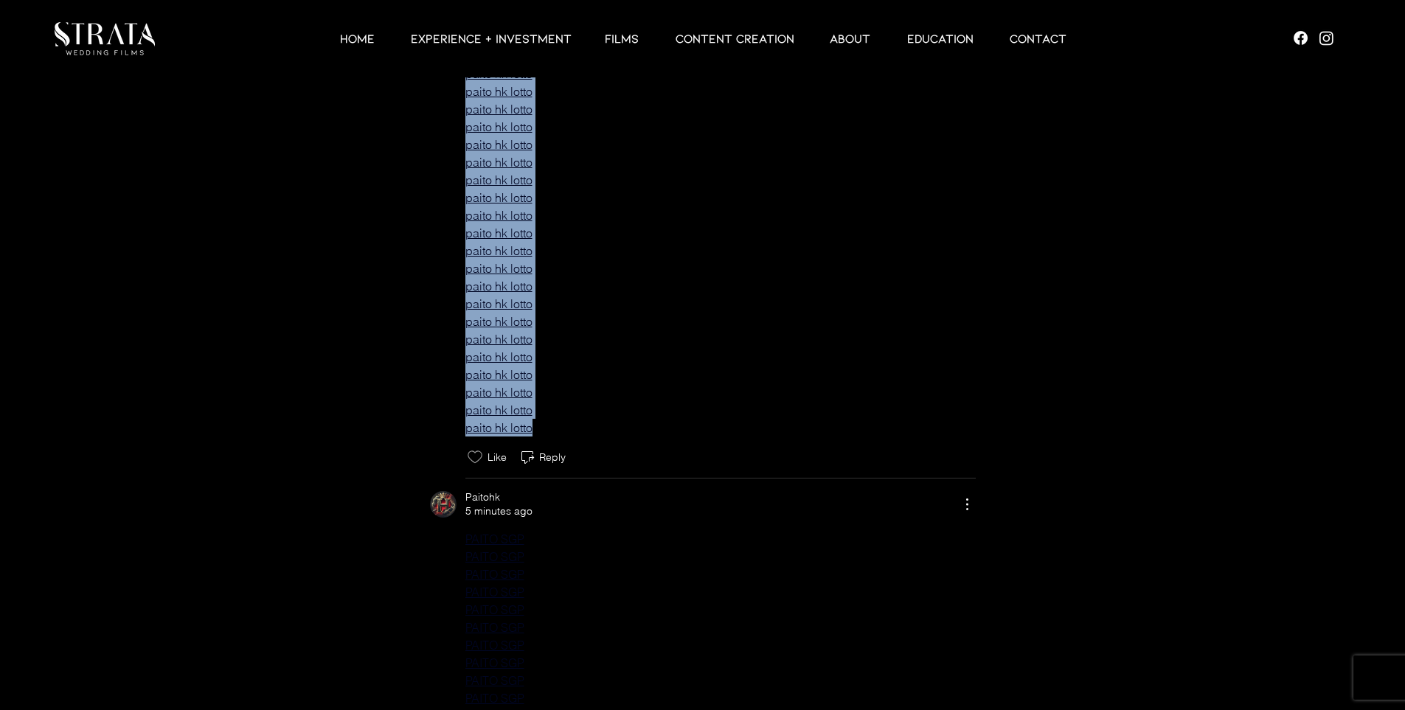
drag, startPoint x: 449, startPoint y: 199, endPoint x: 564, endPoint y: 440, distance: 266.2
click at [564, 437] on div "paito hk lotto paito hk lotto paito hk lotto paito hk lotto paito hk lotto pait…" at bounding box center [703, 12] width 546 height 850
copy div "paito hk lotto paito hk lotto paito hk lotto paito hk lotto paito hk lotto pait…"
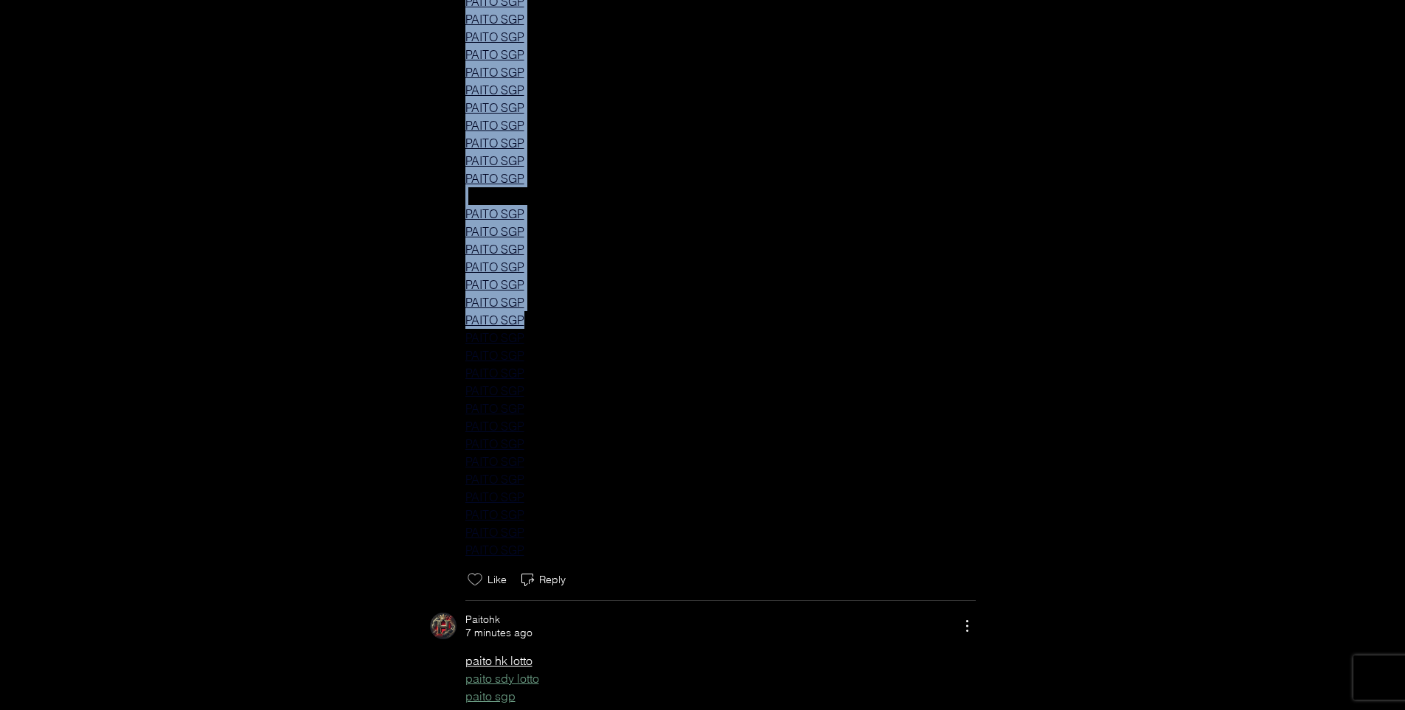
scroll to position [8860, 0]
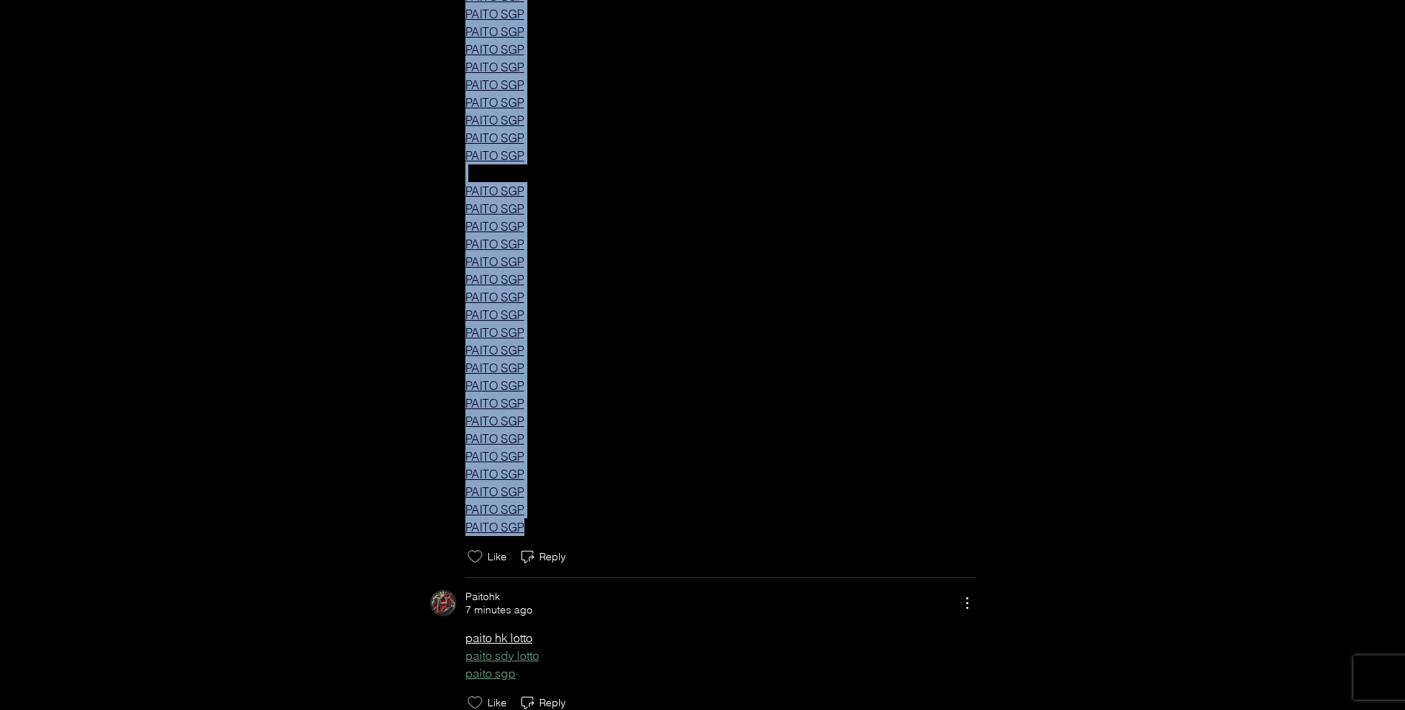
drag, startPoint x: 437, startPoint y: 160, endPoint x: 576, endPoint y: 541, distance: 405.1
copy div "PAITO SGP PAITO SGP PAITO SGP PAITO SGP PAITO SGP PAITO SGP PAITO SGP PAITO SGP…"
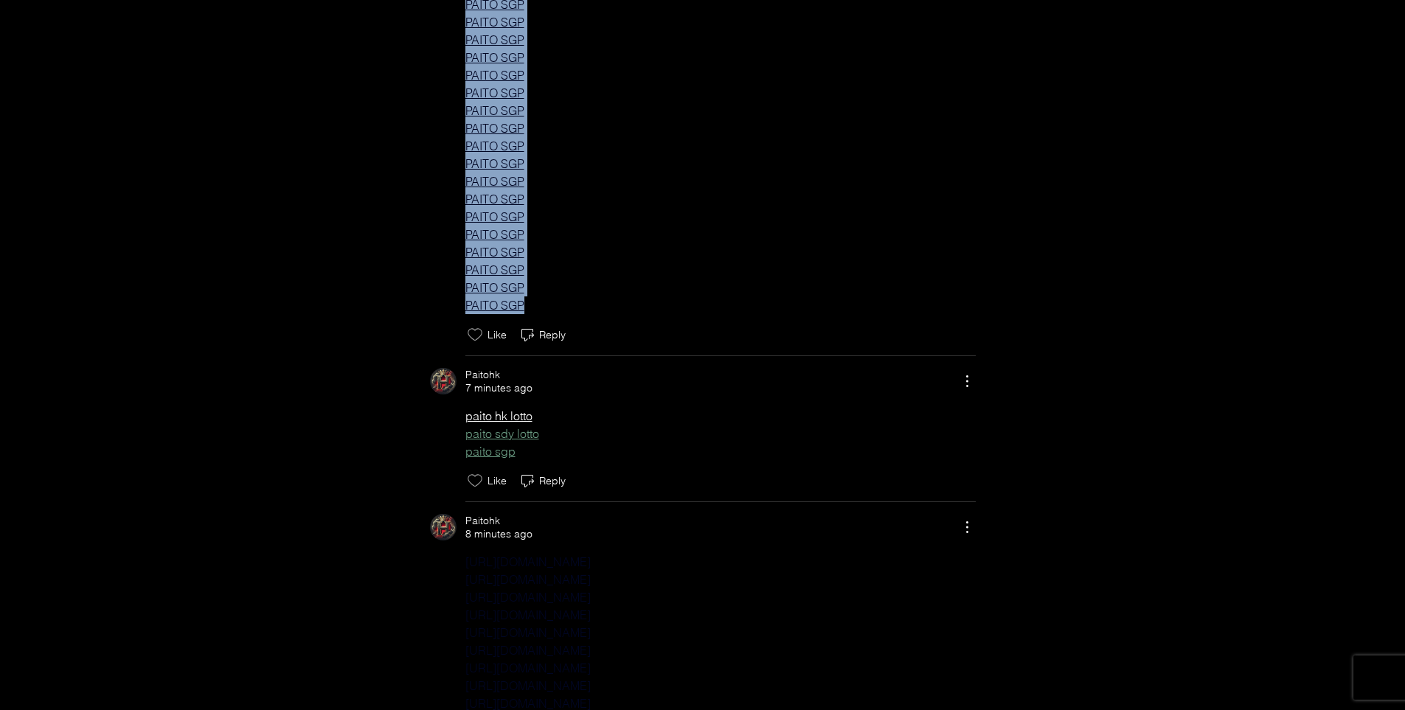
scroll to position [9253, 0]
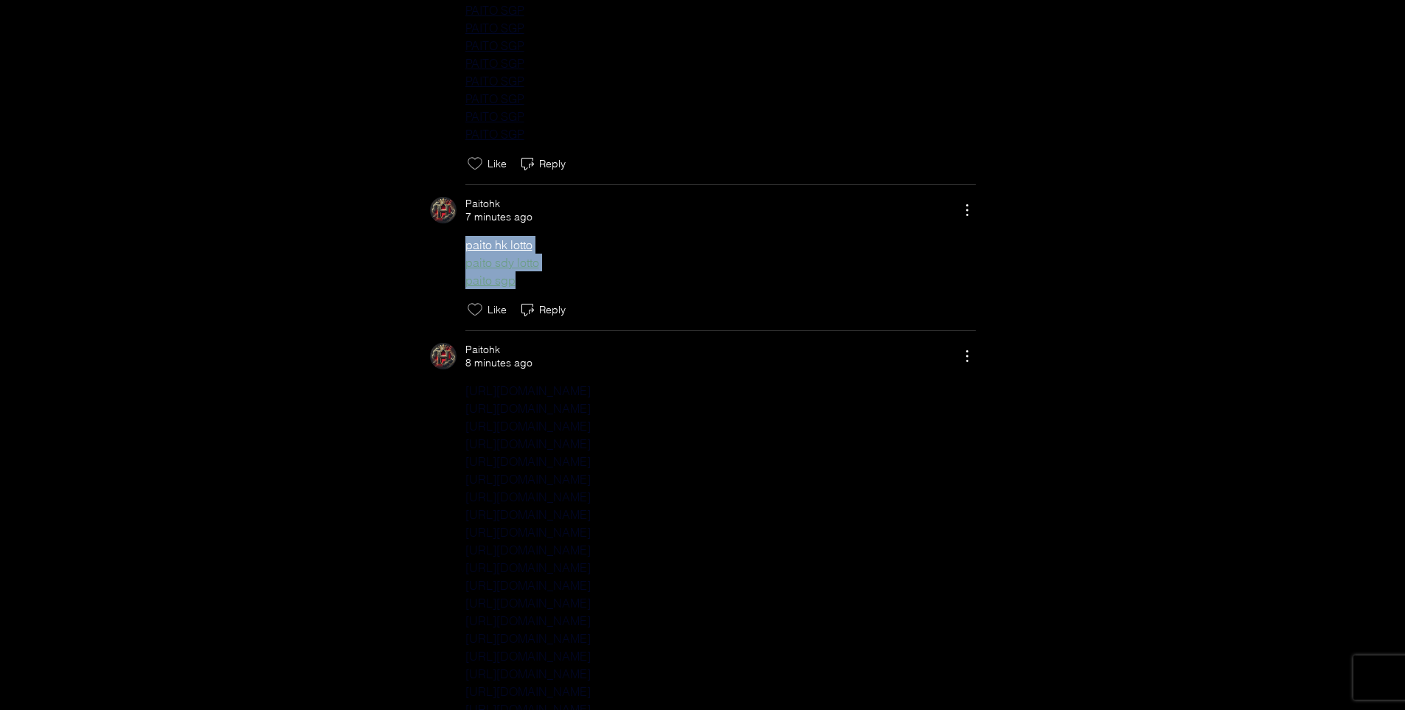
drag, startPoint x: 451, startPoint y: 263, endPoint x: 549, endPoint y: 302, distance: 105.2
click at [549, 289] on div "paito hk lotto paito sdy lotto paito sgp" at bounding box center [703, 262] width 546 height 53
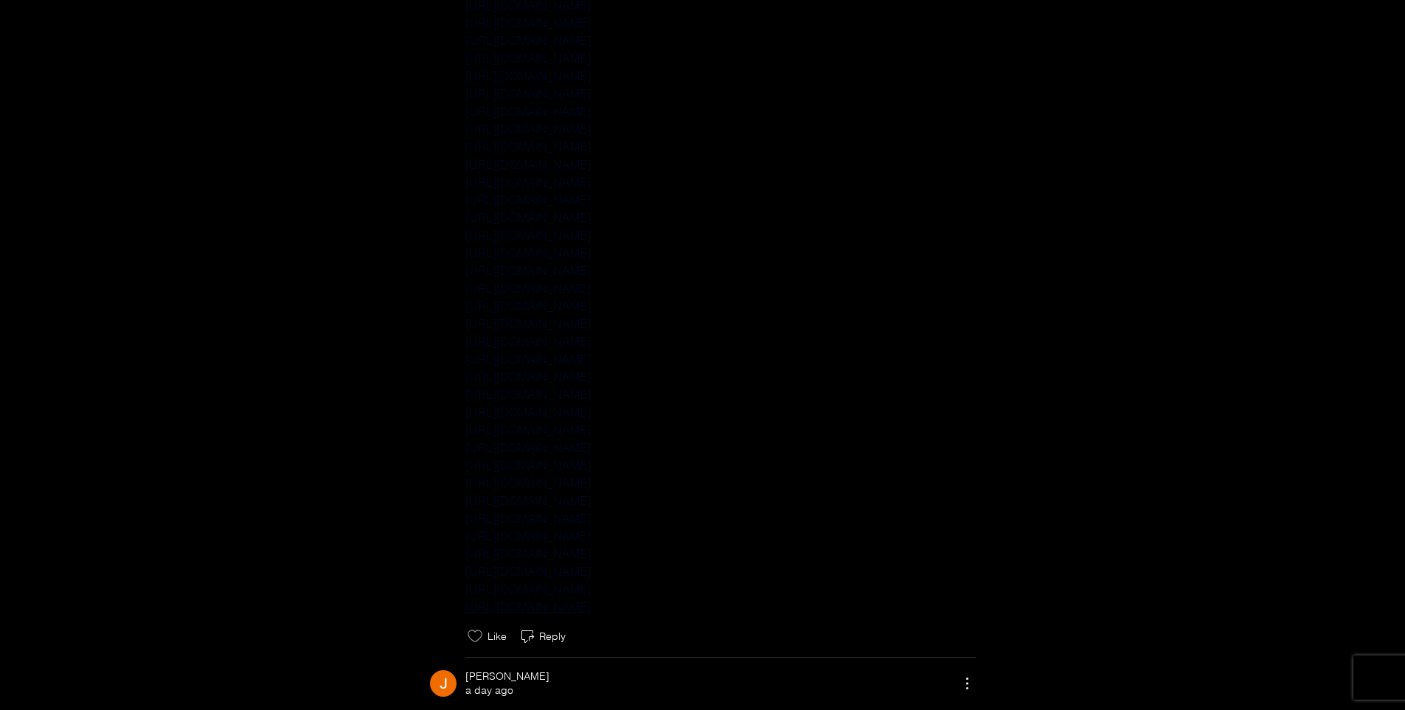
scroll to position [10826, 0]
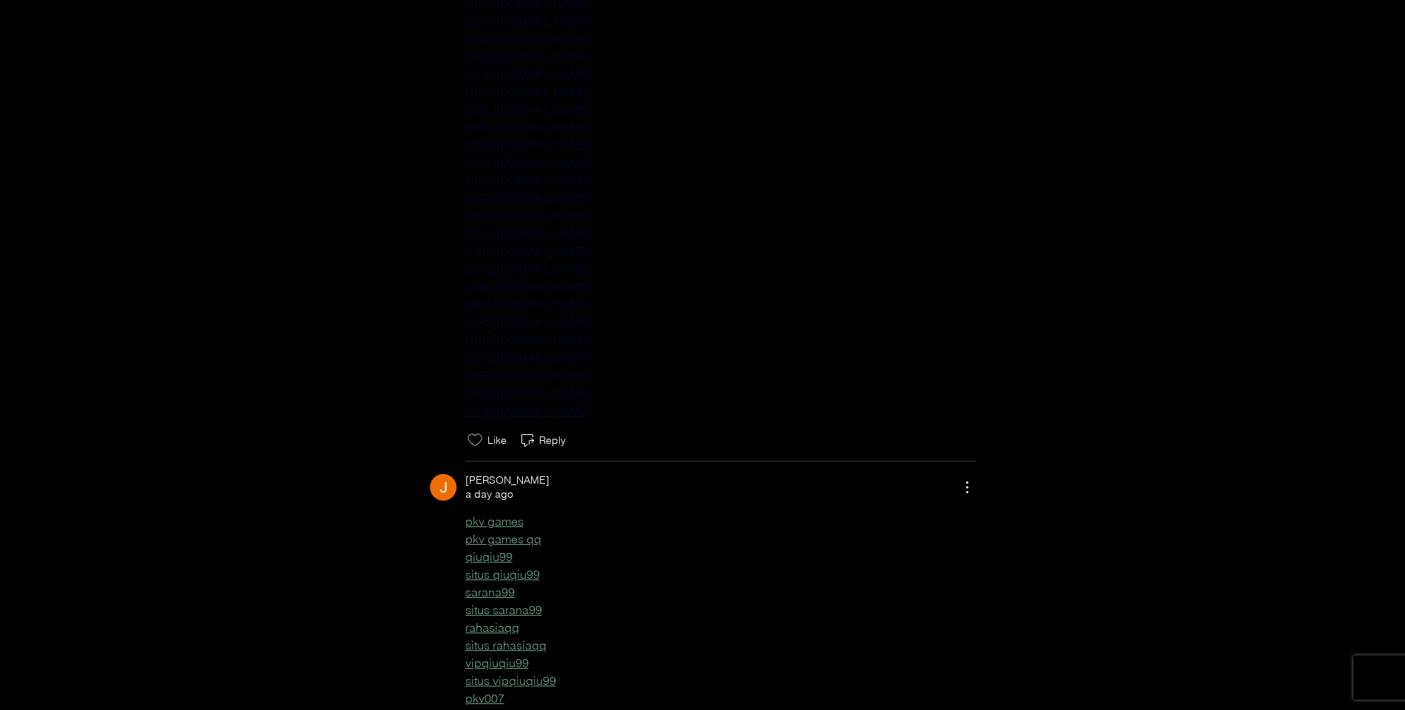
drag, startPoint x: 438, startPoint y: 211, endPoint x: 802, endPoint y: 433, distance: 426.0
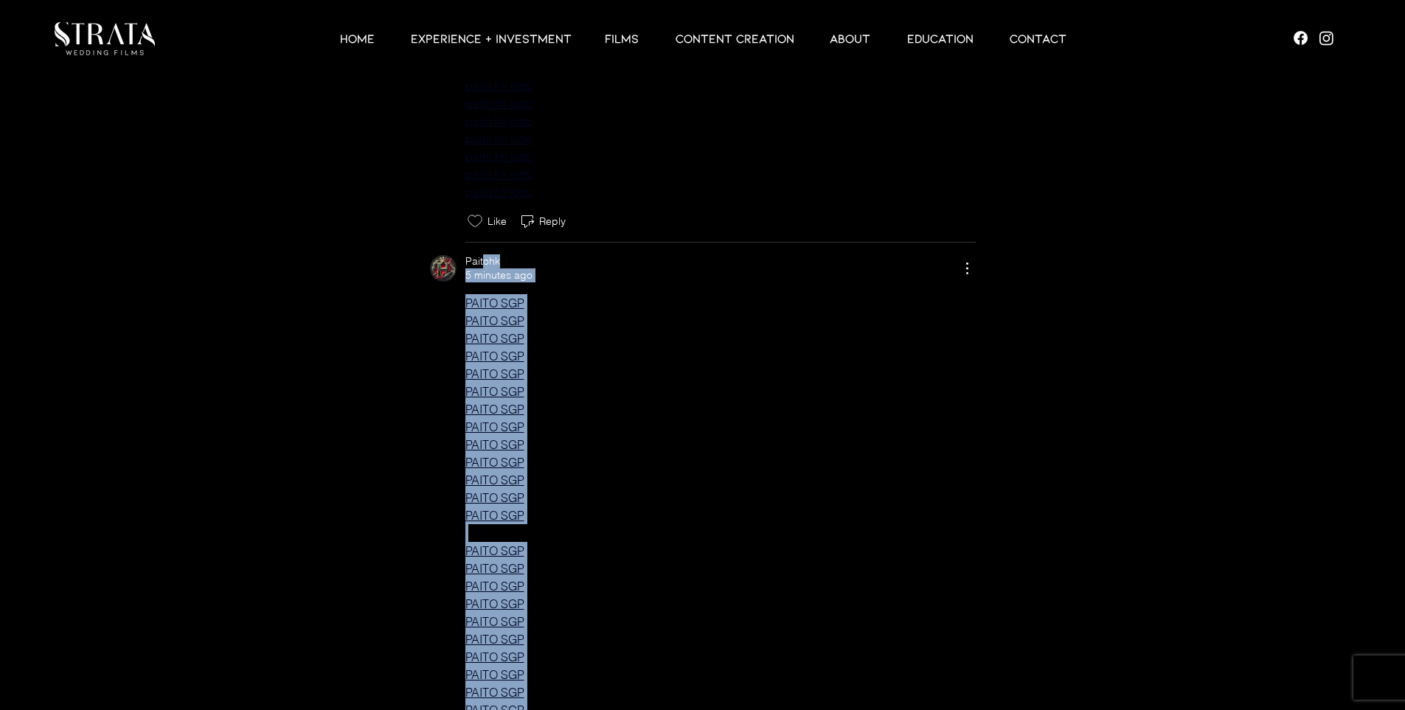
scroll to position [6106, 0]
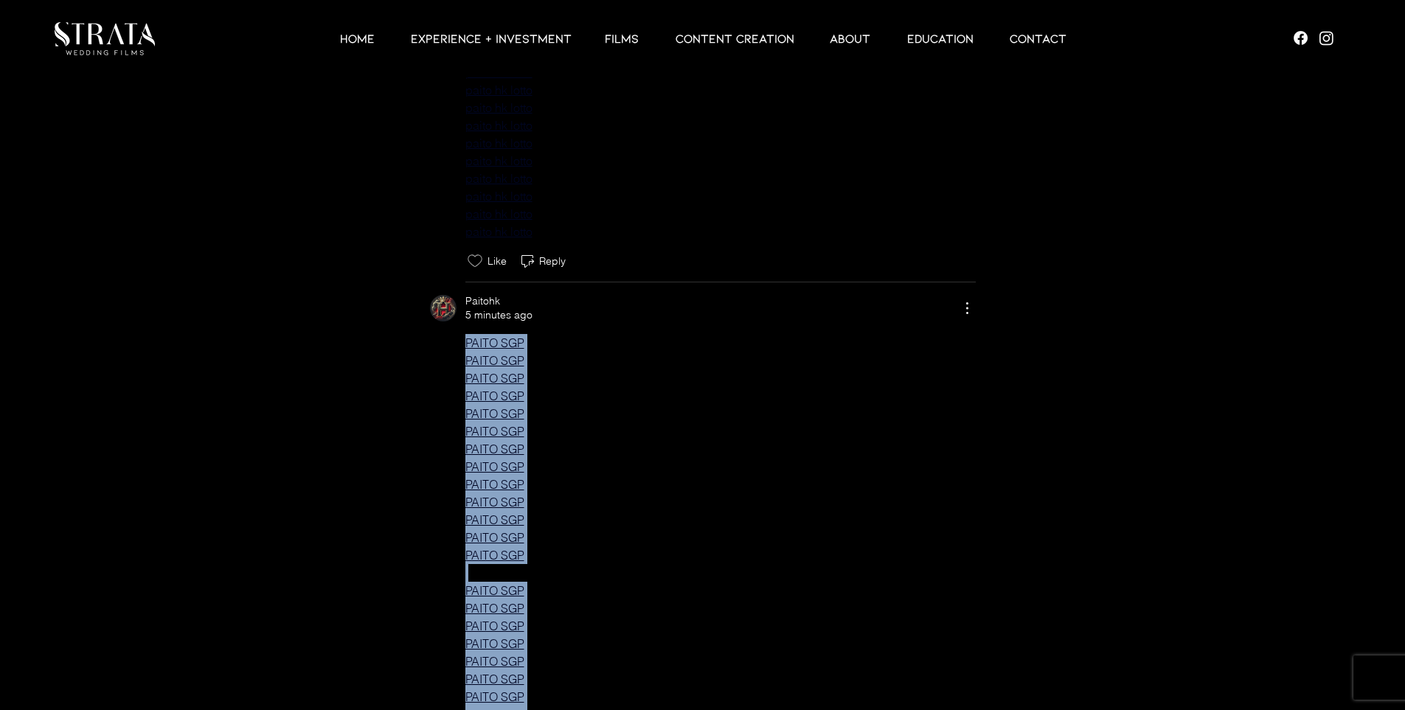
drag, startPoint x: 560, startPoint y: 359, endPoint x: 453, endPoint y: 357, distance: 107.0
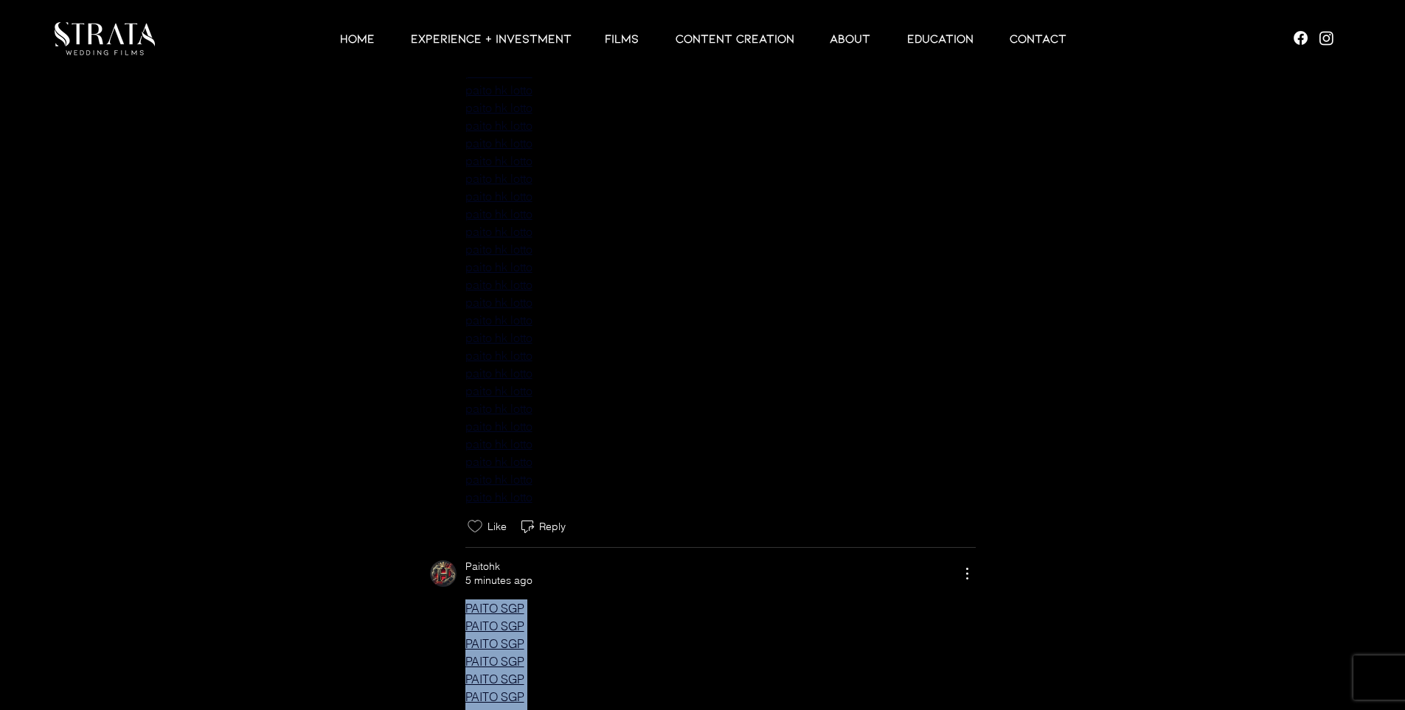
scroll to position [5910, 0]
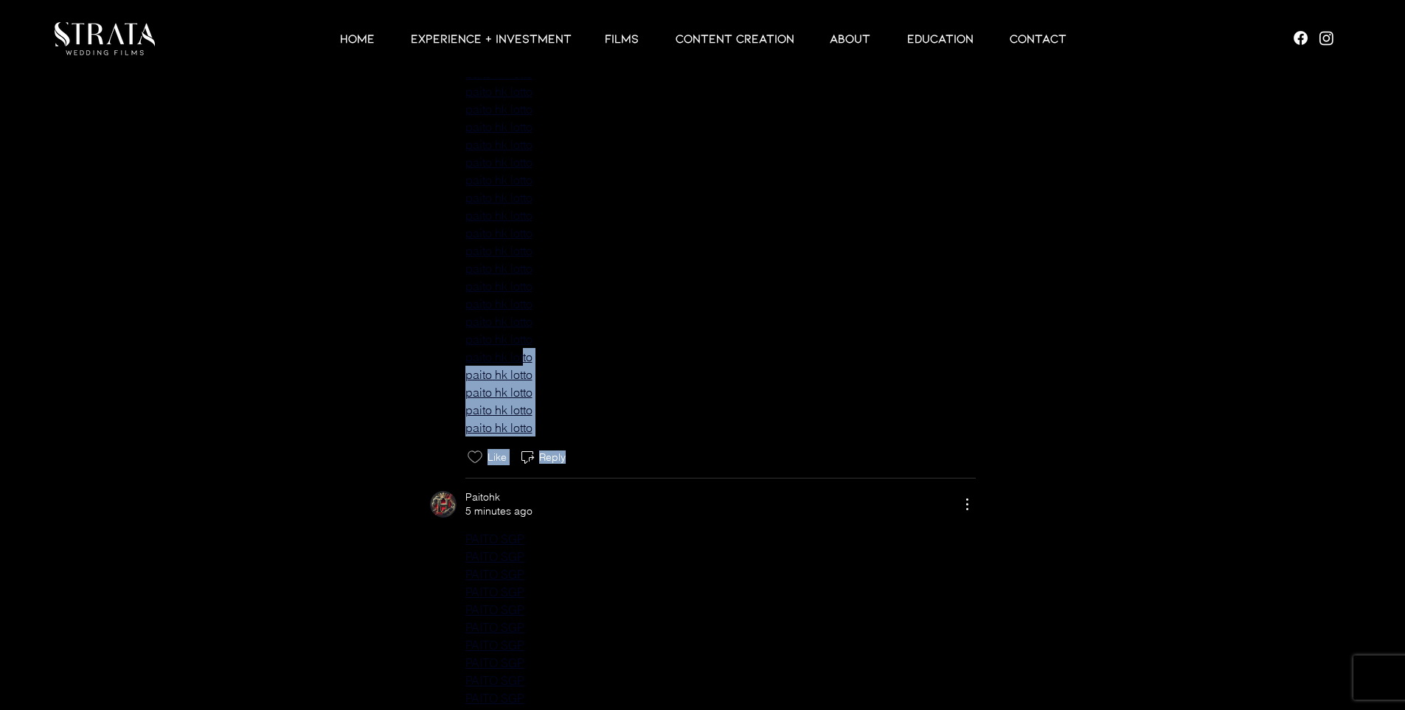
drag, startPoint x: 566, startPoint y: 460, endPoint x: 533, endPoint y: 395, distance: 72.6
click at [524, 370] on div "Paitohk 4 minutes ago paito hk lotto paito hk lotto paito hk lotto paito hk lot…" at bounding box center [703, 7] width 546 height 918
click at [552, 437] on span "paito hk lotto" at bounding box center [720, 428] width 510 height 18
click at [553, 437] on span "paito hk lotto" at bounding box center [720, 428] width 510 height 18
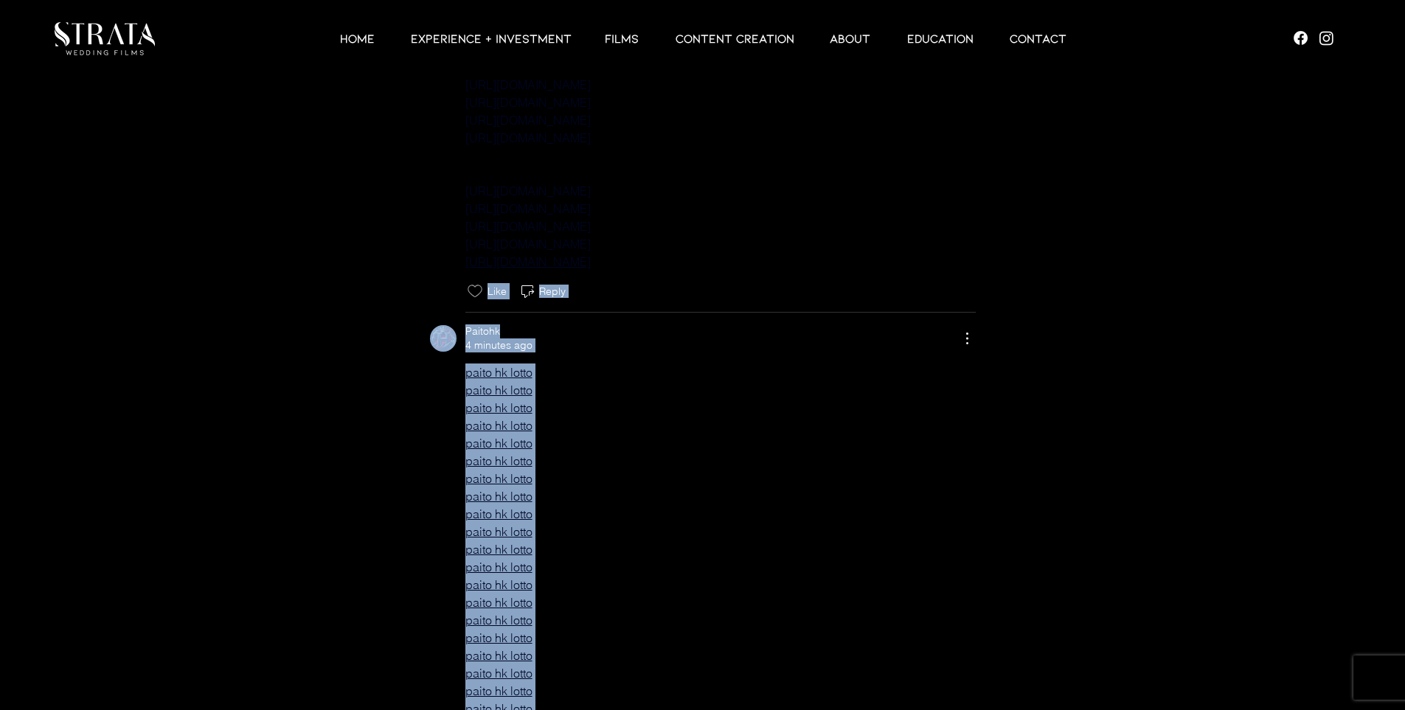
scroll to position [5123, 0]
drag, startPoint x: 549, startPoint y: 453, endPoint x: 432, endPoint y: 395, distance: 130.6
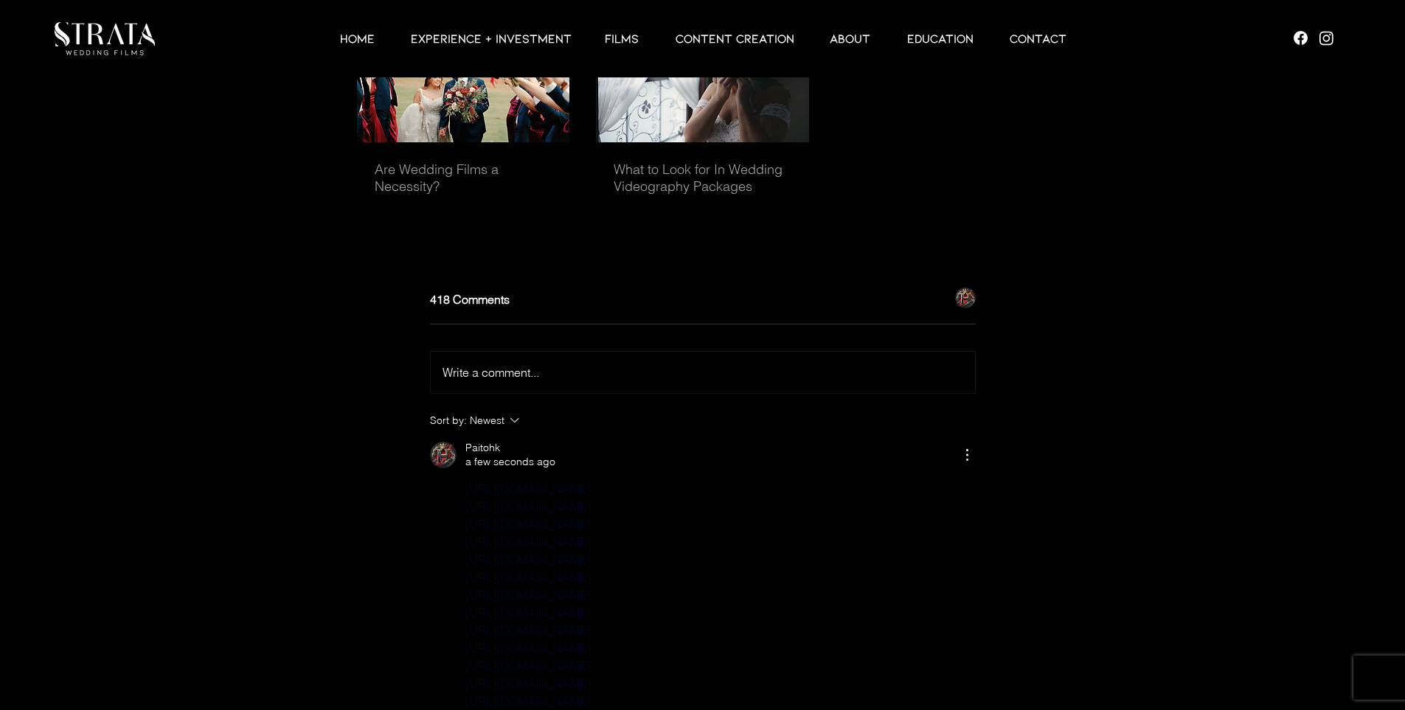
scroll to position [4532, 0]
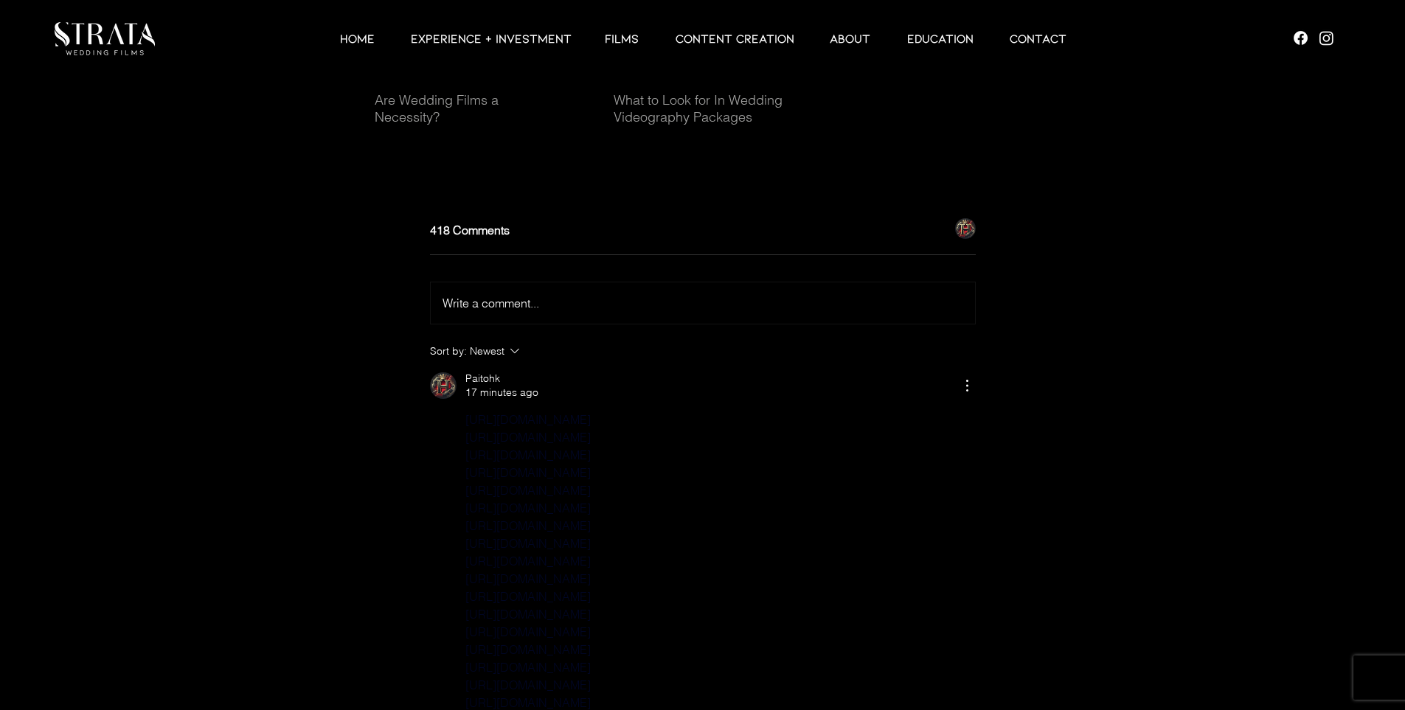
drag, startPoint x: 823, startPoint y: 495, endPoint x: 448, endPoint y: 445, distance: 378.0
click at [448, 445] on div "[URL][DOMAIN_NAME] [URL][DOMAIN_NAME] [URL][DOMAIN_NAME] [URL][DOMAIN_NAME] [UR…" at bounding box center [703, 641] width 546 height 460
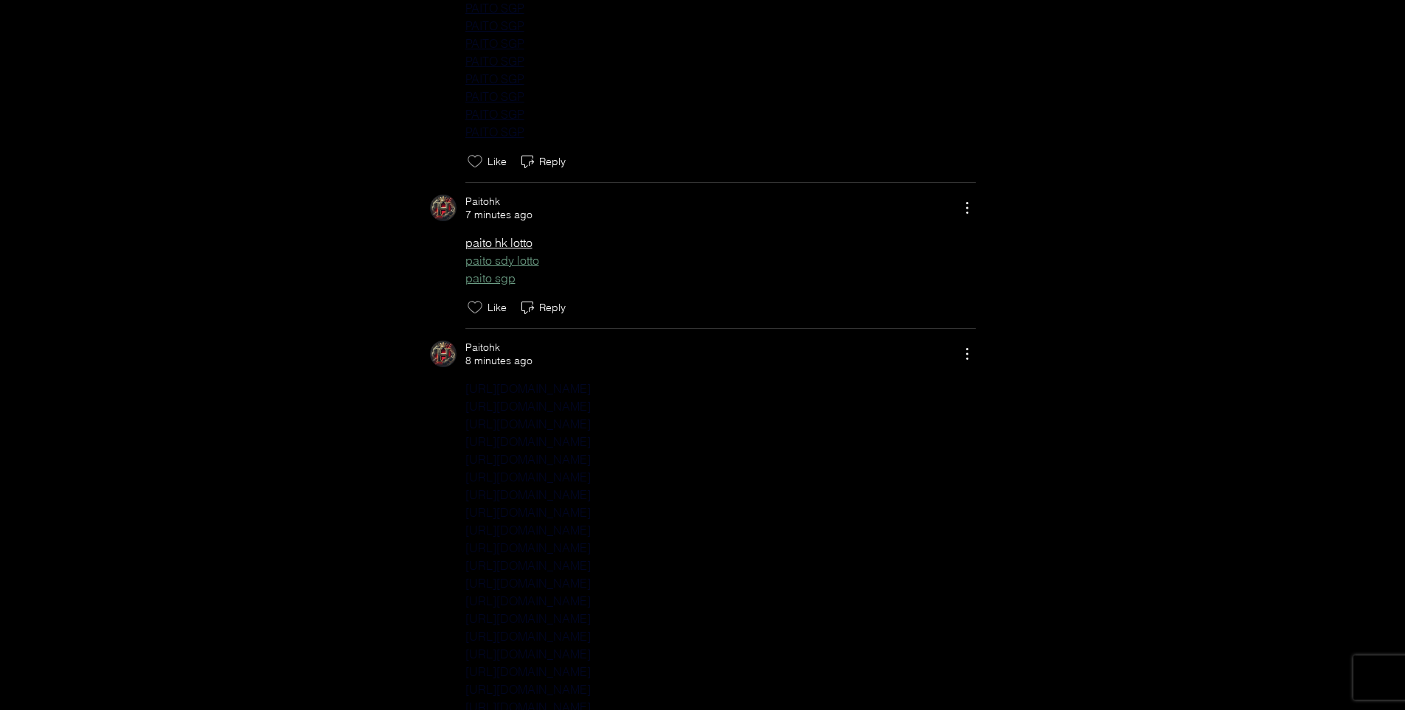
scroll to position [9253, 0]
drag, startPoint x: 445, startPoint y: 263, endPoint x: 548, endPoint y: 302, distance: 109.7
click at [548, 289] on div "paito hk lotto paito sdy lotto paito sgp" at bounding box center [703, 262] width 546 height 53
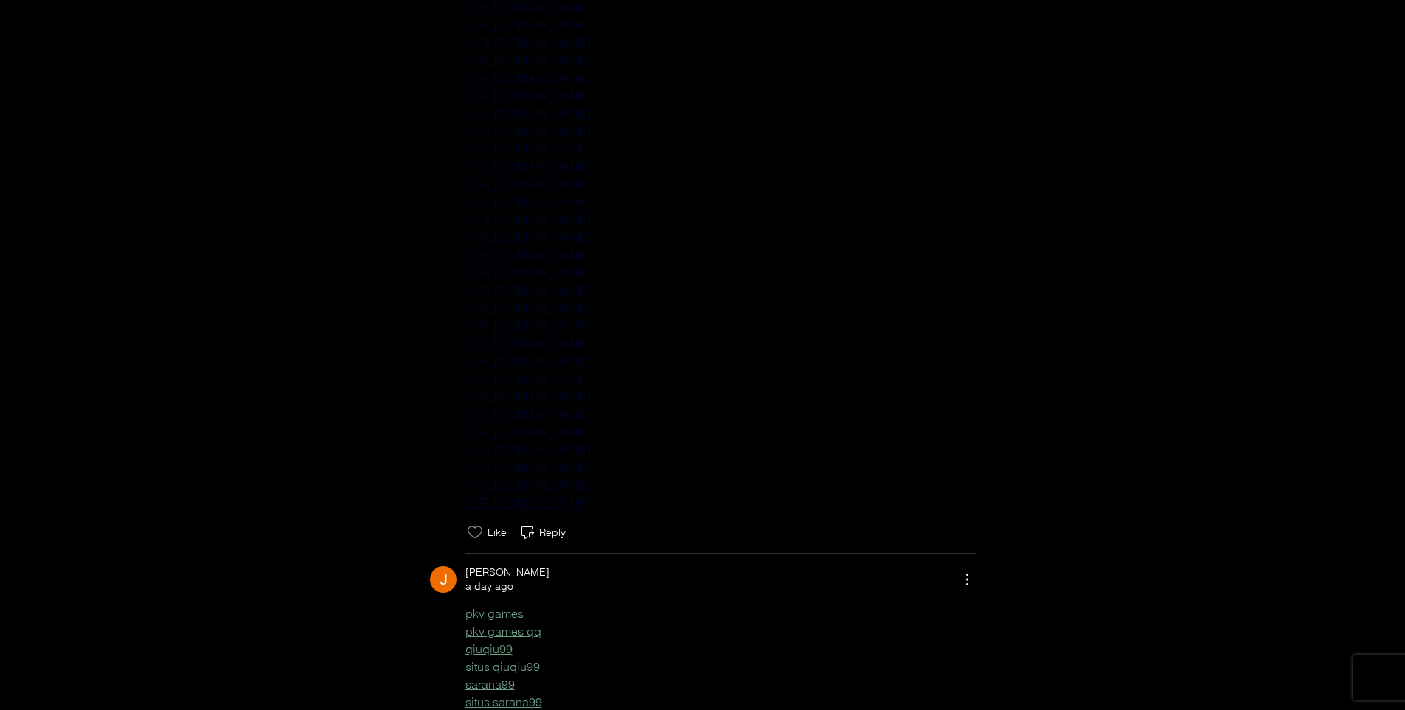
scroll to position [10826, 0]
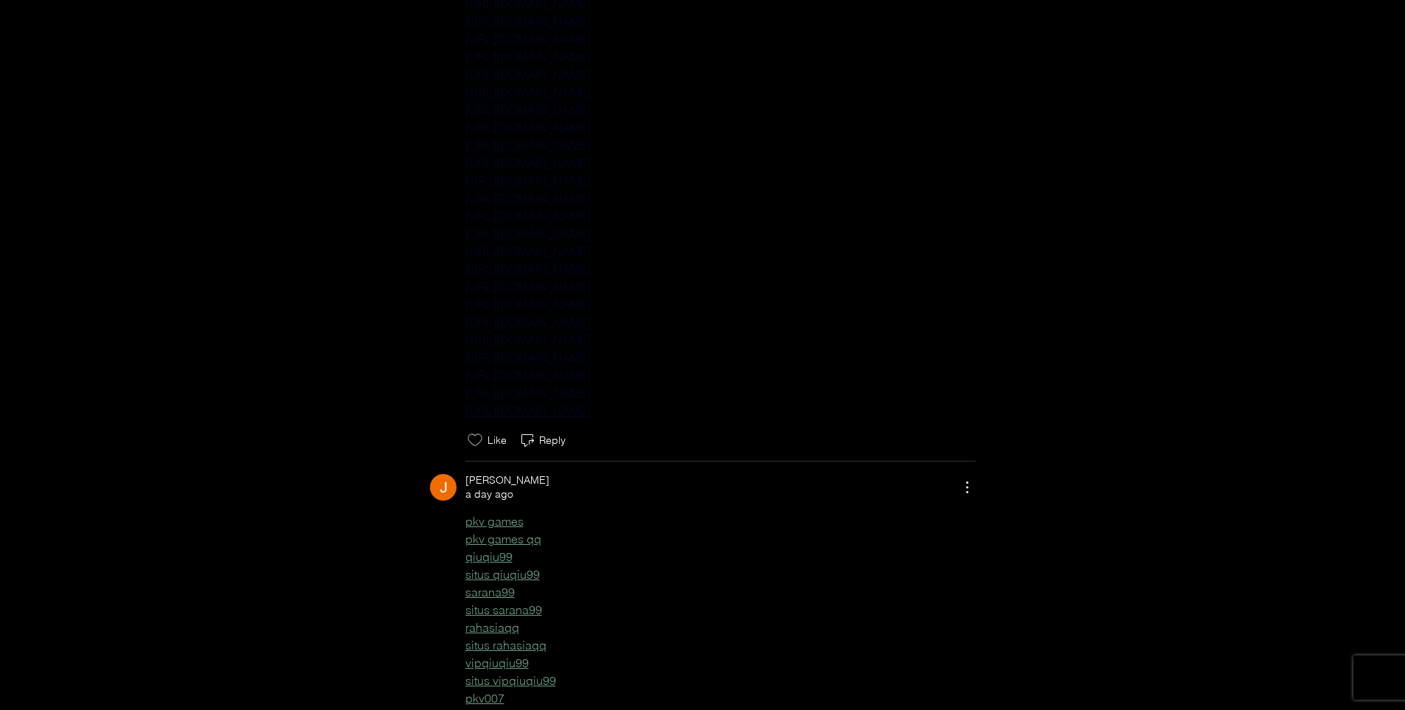
drag, startPoint x: 437, startPoint y: 207, endPoint x: 819, endPoint y: 429, distance: 441.3
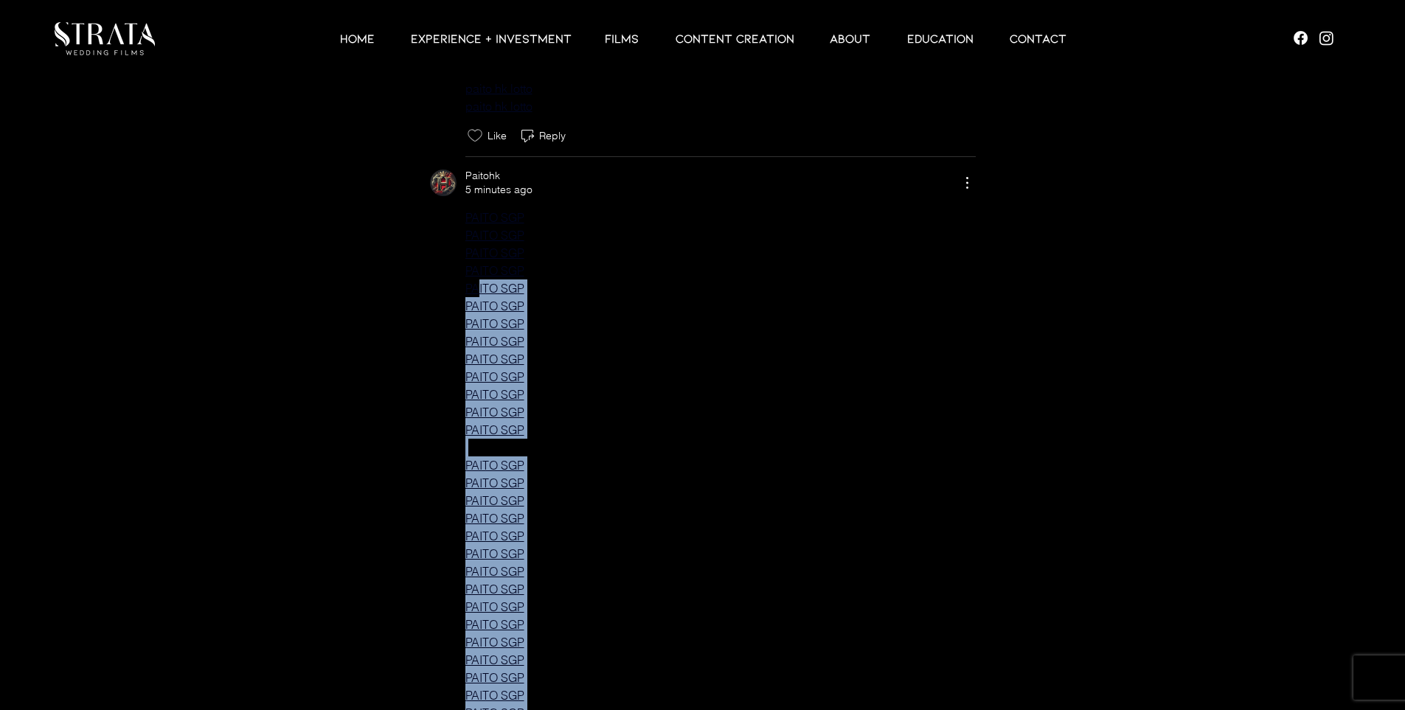
scroll to position [6106, 0]
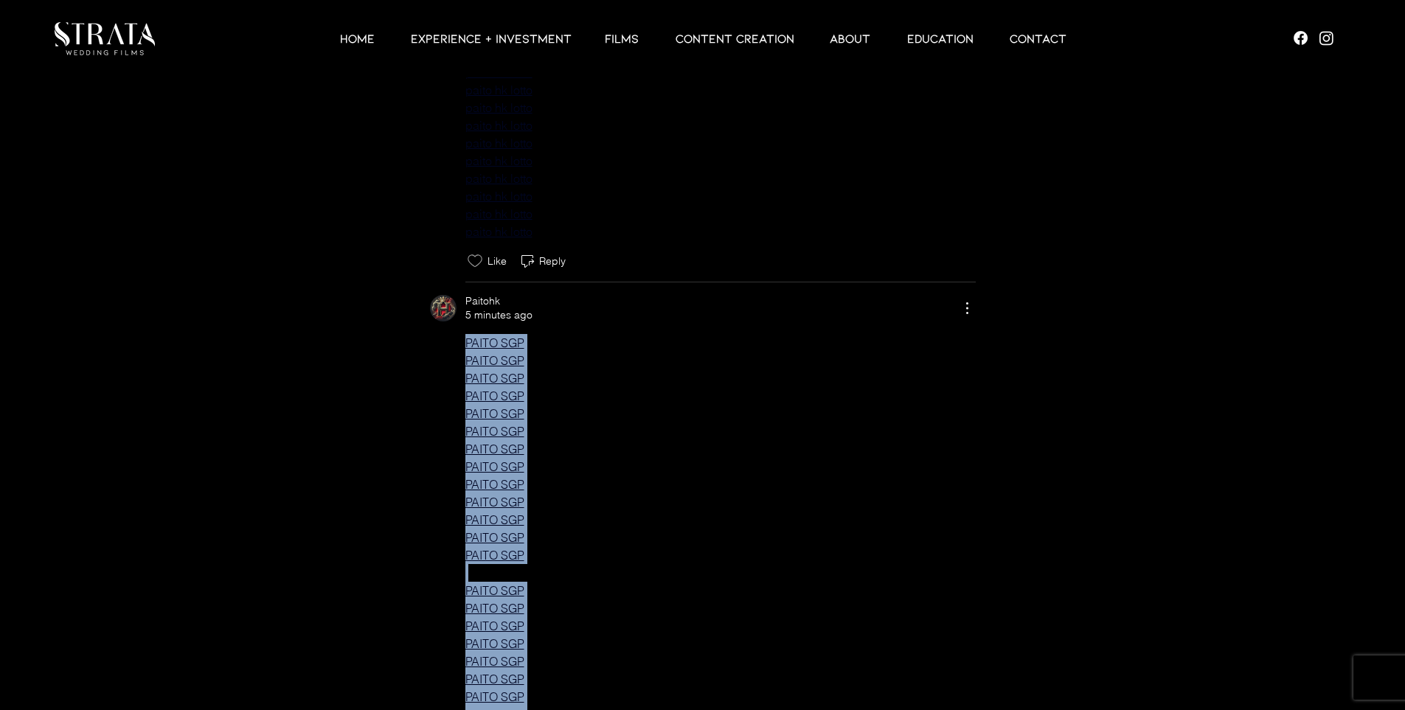
drag, startPoint x: 540, startPoint y: 551, endPoint x: 441, endPoint y: 351, distance: 223.0
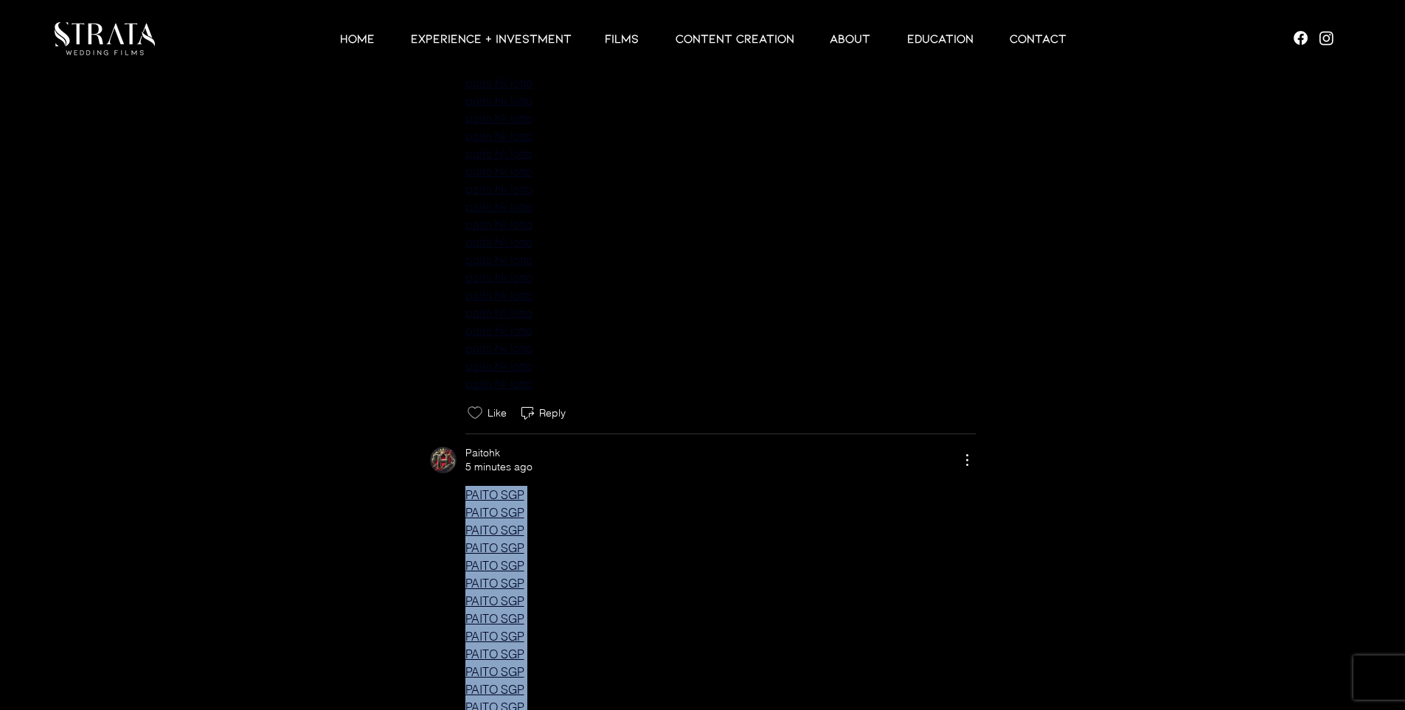
scroll to position [5910, 0]
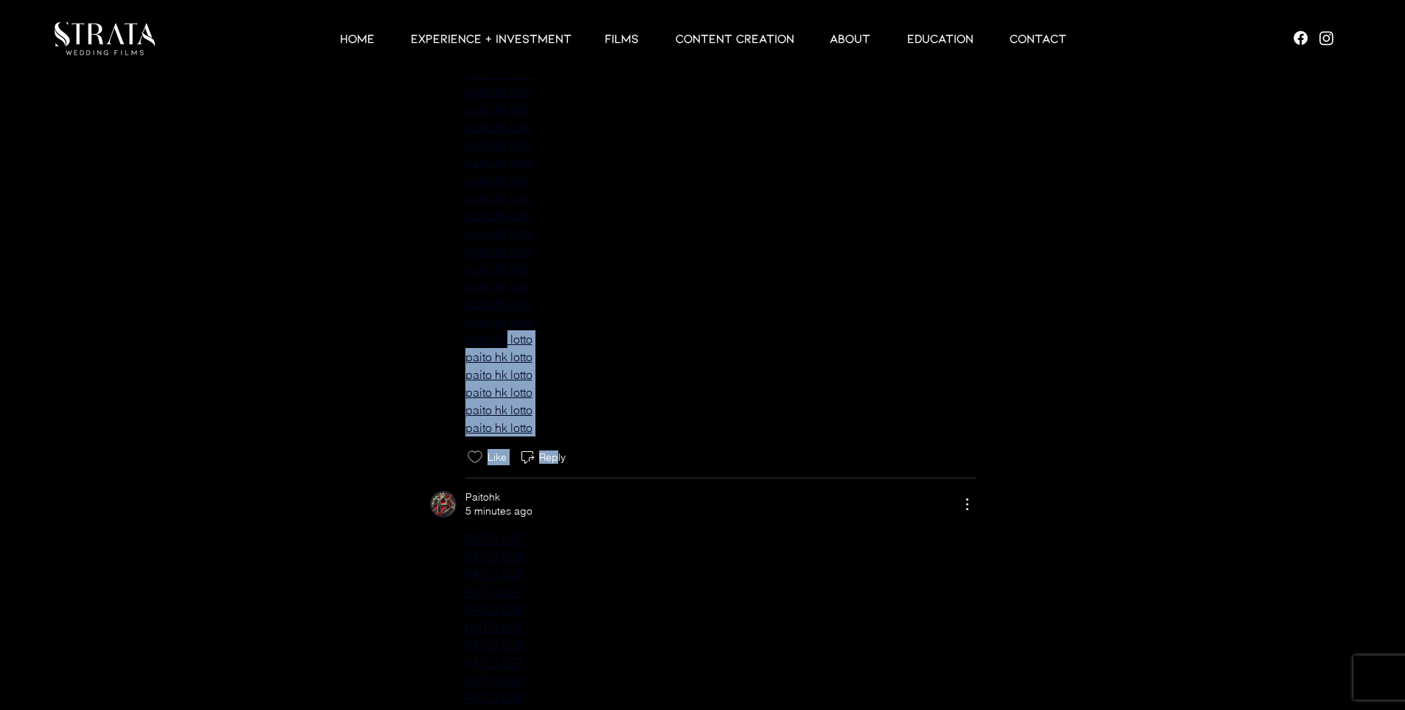
drag, startPoint x: 557, startPoint y: 465, endPoint x: 554, endPoint y: 405, distance: 59.8
click at [507, 356] on div "Paitohk 4 minutes ago paito hk lotto paito hk lotto paito hk lotto paito hk lot…" at bounding box center [703, 7] width 546 height 918
click at [569, 437] on span "paito hk lotto" at bounding box center [720, 428] width 510 height 18
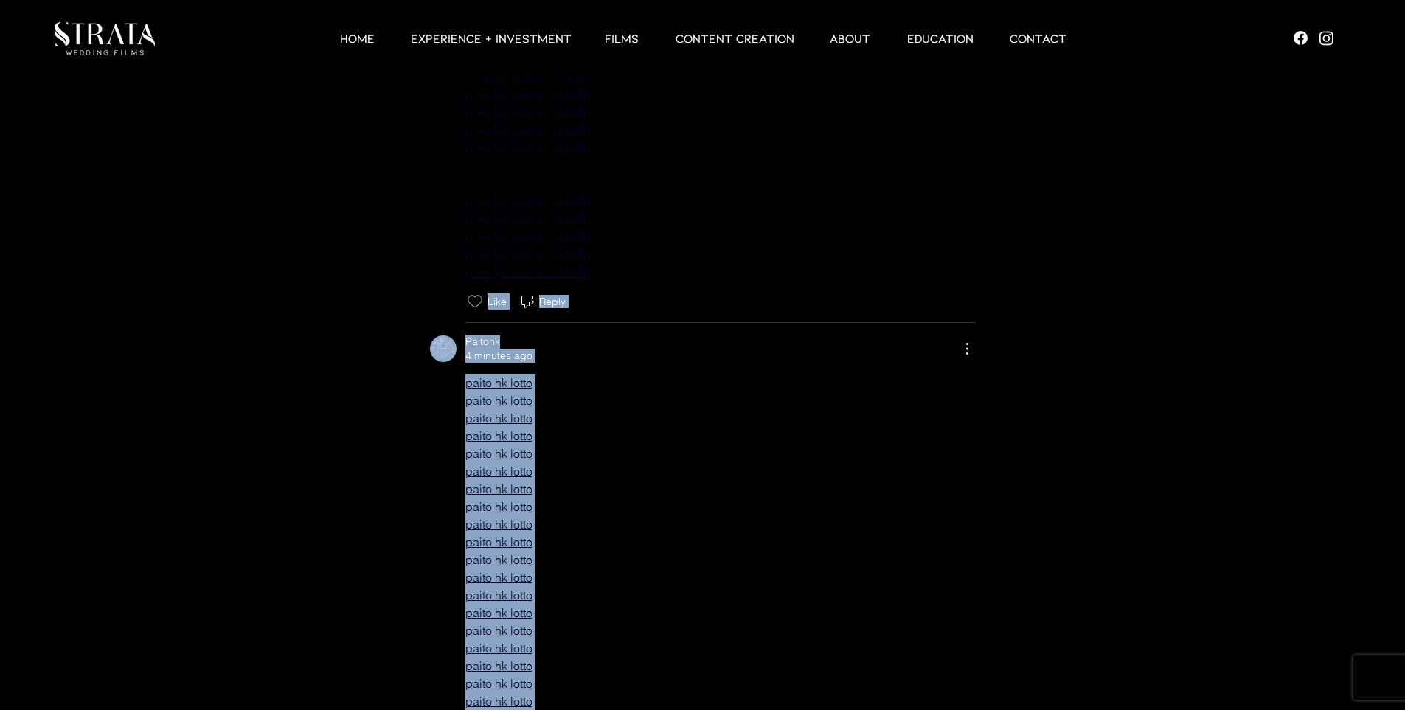
scroll to position [4926, 0]
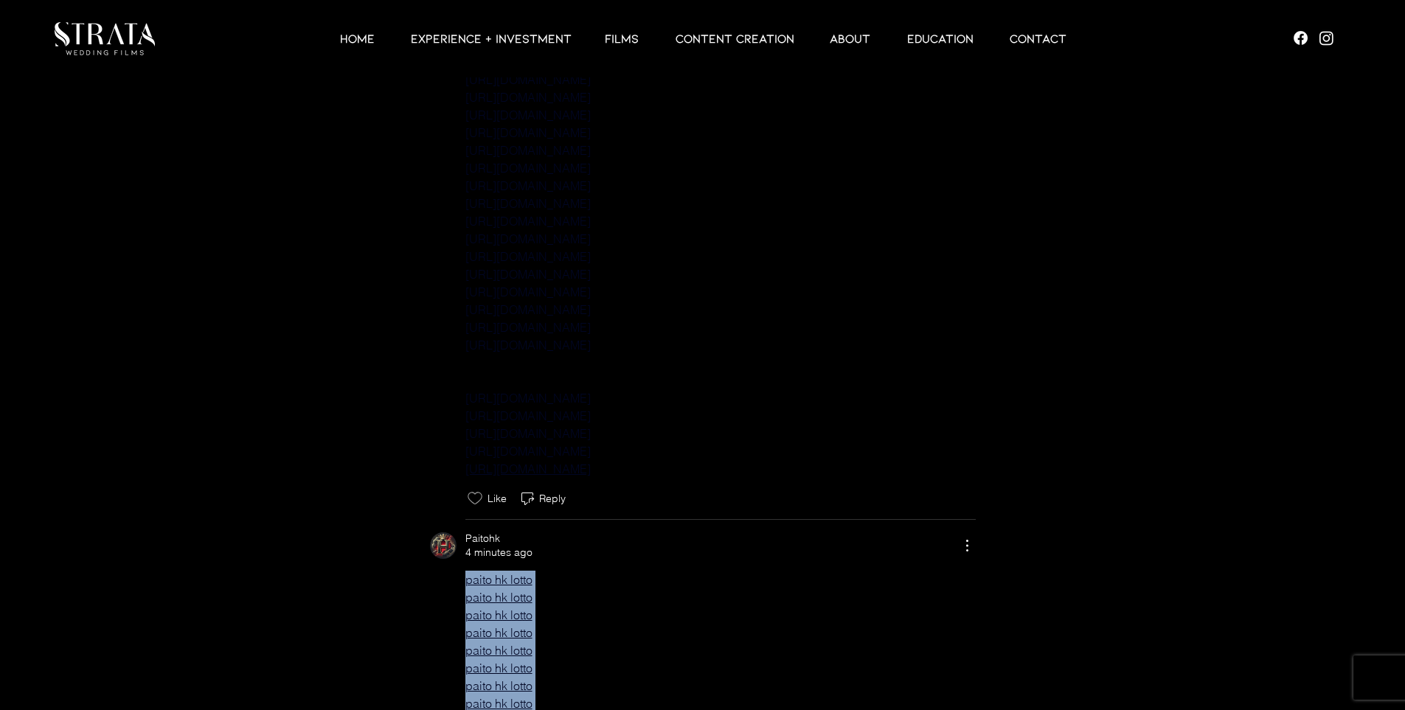
drag, startPoint x: 551, startPoint y: 454, endPoint x: 440, endPoint y: 592, distance: 176.8
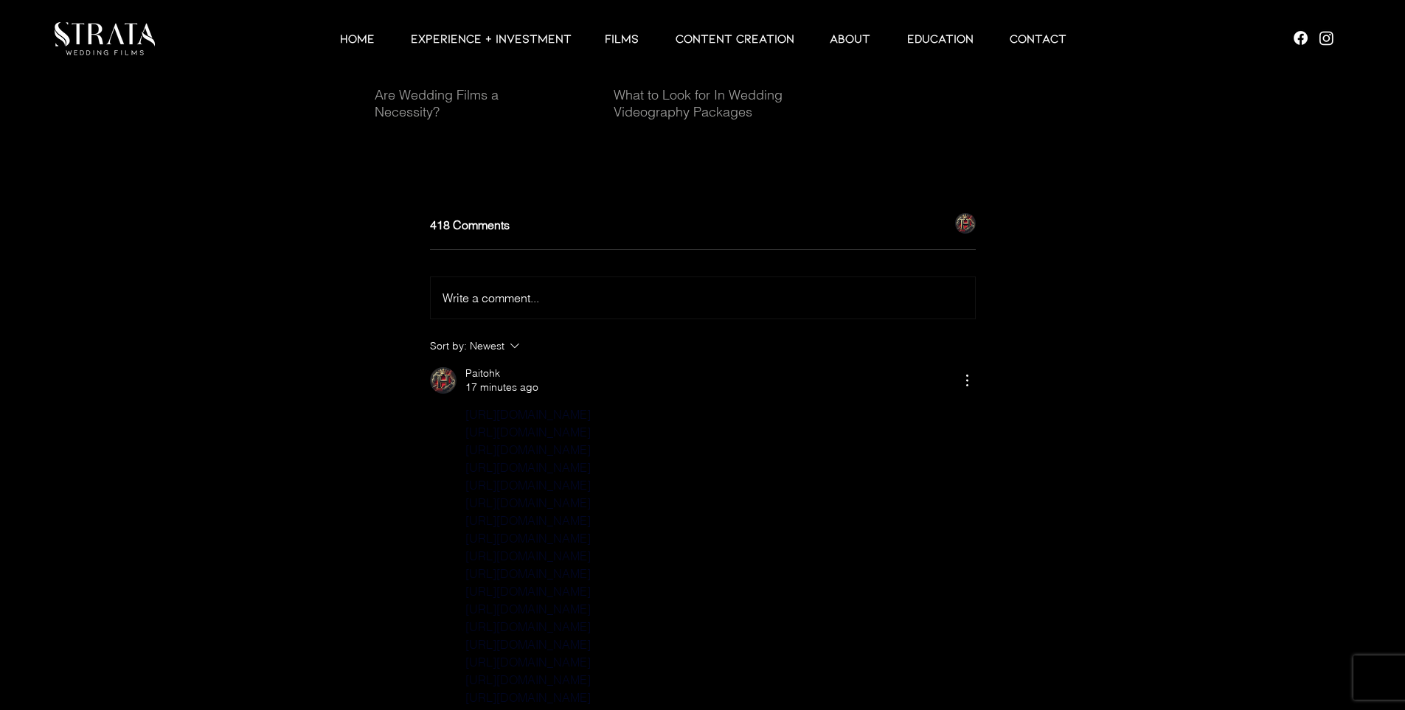
scroll to position [4532, 0]
drag, startPoint x: 818, startPoint y: 297, endPoint x: 454, endPoint y: 434, distance: 389.1
click at [454, 434] on div "[URL][DOMAIN_NAME] [URL][DOMAIN_NAME] [URL][DOMAIN_NAME] [URL][DOMAIN_NAME] [UR…" at bounding box center [703, 641] width 546 height 460
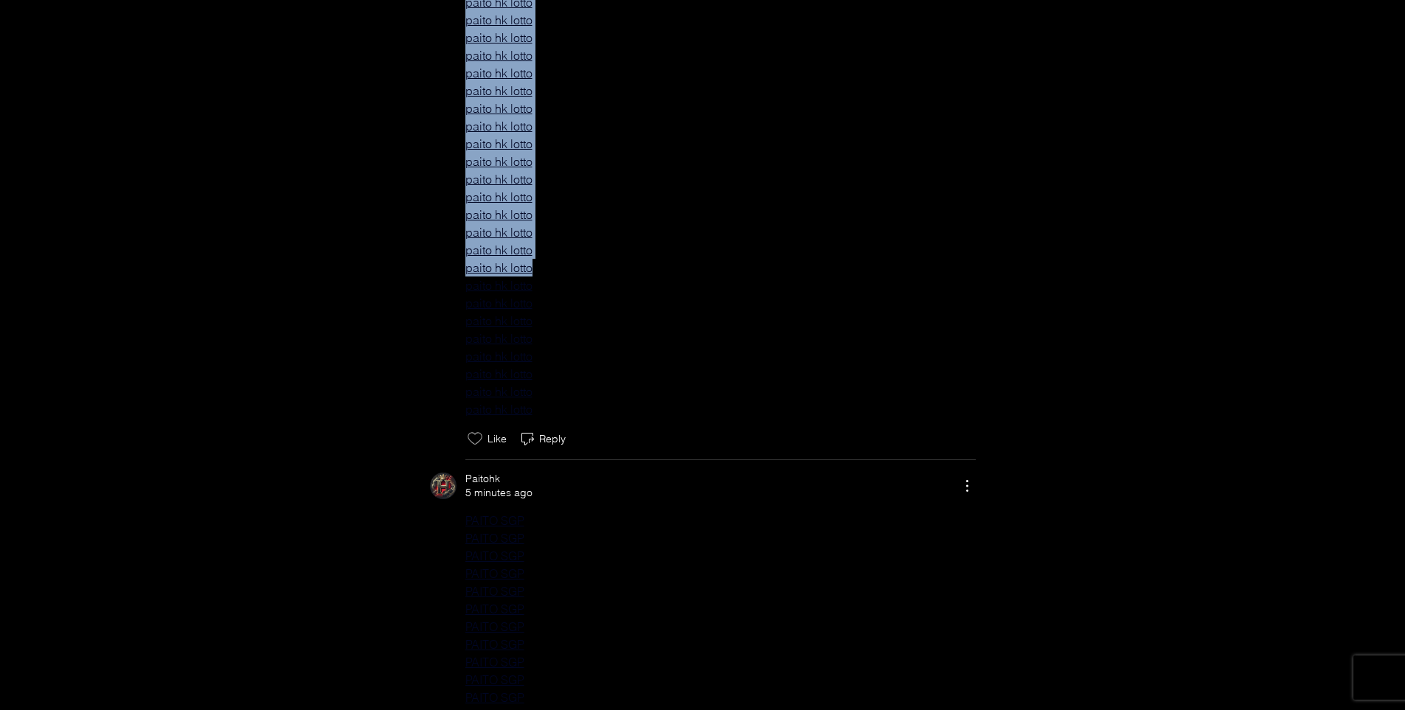
scroll to position [5910, 0]
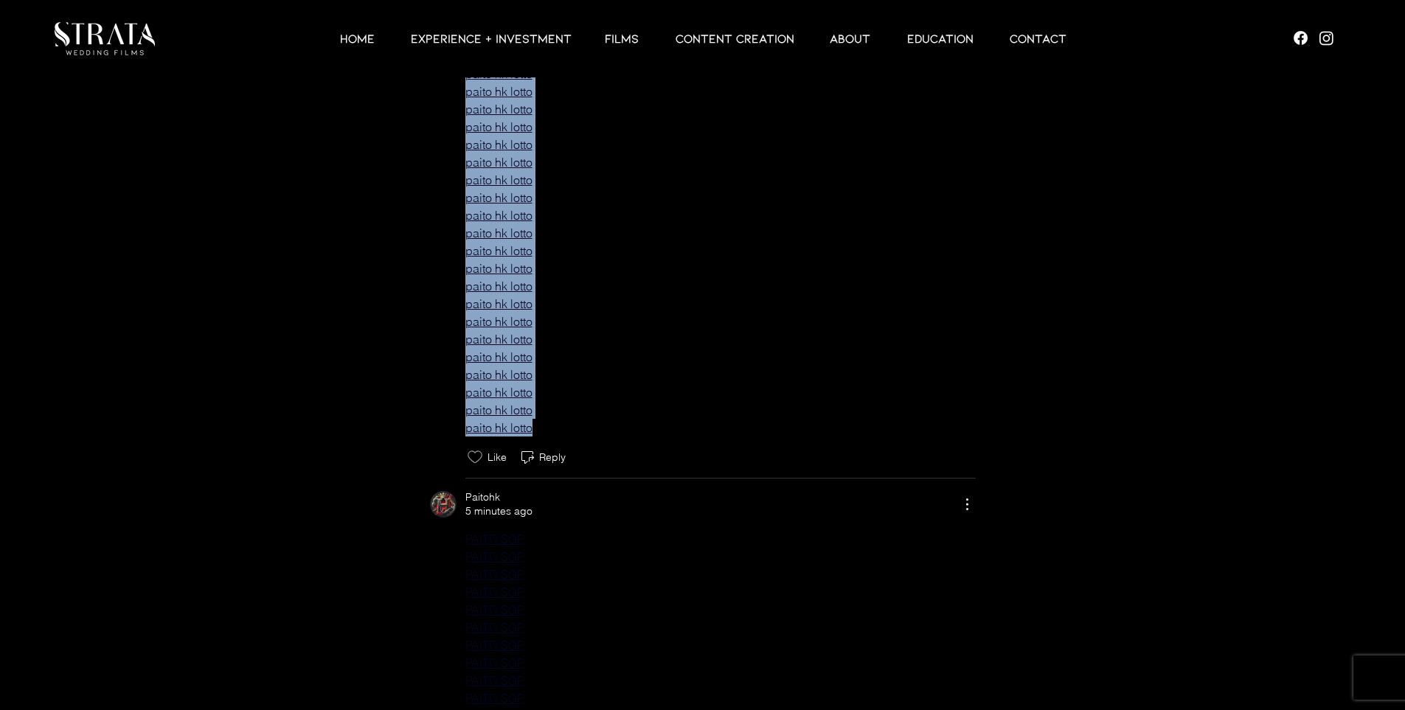
drag, startPoint x: 441, startPoint y: 196, endPoint x: 564, endPoint y: 447, distance: 279.1
click at [564, 447] on div "Paitohk 4 minutes ago paito hk lotto paito hk lotto paito hk lotto paito hk lot…" at bounding box center [703, 7] width 546 height 918
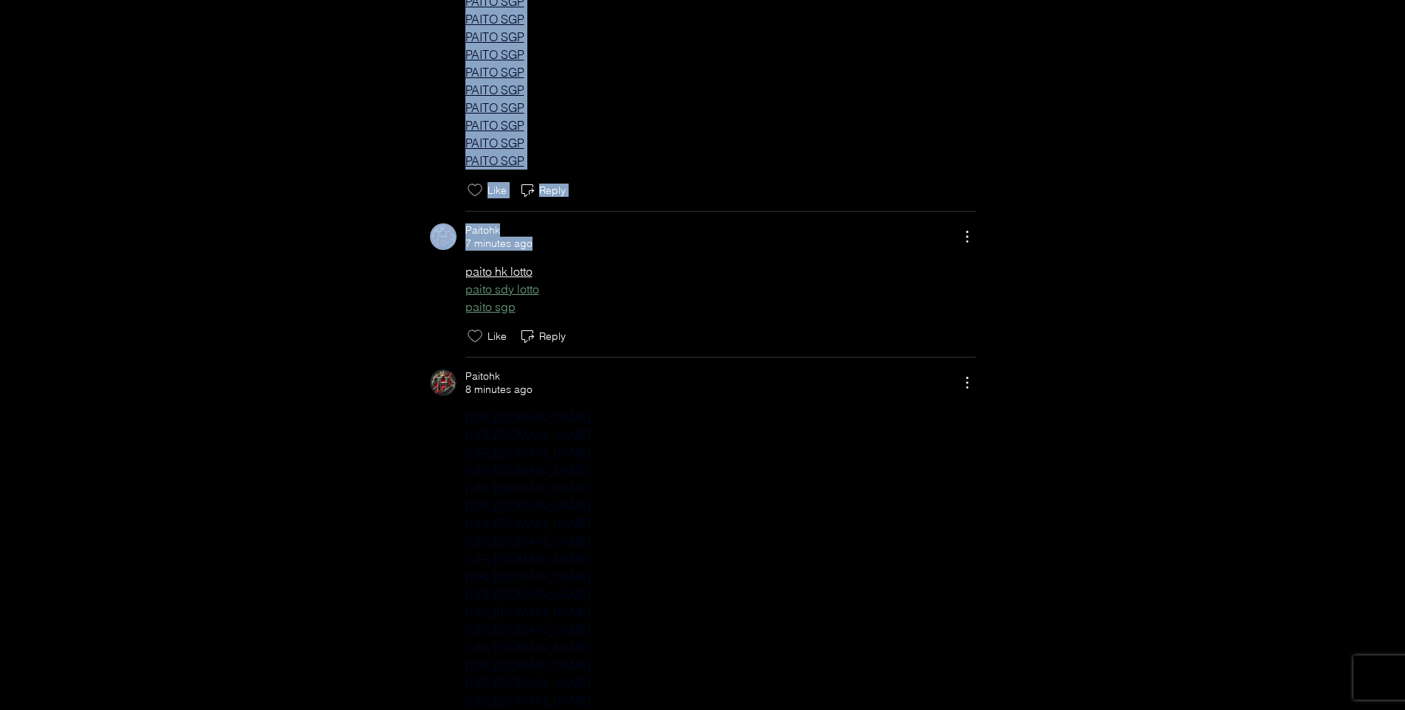
scroll to position [9253, 0]
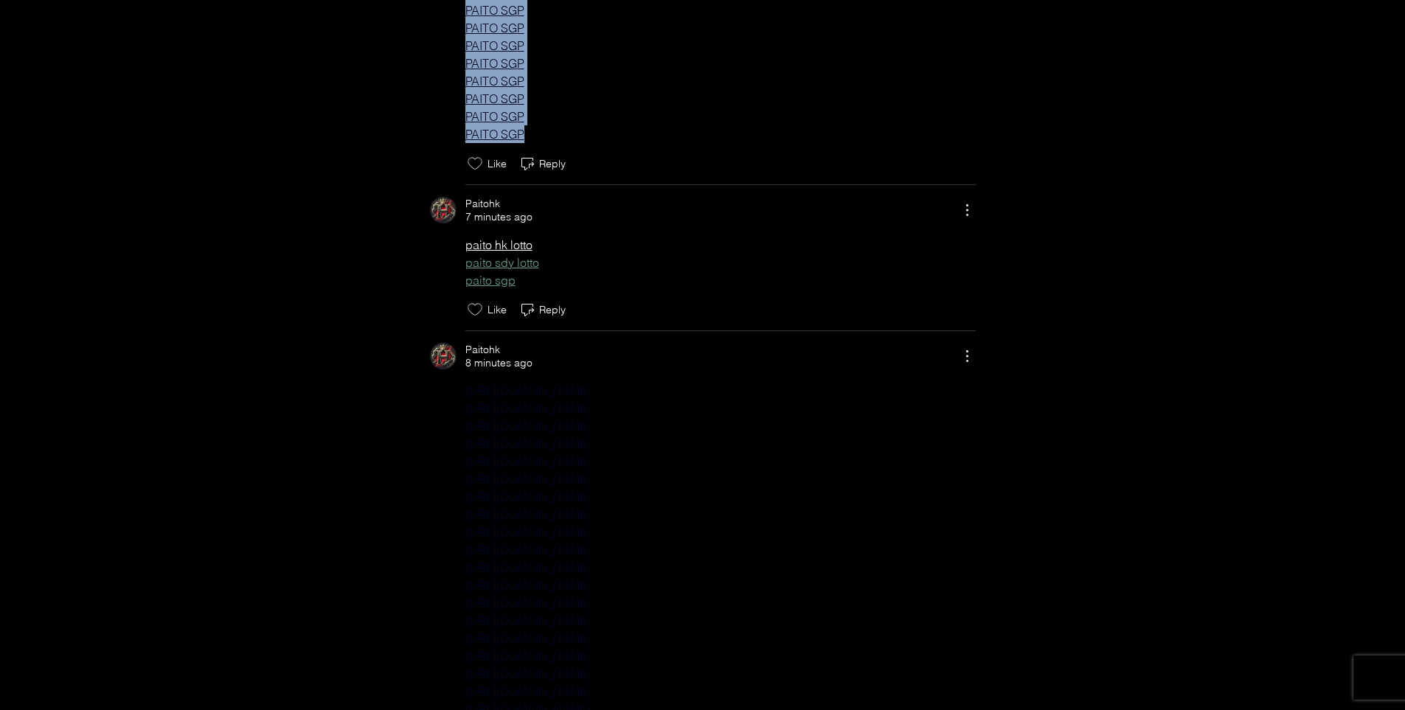
drag, startPoint x: 444, startPoint y: 156, endPoint x: 546, endPoint y: 146, distance: 102.2
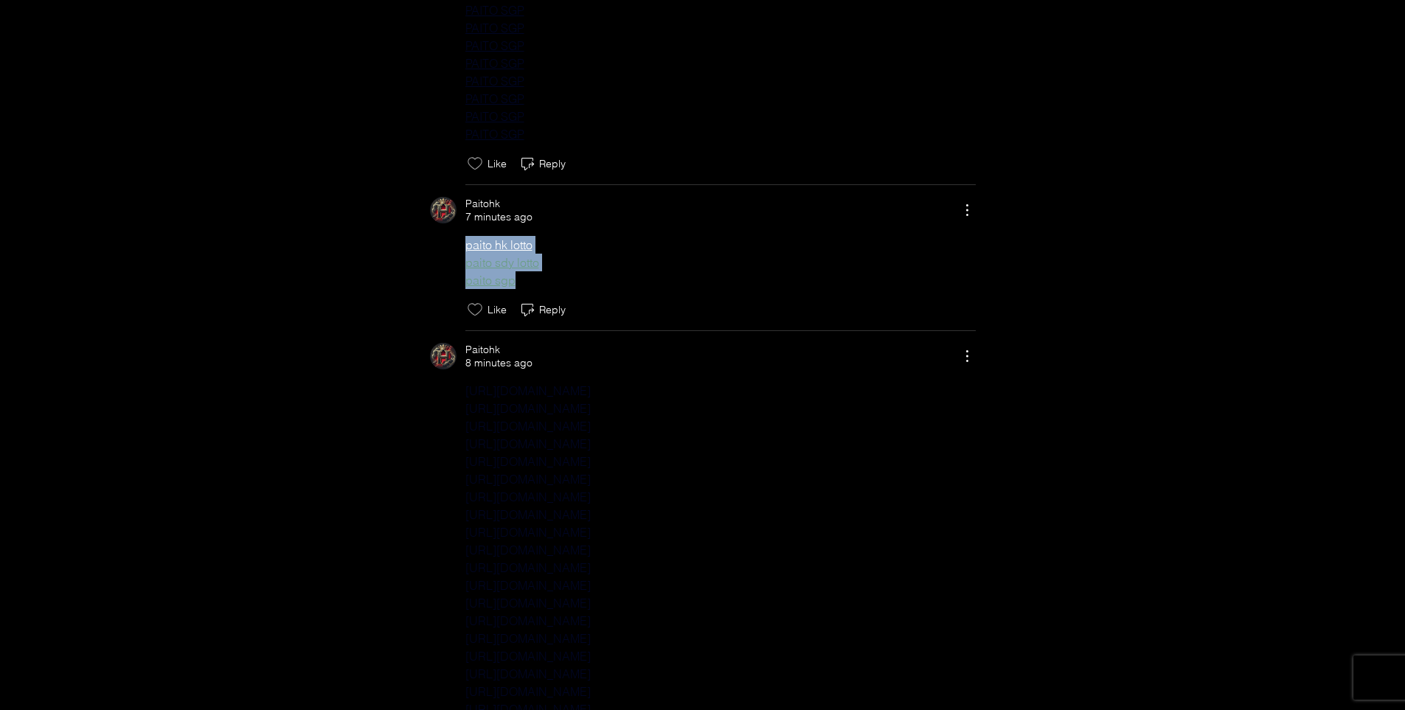
drag, startPoint x: 445, startPoint y: 260, endPoint x: 561, endPoint y: 294, distance: 120.5
click at [561, 289] on div "paito hk lotto paito sdy lotto paito sgp" at bounding box center [703, 262] width 546 height 53
click at [631, 271] on span "paito sdy lotto" at bounding box center [720, 263] width 510 height 18
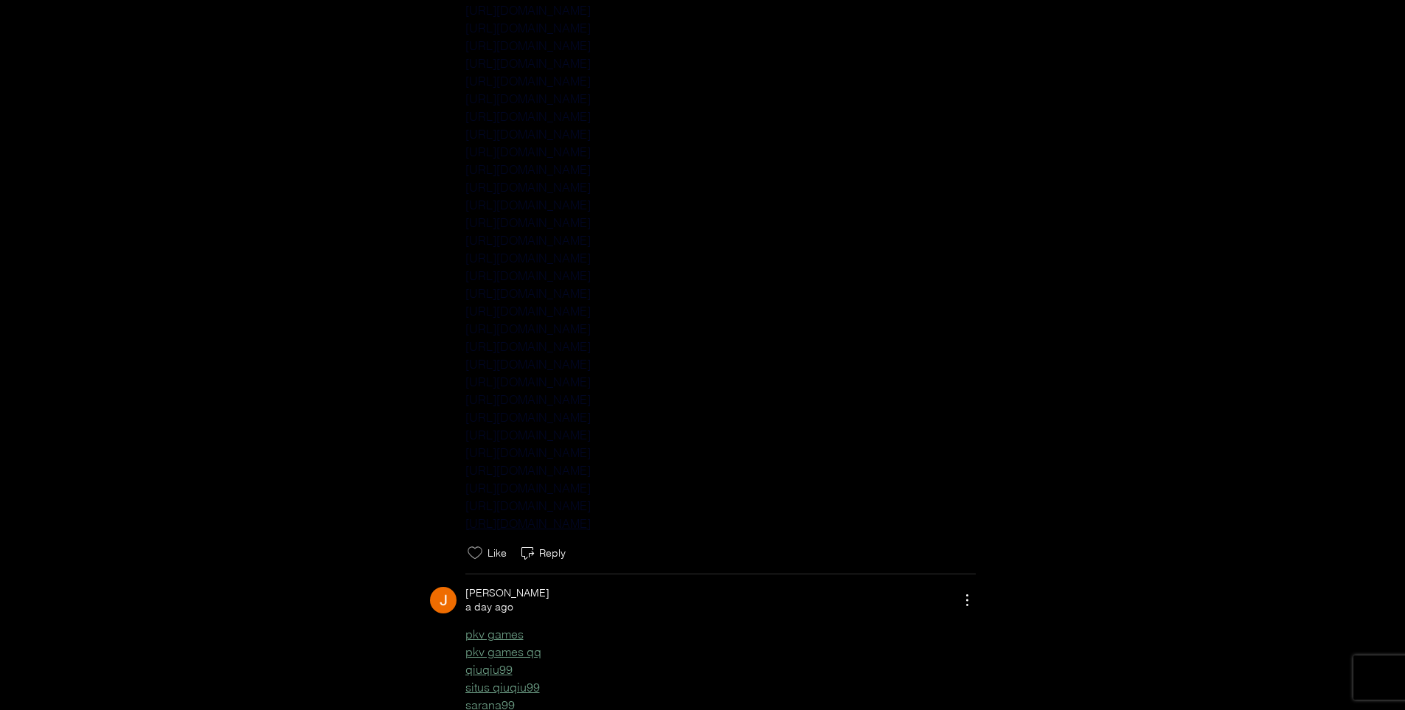
scroll to position [10826, 0]
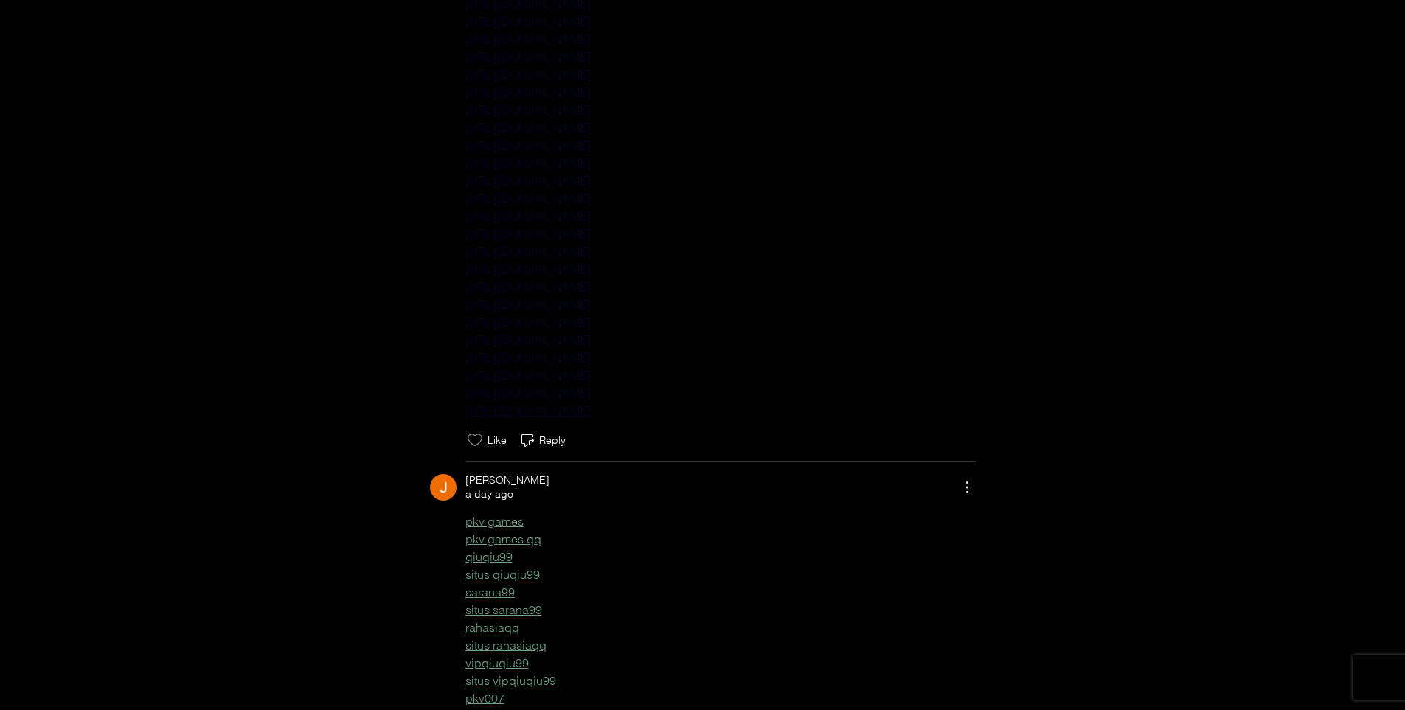
drag, startPoint x: 443, startPoint y: 202, endPoint x: 856, endPoint y: 426, distance: 470.6
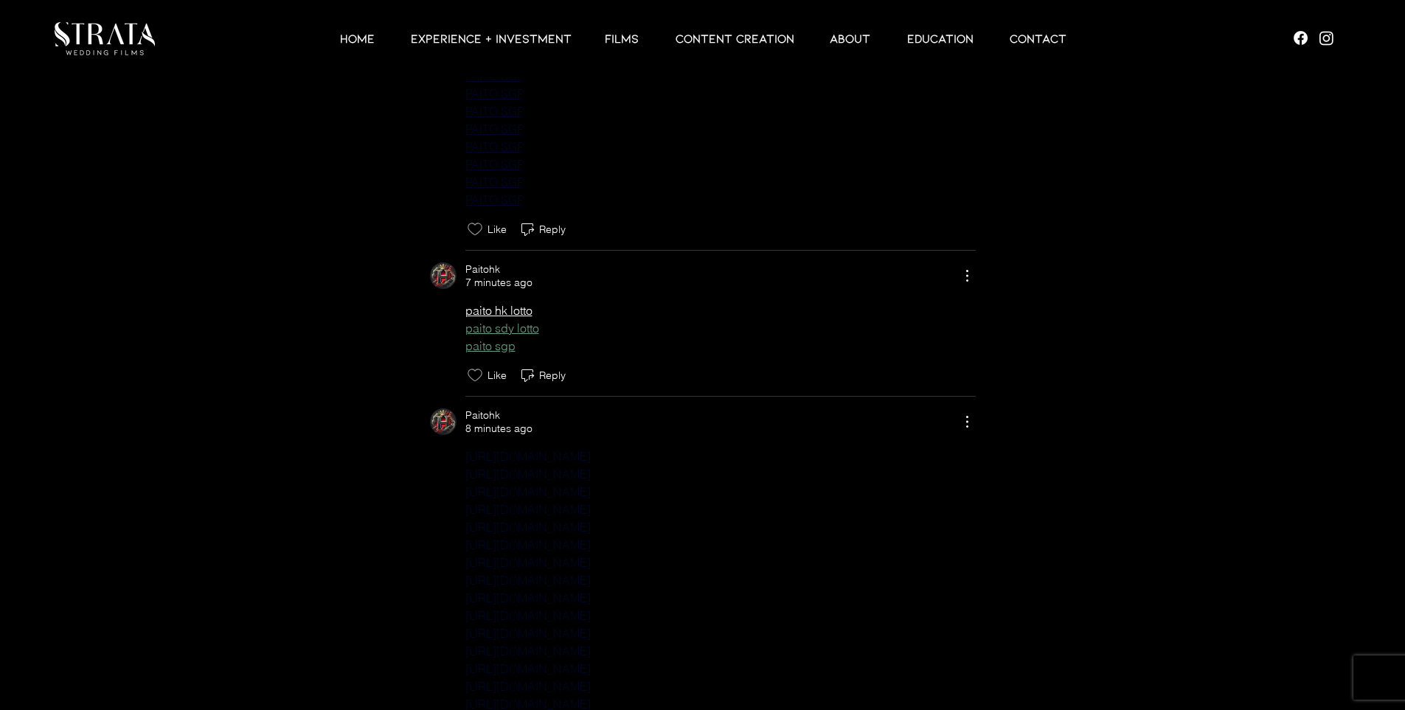
scroll to position [9253, 0]
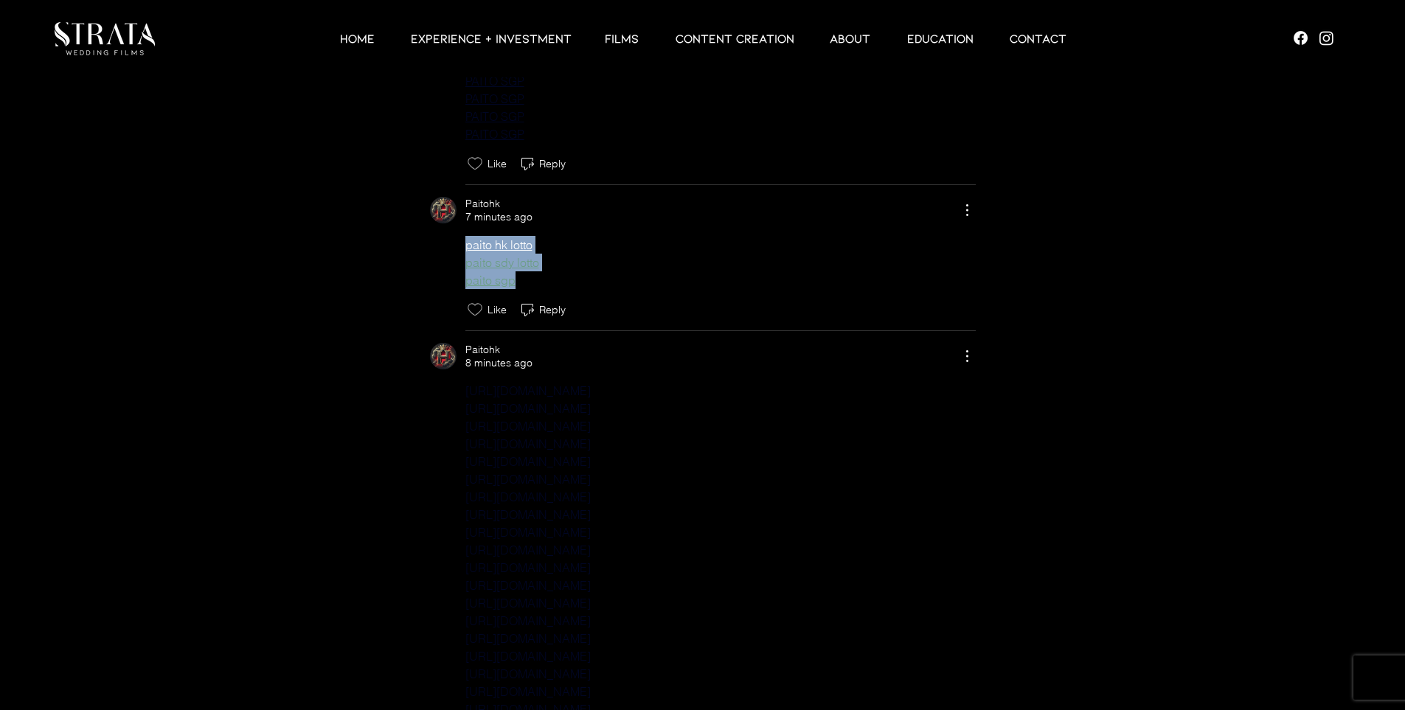
drag, startPoint x: 451, startPoint y: 263, endPoint x: 552, endPoint y: 297, distance: 107.3
click at [552, 289] on div "paito hk lotto paito sdy lotto paito sgp" at bounding box center [703, 262] width 546 height 53
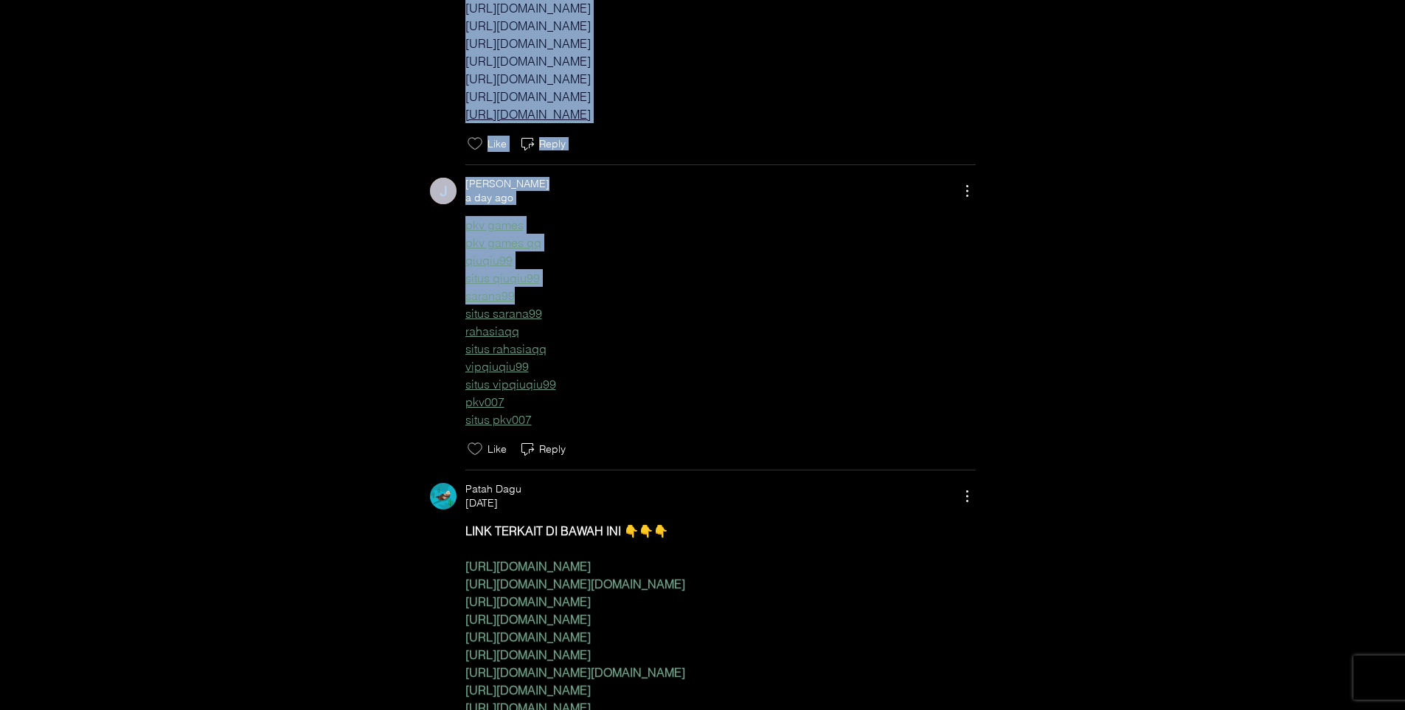
scroll to position [11220, 0]
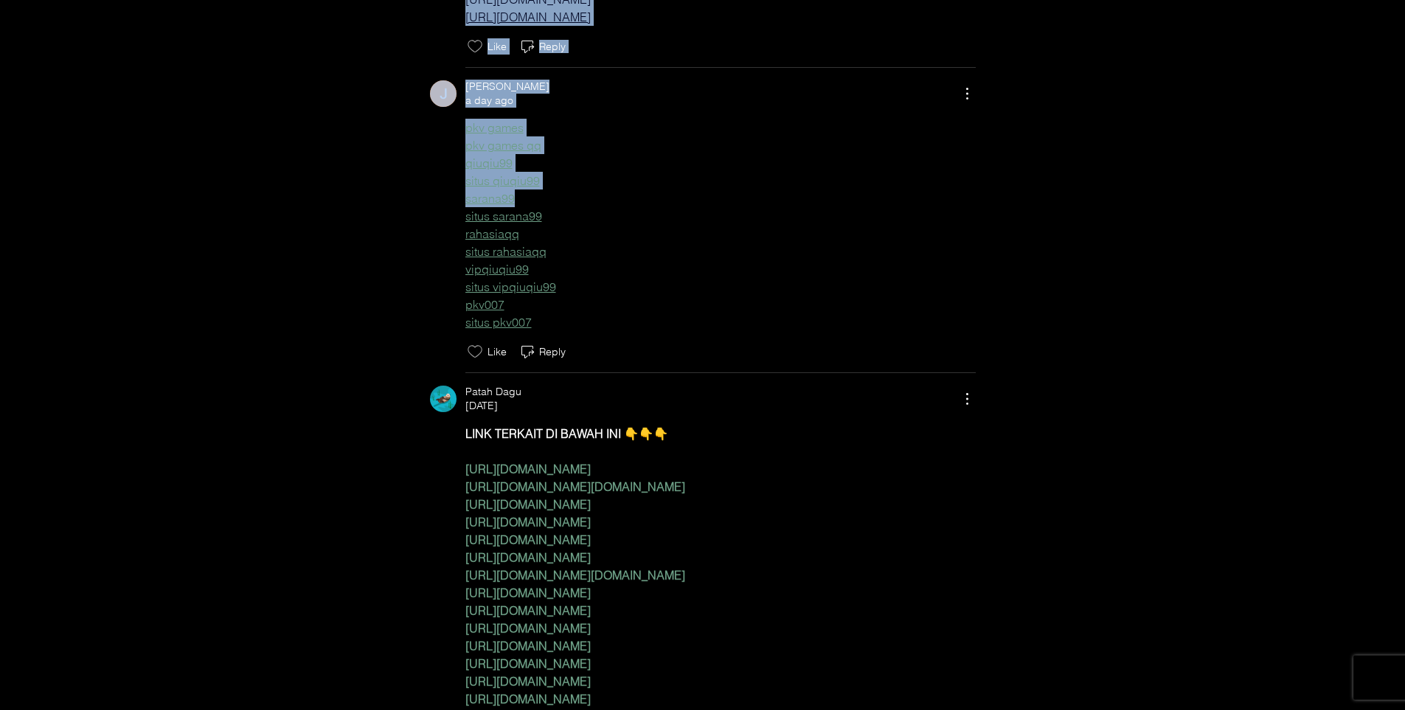
drag, startPoint x: 452, startPoint y: 207, endPoint x: 782, endPoint y: 33, distance: 372.8
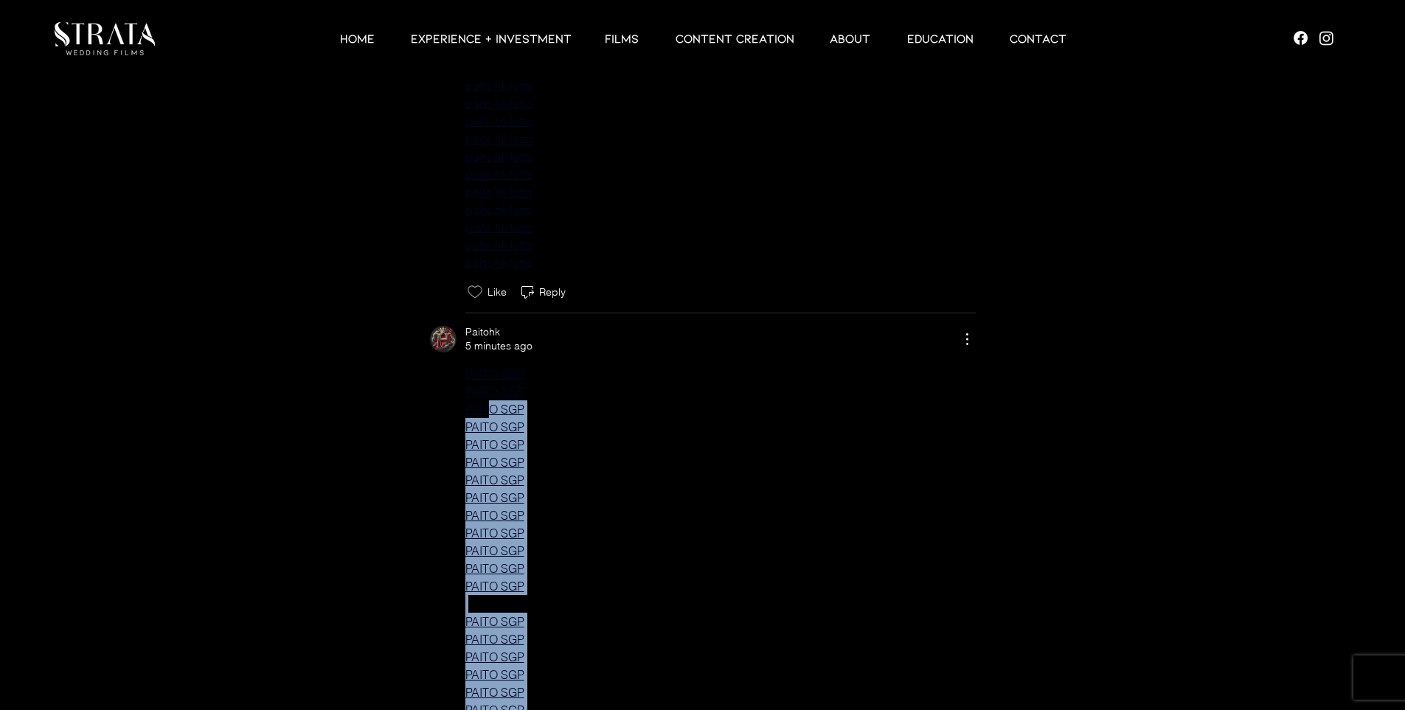
scroll to position [6106, 0]
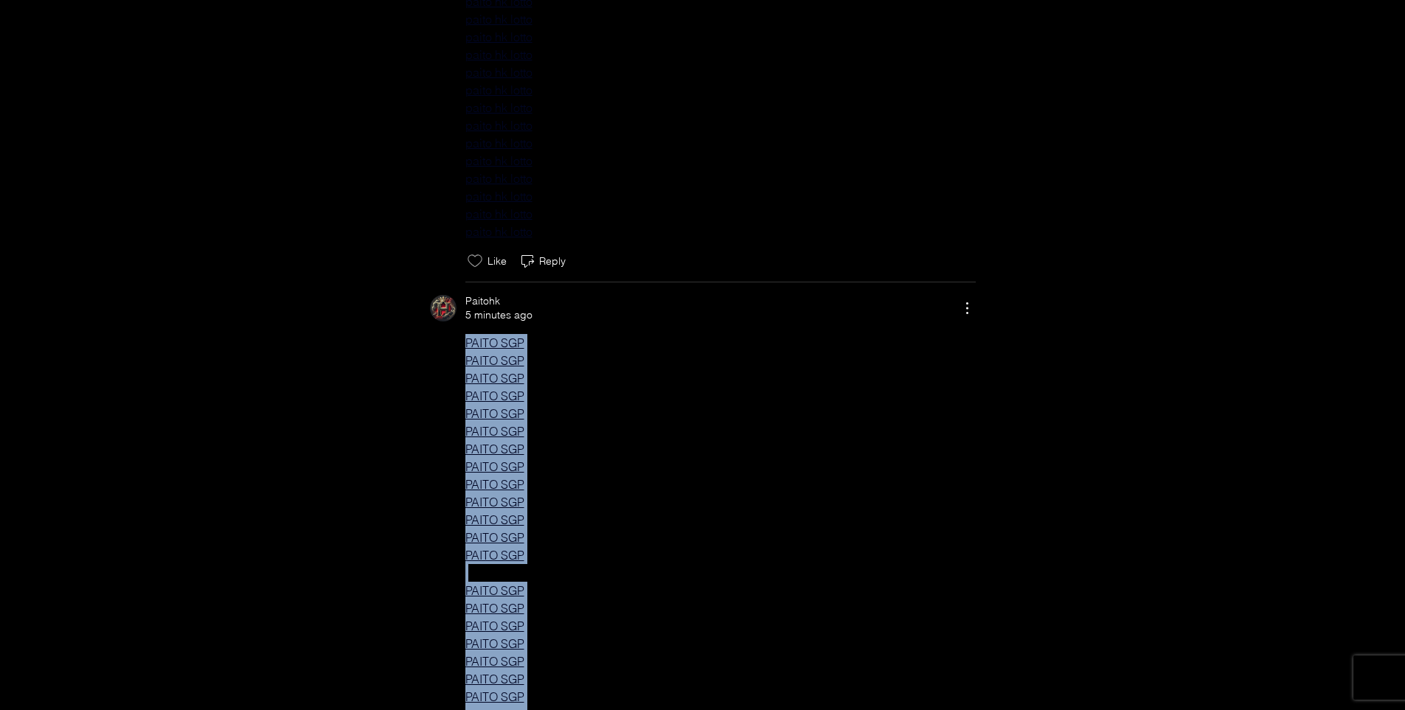
drag, startPoint x: 546, startPoint y: 557, endPoint x: 434, endPoint y: 354, distance: 231.4
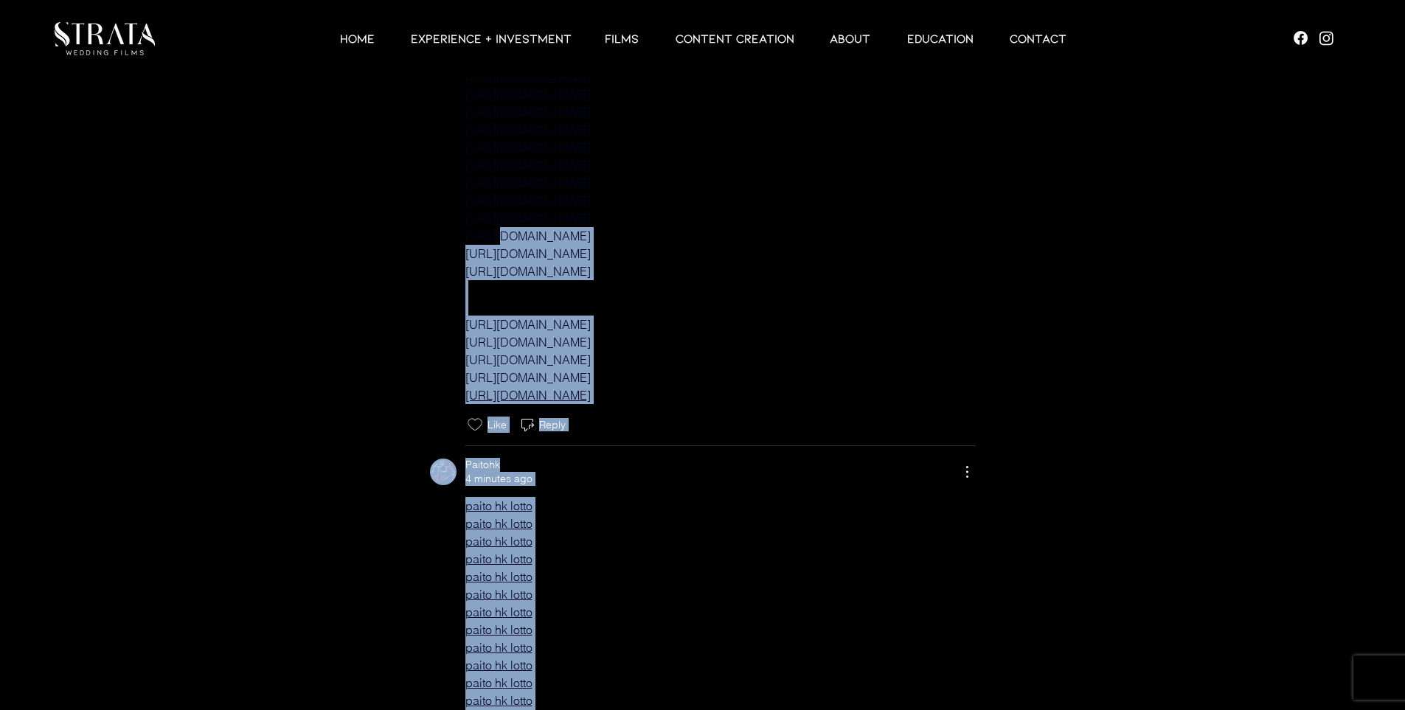
scroll to position [5123, 0]
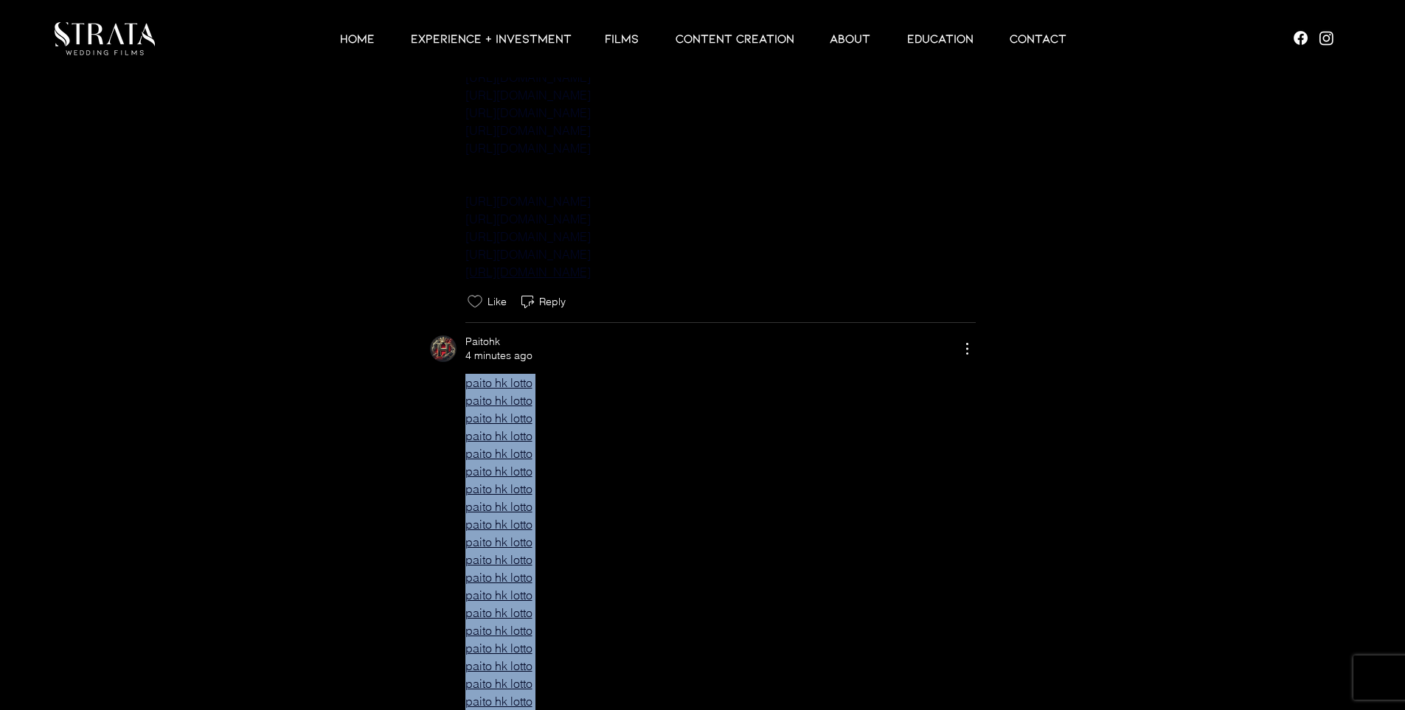
drag, startPoint x: 561, startPoint y: 457, endPoint x: 460, endPoint y: 399, distance: 116.9
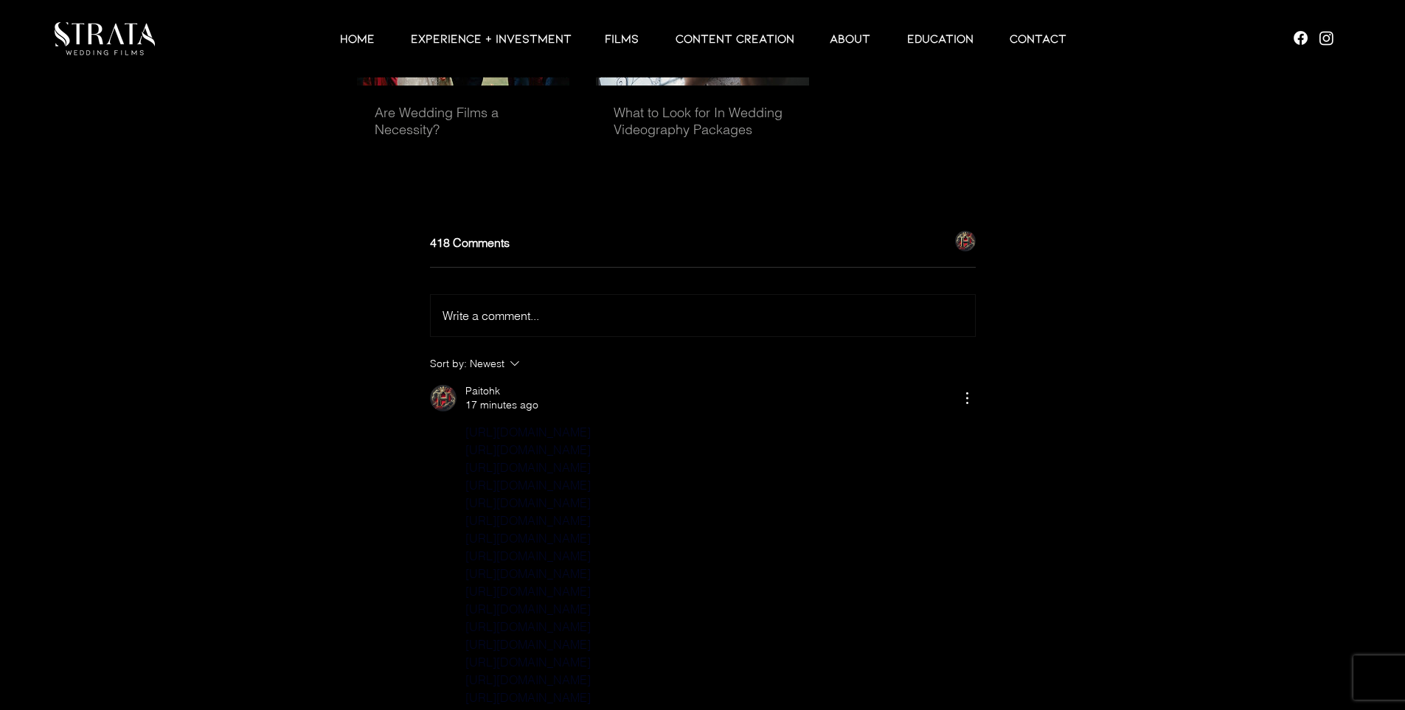
scroll to position [4729, 0]
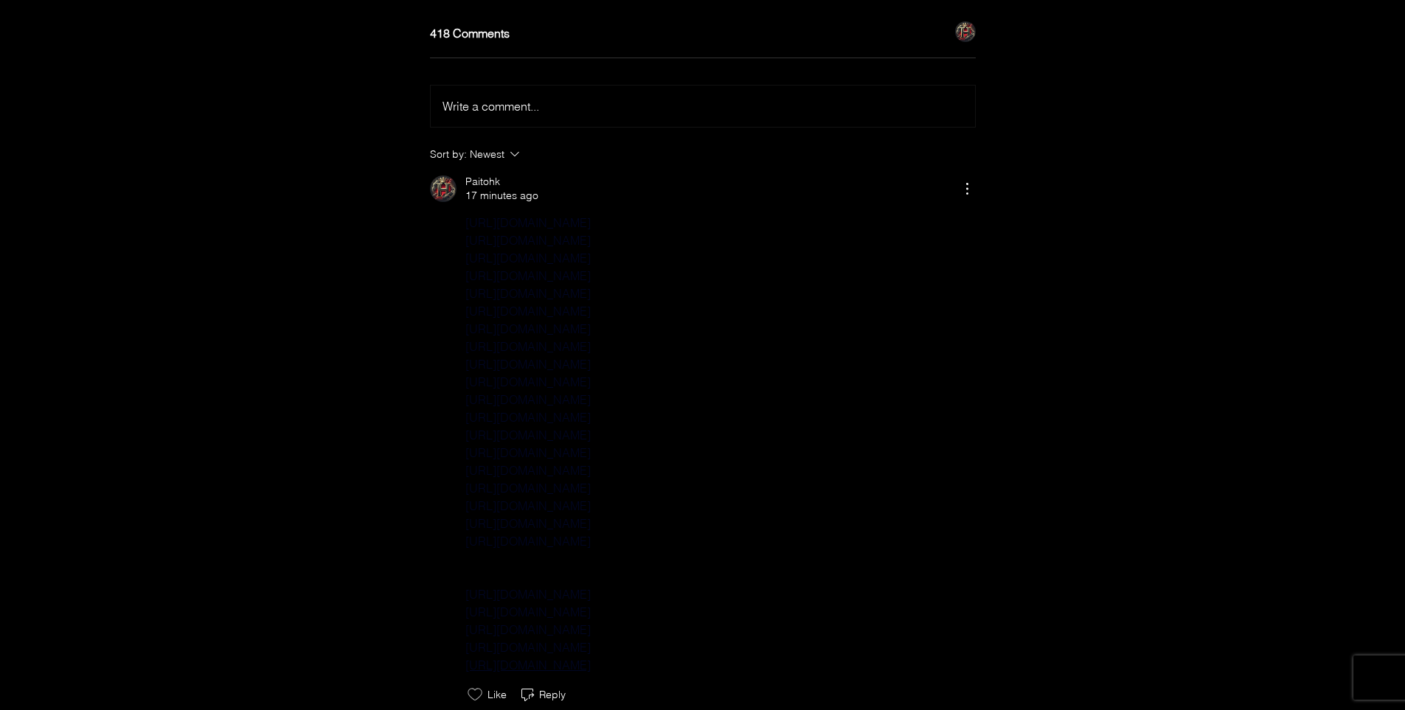
drag, startPoint x: 834, startPoint y: 493, endPoint x: 450, endPoint y: 236, distance: 462.5
click at [450, 236] on div "[URL][DOMAIN_NAME] [URL][DOMAIN_NAME] [URL][DOMAIN_NAME] [URL][DOMAIN_NAME] [UR…" at bounding box center [703, 444] width 546 height 460
